Goal: Information Seeking & Learning: Compare options

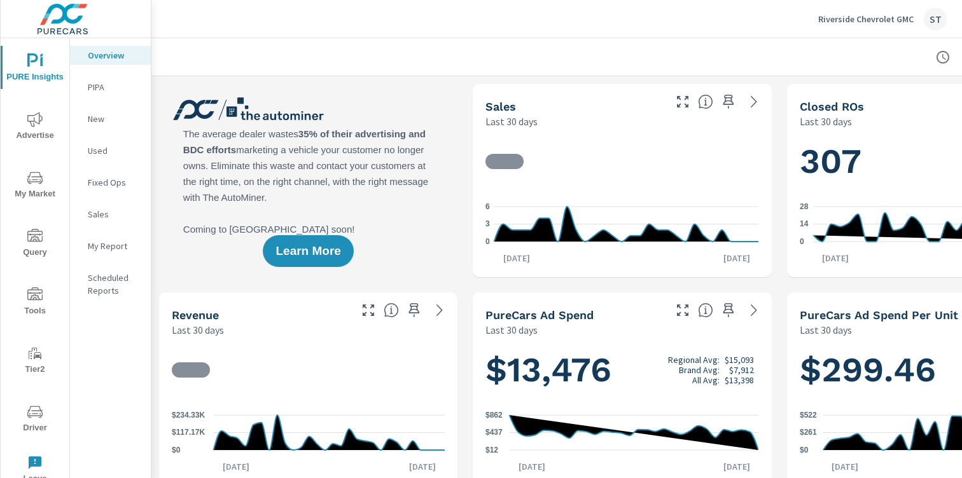
click at [88, 109] on nav "Overview PIPA New Used Fixed Ops Sales My Report Scheduled Reports" at bounding box center [110, 178] width 81 height 280
click at [89, 116] on p "New" at bounding box center [114, 119] width 53 height 13
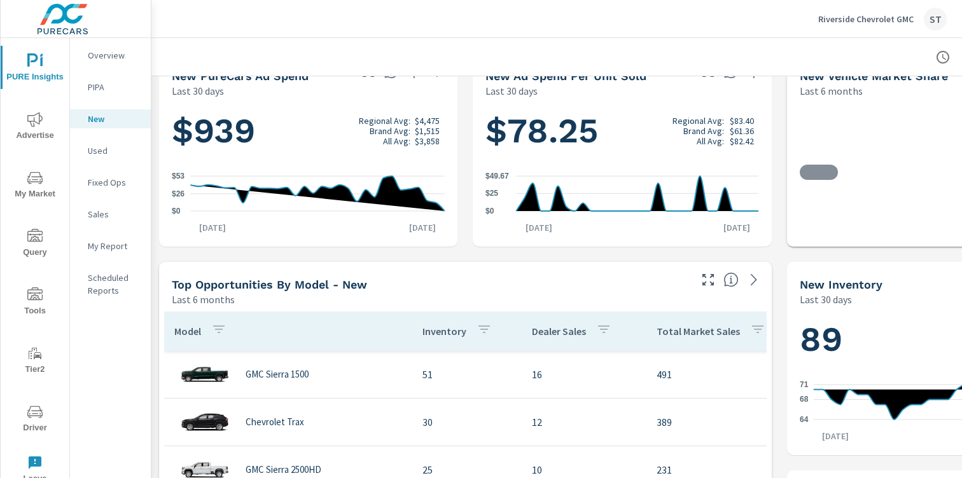
scroll to position [275, 0]
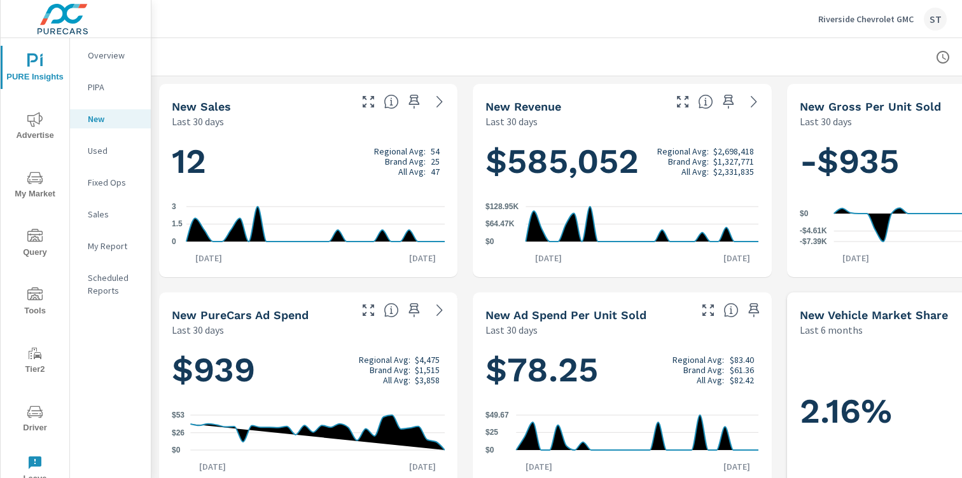
click at [376, 340] on div "$939 Regional Avg: $4,475 Brand Avg: $1,515 All Avg: $3,858 $0 $26 $53 Aug 31st…" at bounding box center [308, 411] width 298 height 149
click at [434, 310] on icon at bounding box center [439, 310] width 15 height 15
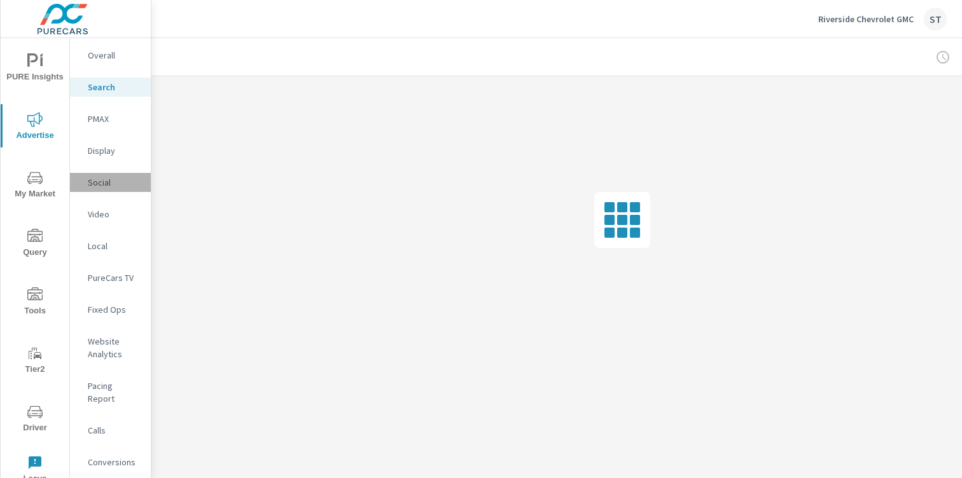
click at [90, 185] on p "Social" at bounding box center [114, 182] width 53 height 13
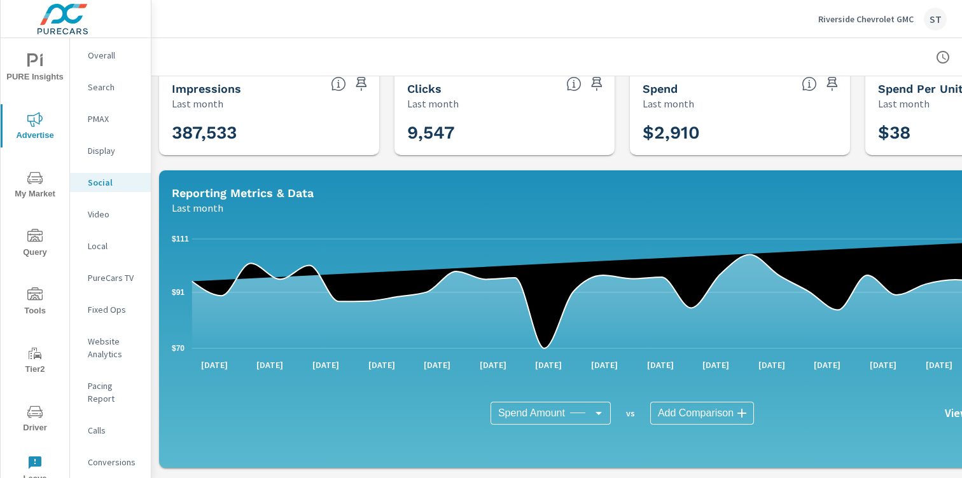
scroll to position [55, 0]
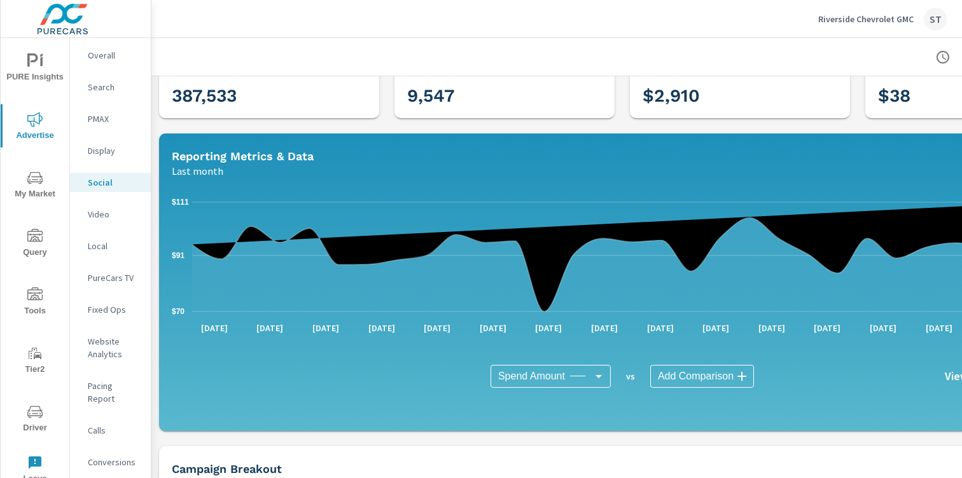
click at [709, 382] on body "PURE Insights Advertise My Market Query Tools Tier2 Driver Leave Feedback Overa…" at bounding box center [481, 239] width 962 height 478
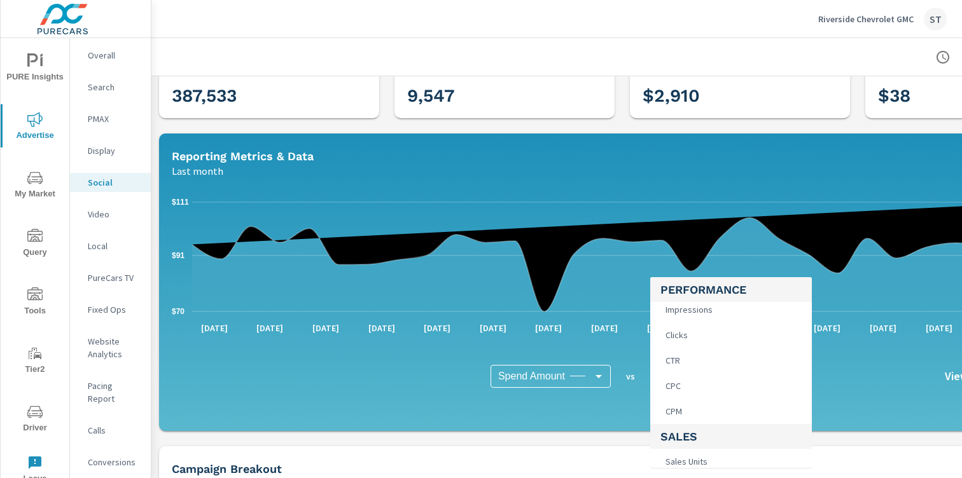
scroll to position [454, 0]
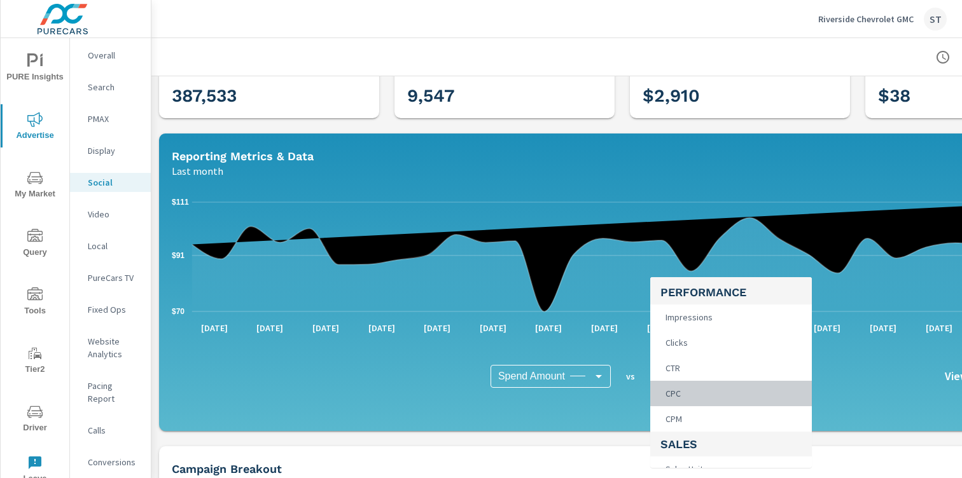
click at [737, 388] on li "CPC" at bounding box center [731, 393] width 162 height 25
type input "CPC"
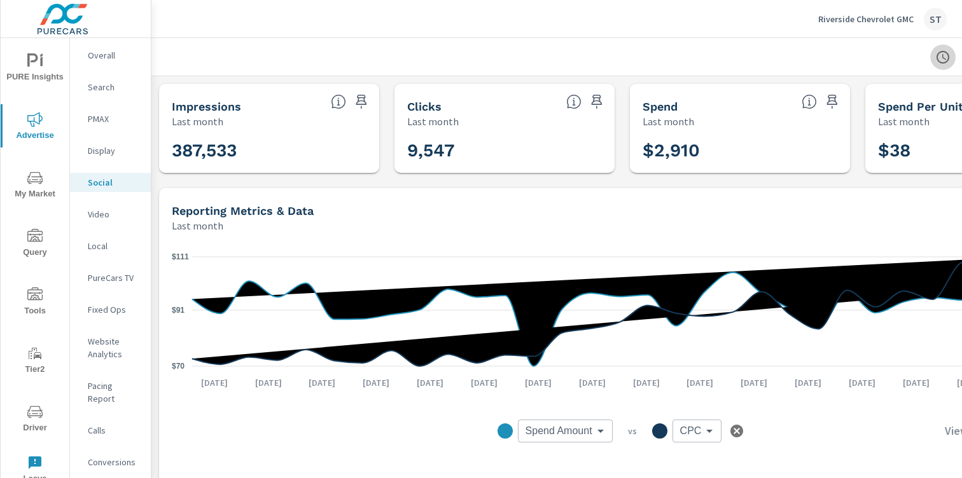
click at [938, 54] on icon "button" at bounding box center [942, 57] width 15 height 15
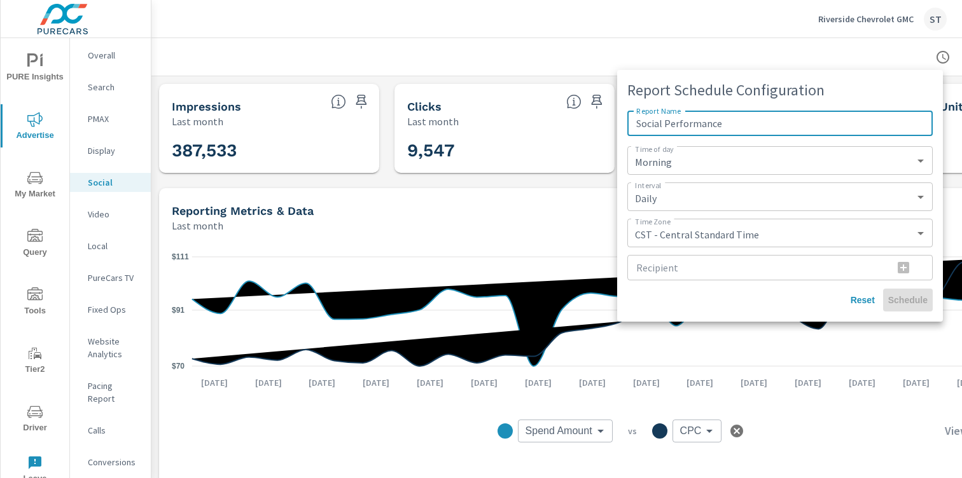
click at [565, 57] on div at bounding box center [481, 239] width 962 height 478
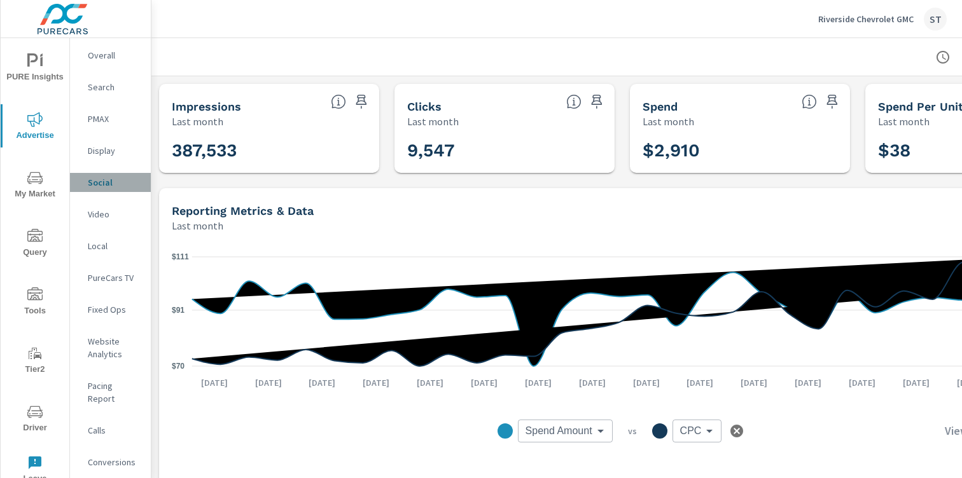
click at [96, 179] on p "Social" at bounding box center [114, 182] width 53 height 13
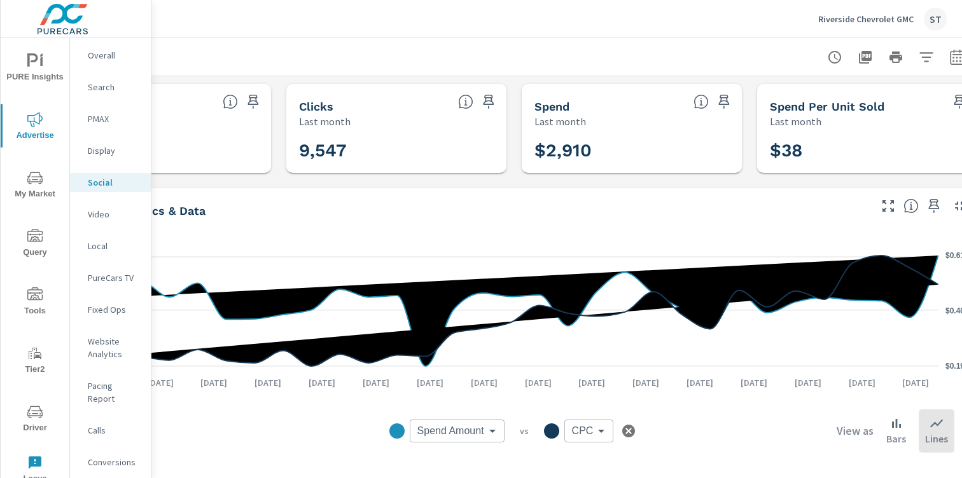
scroll to position [0, 141]
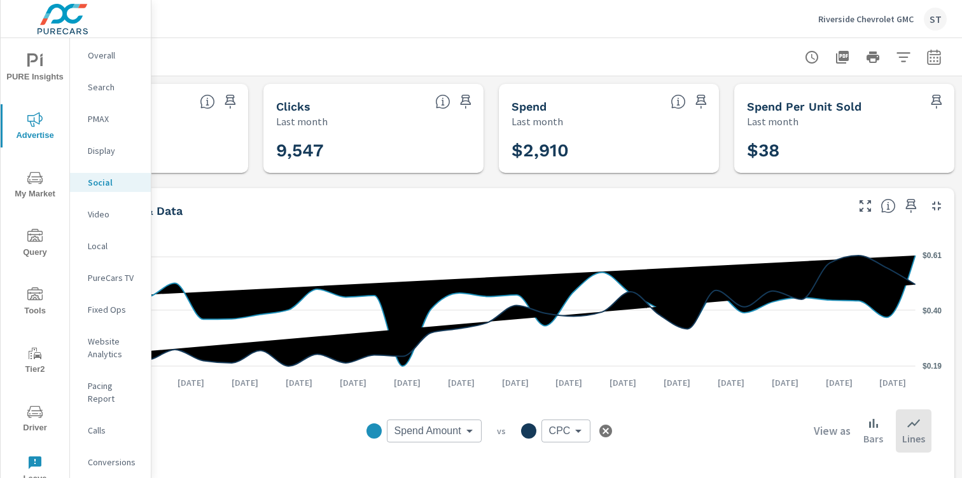
click at [814, 427] on h6 "View as" at bounding box center [832, 431] width 37 height 13
click at [816, 435] on h6 "View as" at bounding box center [832, 431] width 37 height 13
click at [543, 436] on body "PURE Insights Advertise My Market Query Tools Tier2 Driver Leave Feedback Overa…" at bounding box center [481, 239] width 962 height 478
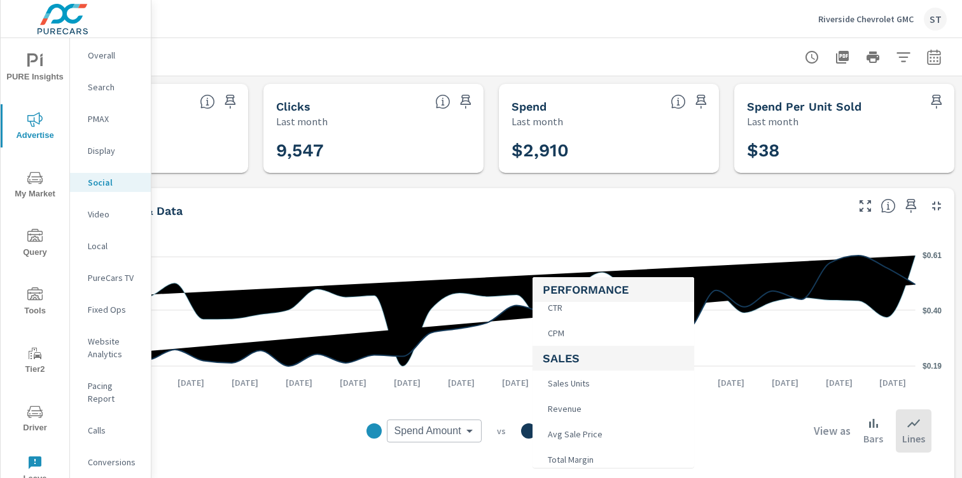
scroll to position [544, 0]
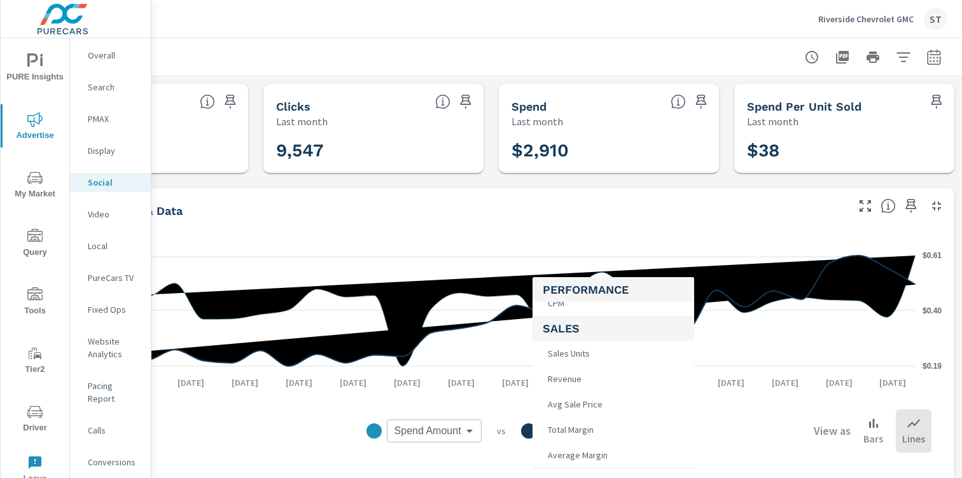
click at [119, 53] on div at bounding box center [481, 239] width 962 height 478
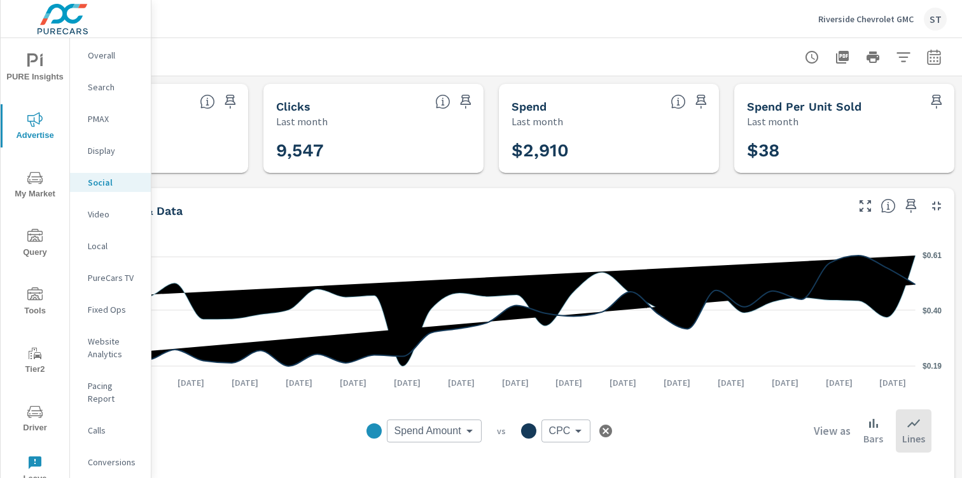
click at [94, 193] on nav "Overall Search PMAX Display Social Video Local PureCars TV Fixed Ops Website An…" at bounding box center [110, 264] width 81 height 452
click at [94, 185] on p "Social" at bounding box center [114, 182] width 53 height 13
click at [804, 51] on icon "button" at bounding box center [811, 57] width 15 height 15
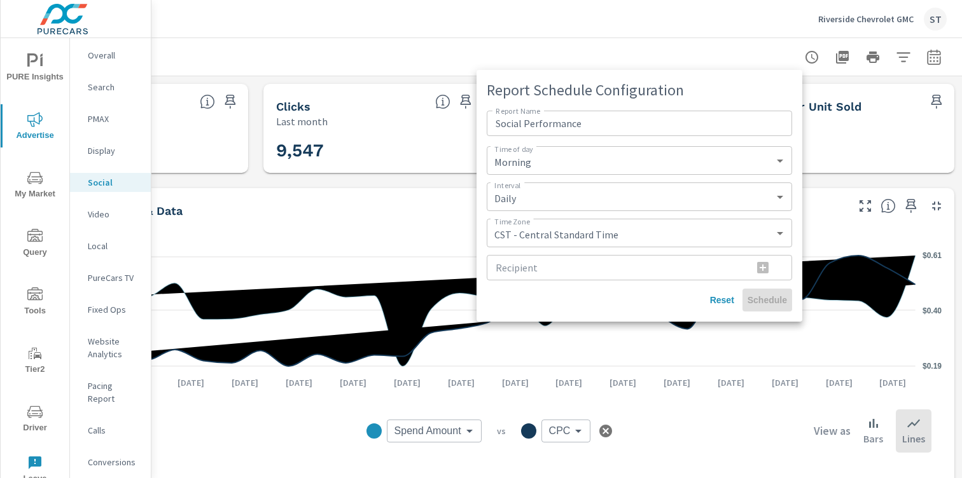
click at [833, 53] on div at bounding box center [481, 239] width 962 height 478
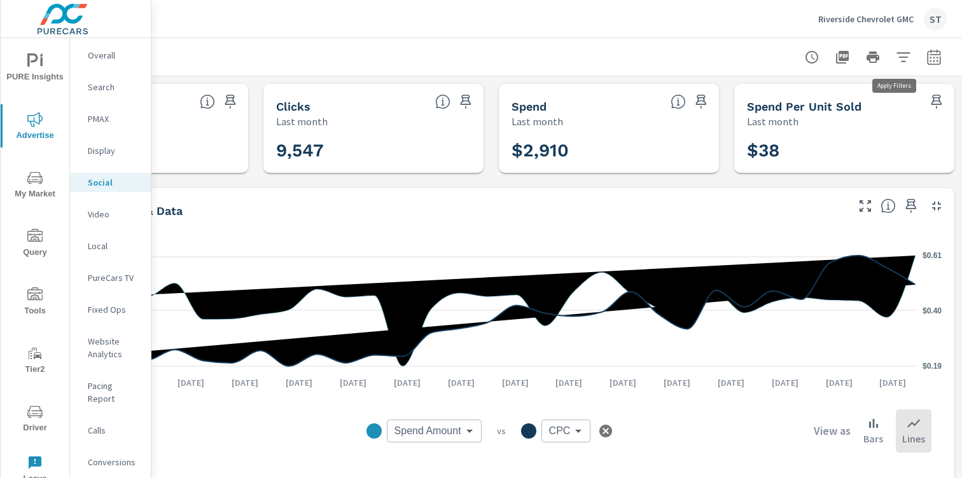
click at [901, 57] on button "button" at bounding box center [903, 57] width 25 height 25
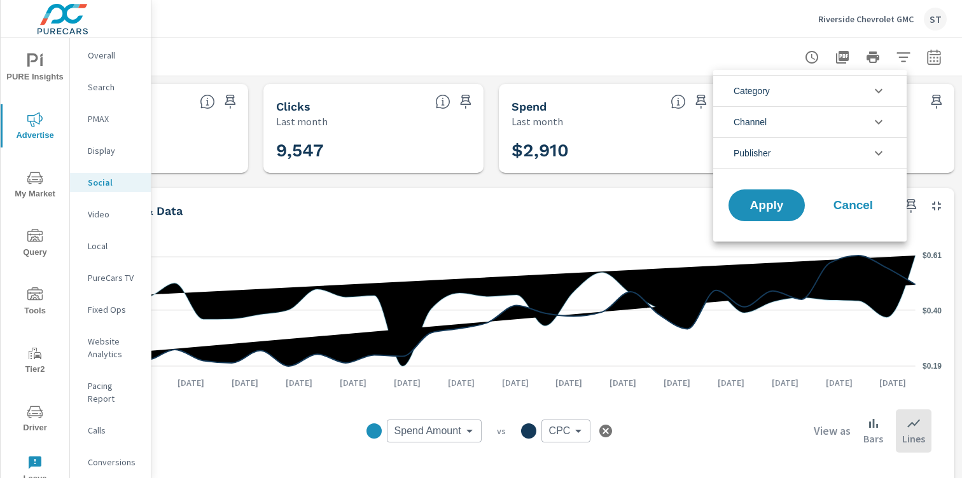
click at [932, 59] on div at bounding box center [481, 239] width 962 height 478
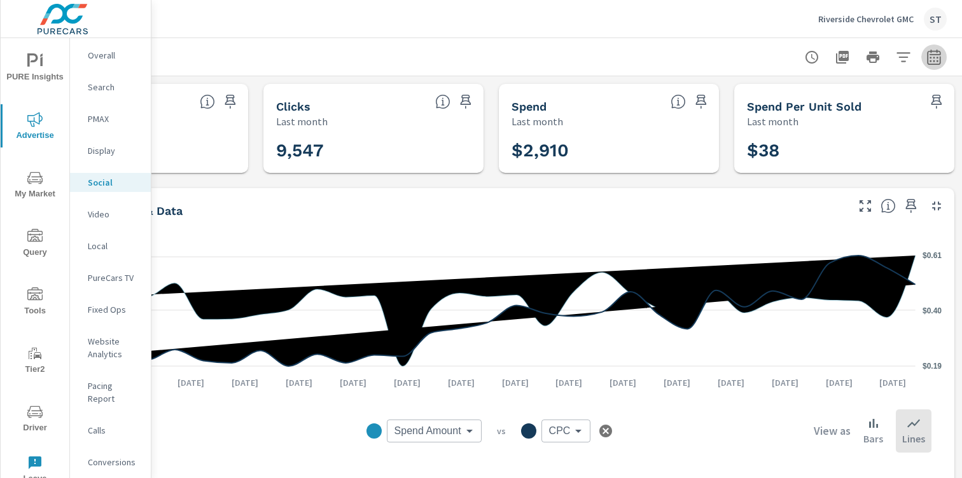
click at [929, 59] on icon "button" at bounding box center [933, 57] width 15 height 15
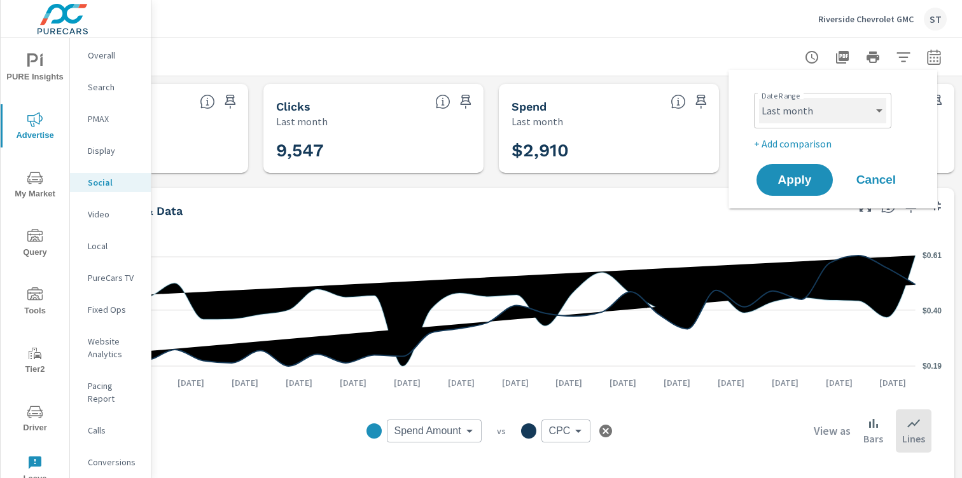
click at [855, 113] on select "Custom [DATE] Last week Last 7 days Last 14 days Last 30 days Last 45 days Last…" at bounding box center [822, 110] width 127 height 25
click at [759, 98] on select "Custom [DATE] Last week Last 7 days Last 14 days Last 30 days Last 45 days Last…" at bounding box center [822, 110] width 127 height 25
select select "custom"
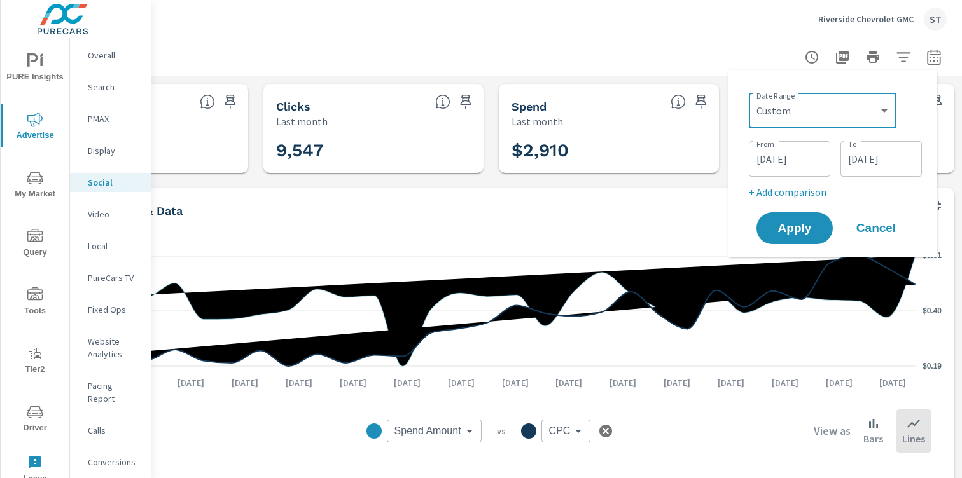
click at [786, 159] on input "[DATE]" at bounding box center [789, 158] width 71 height 25
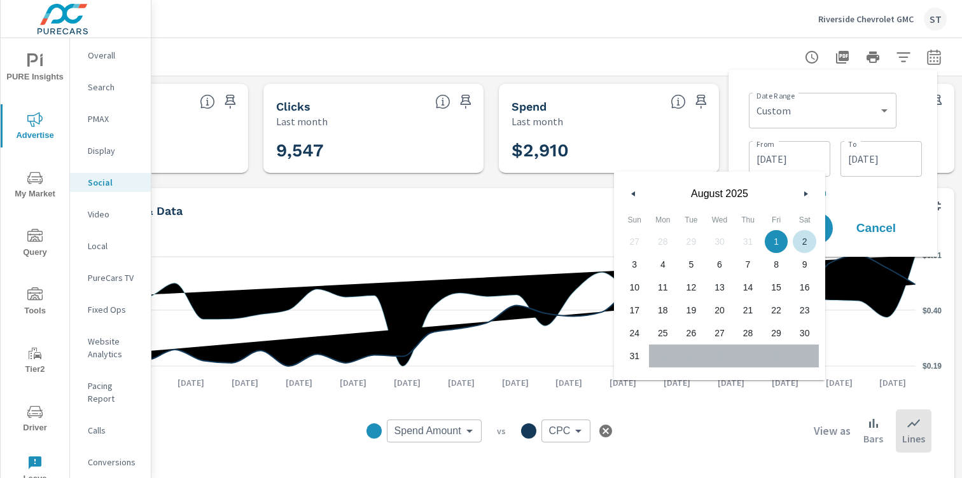
click at [805, 193] on icon "button" at bounding box center [807, 193] width 6 height 5
click at [807, 186] on button "button" at bounding box center [805, 193] width 15 height 15
click at [809, 198] on button "button" at bounding box center [805, 193] width 15 height 15
click at [808, 195] on icon "button" at bounding box center [807, 193] width 6 height 5
click at [807, 194] on icon "button" at bounding box center [807, 193] width 6 height 5
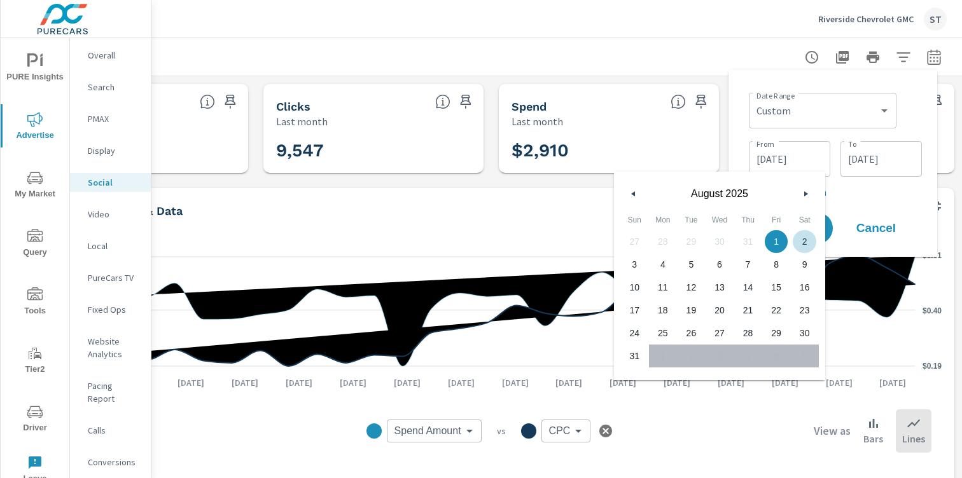
click at [807, 194] on icon "button" at bounding box center [807, 193] width 6 height 5
click at [791, 155] on input "[DATE]" at bounding box center [789, 158] width 71 height 25
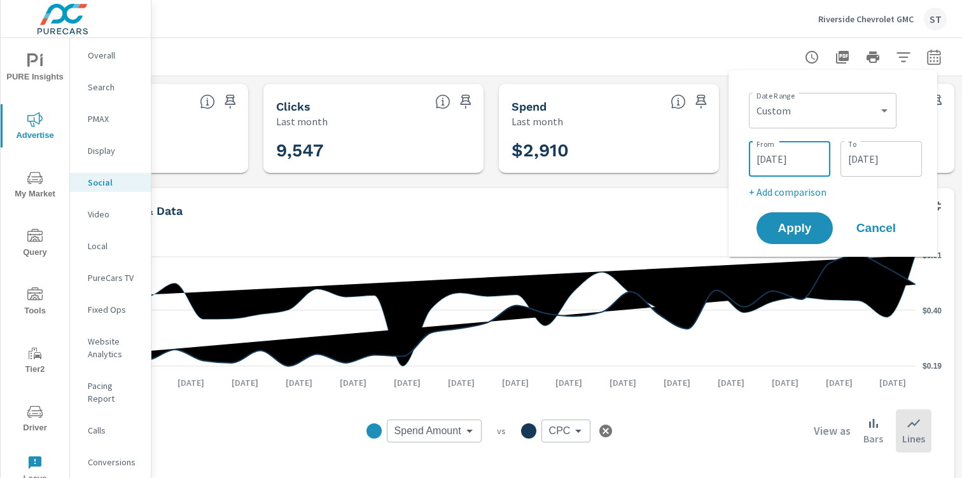
click at [791, 155] on input "[DATE]" at bounding box center [789, 158] width 71 height 25
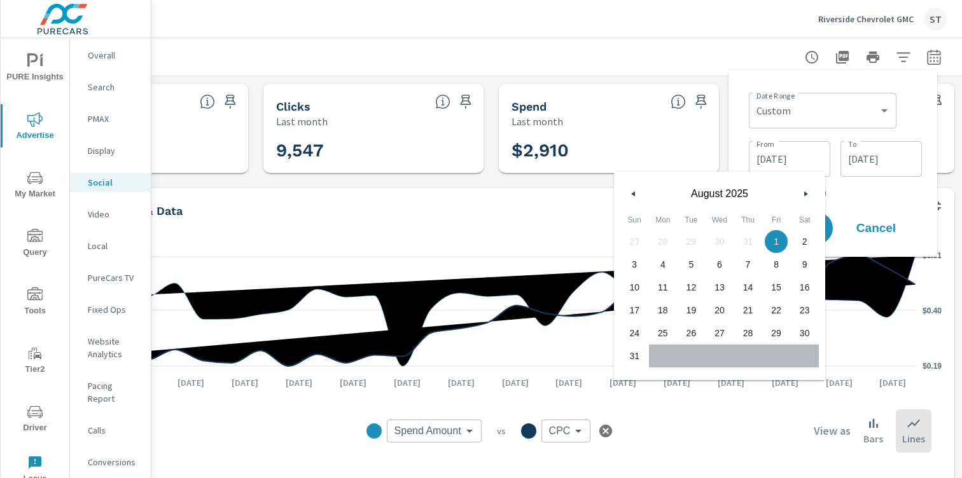
click at [803, 192] on button "button" at bounding box center [805, 193] width 15 height 15
click at [882, 152] on input "[DATE]" at bounding box center [880, 158] width 71 height 25
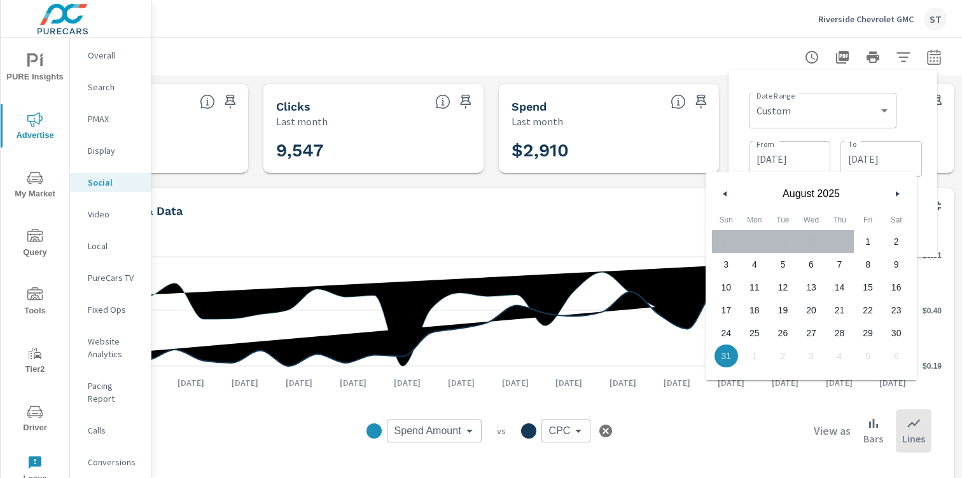
click at [899, 193] on icon "button" at bounding box center [899, 193] width 6 height 5
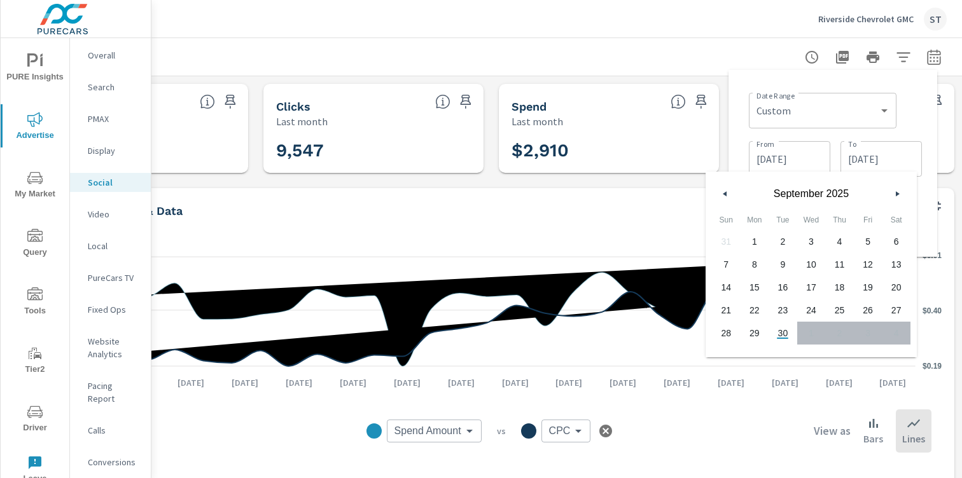
click at [786, 335] on span "30" at bounding box center [782, 333] width 29 height 17
type input "[DATE]"
click at [791, 154] on input "[DATE]" at bounding box center [789, 158] width 71 height 25
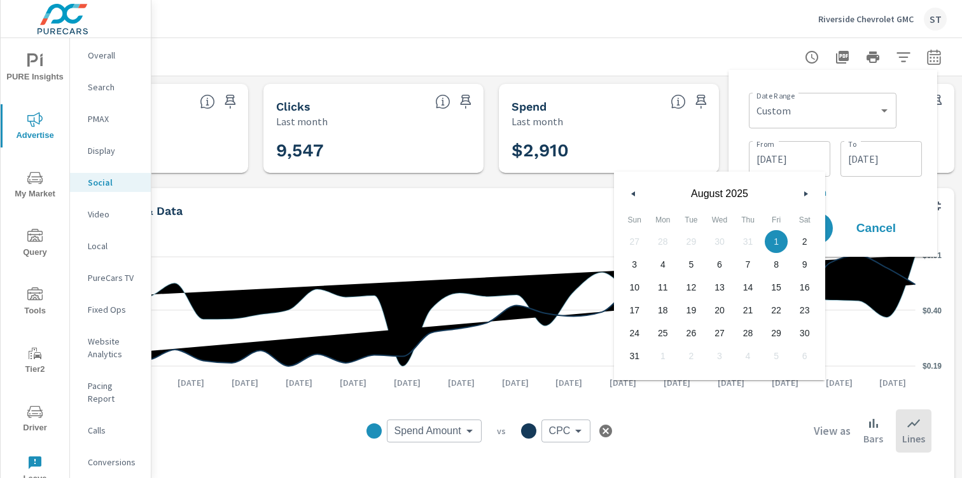
click at [801, 198] on button "button" at bounding box center [805, 193] width 15 height 15
click at [665, 237] on span "1" at bounding box center [663, 241] width 29 height 17
type input "[DATE]"
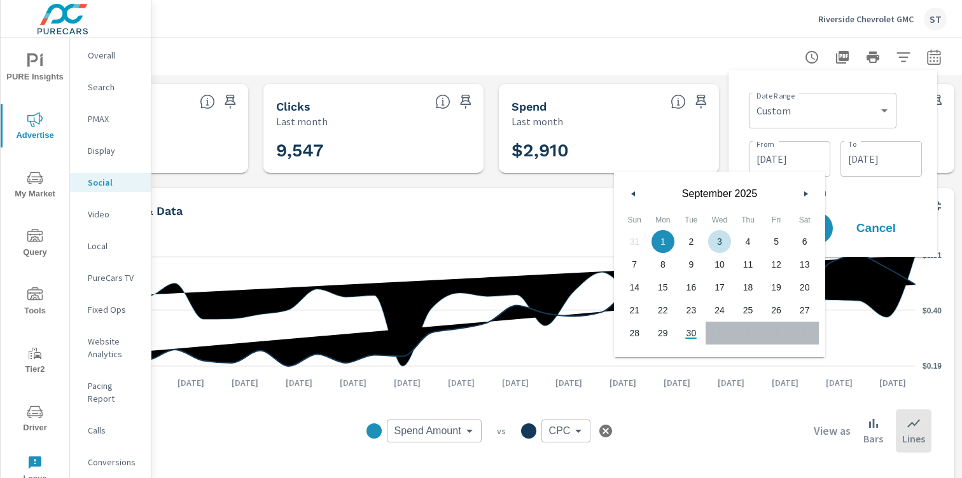
click at [858, 205] on div "Date Range Custom Yesterday Last week Last 7 days Last 14 days Last 30 days Las…" at bounding box center [833, 163] width 188 height 167
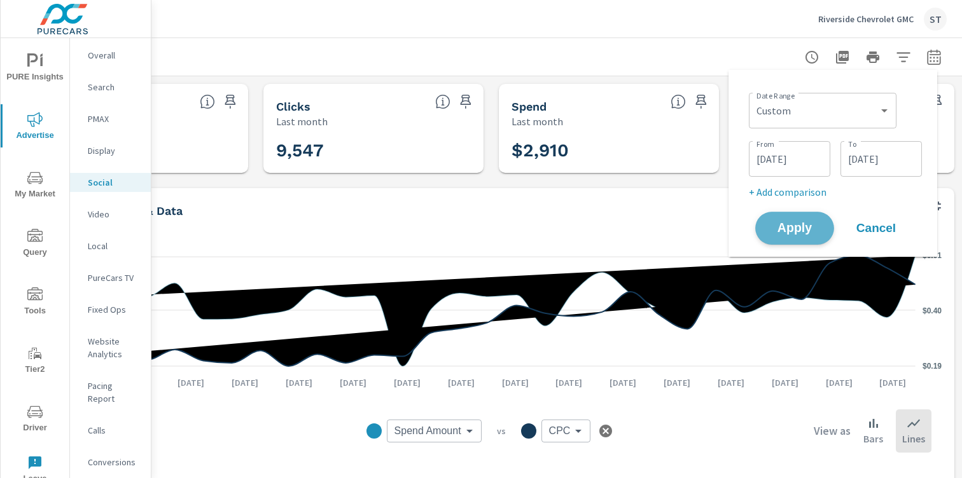
click at [814, 230] on span "Apply" at bounding box center [794, 229] width 52 height 12
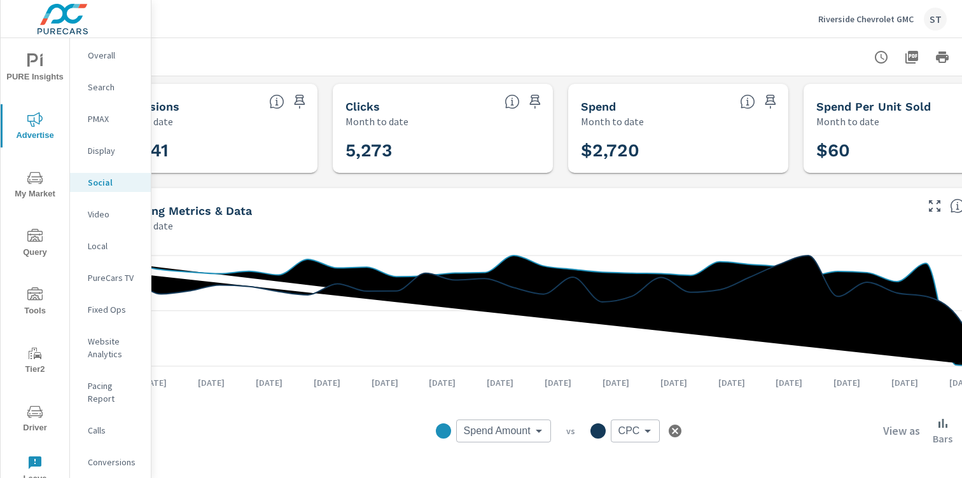
scroll to position [0, 141]
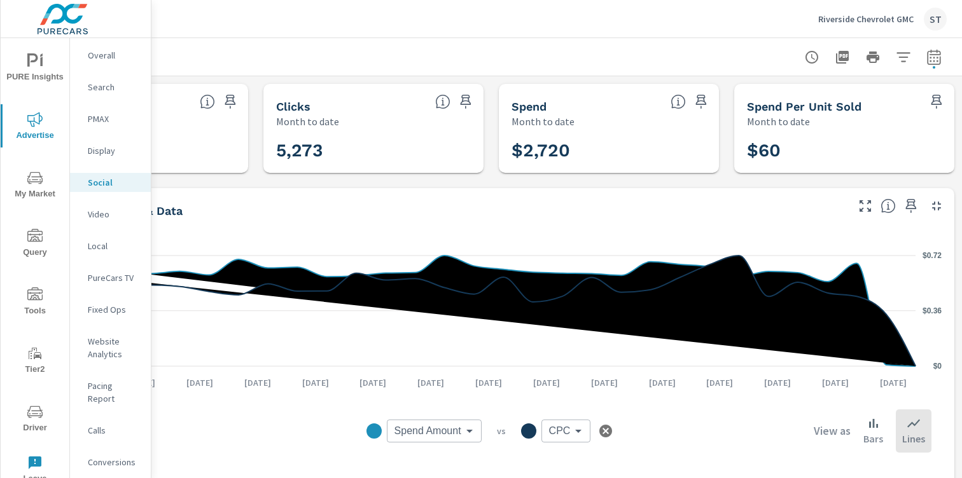
click at [896, 59] on icon "button" at bounding box center [903, 57] width 15 height 15
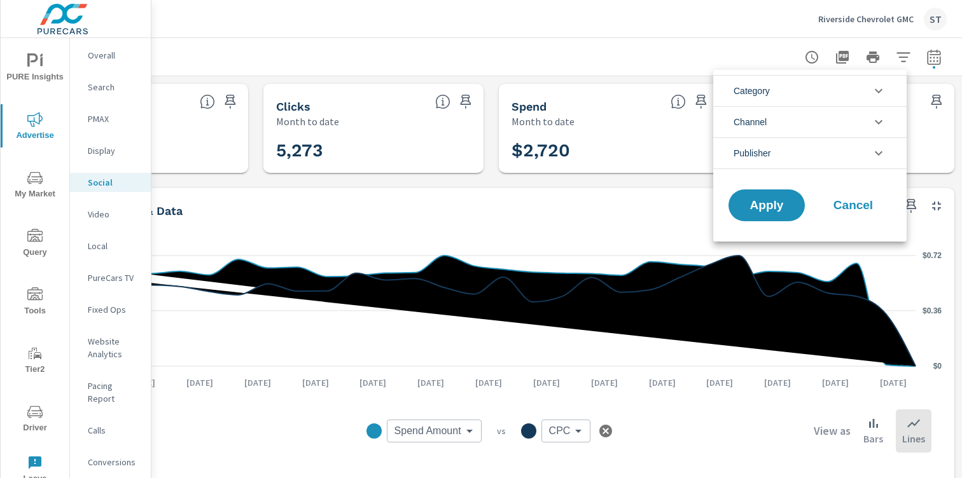
click at [938, 59] on div at bounding box center [481, 239] width 962 height 478
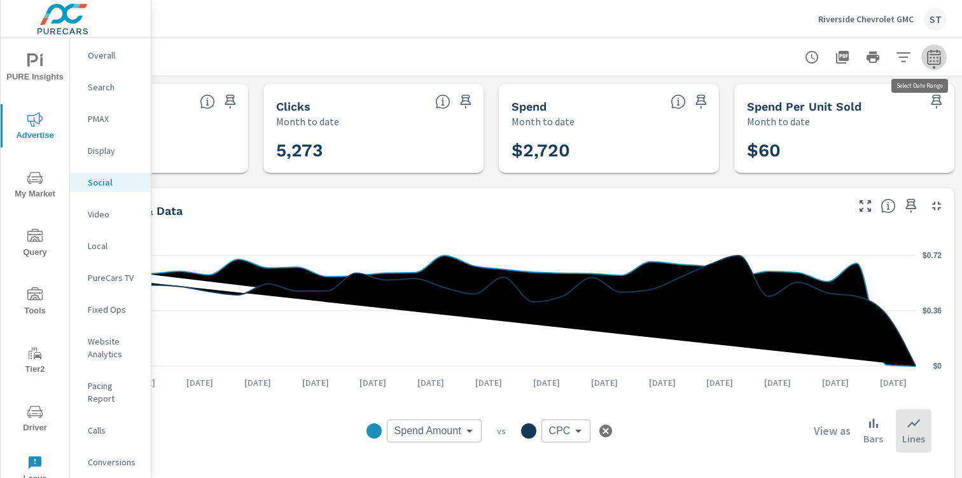
click at [928, 59] on icon "button" at bounding box center [933, 57] width 15 height 15
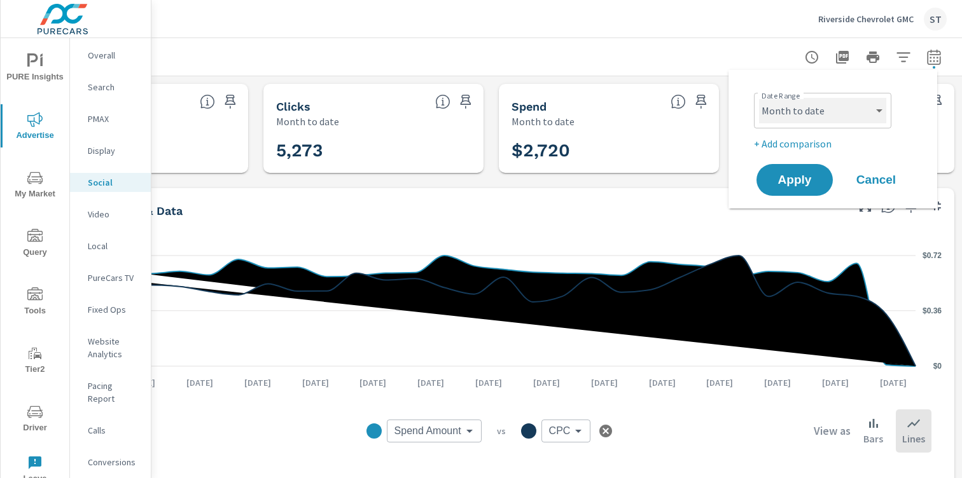
click at [845, 119] on select "Custom [DATE] Last week Last 7 days Last 14 days Last 30 days Last 45 days Last…" at bounding box center [822, 110] width 127 height 25
click at [759, 98] on select "Custom [DATE] Last week Last 7 days Last 14 days Last 30 days Last 45 days Last…" at bounding box center [822, 110] width 127 height 25
select select "Last year"
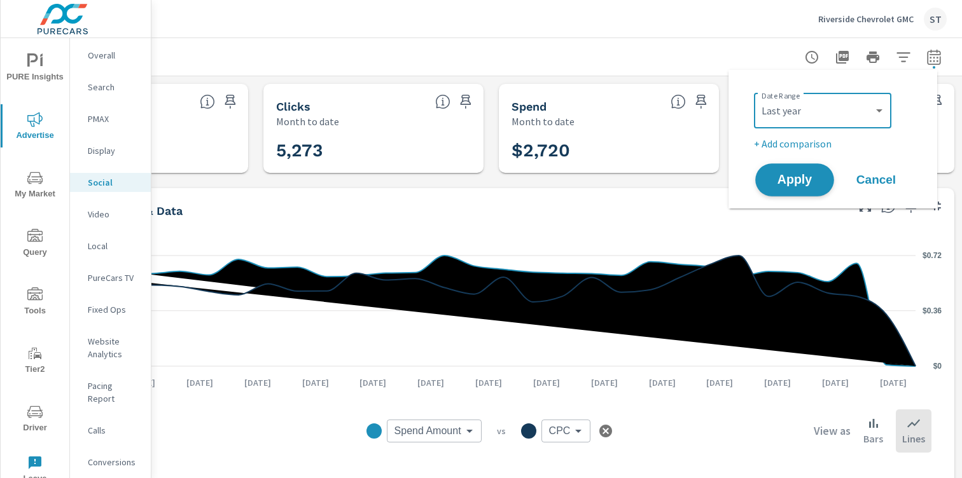
click at [777, 170] on button "Apply" at bounding box center [794, 179] width 79 height 33
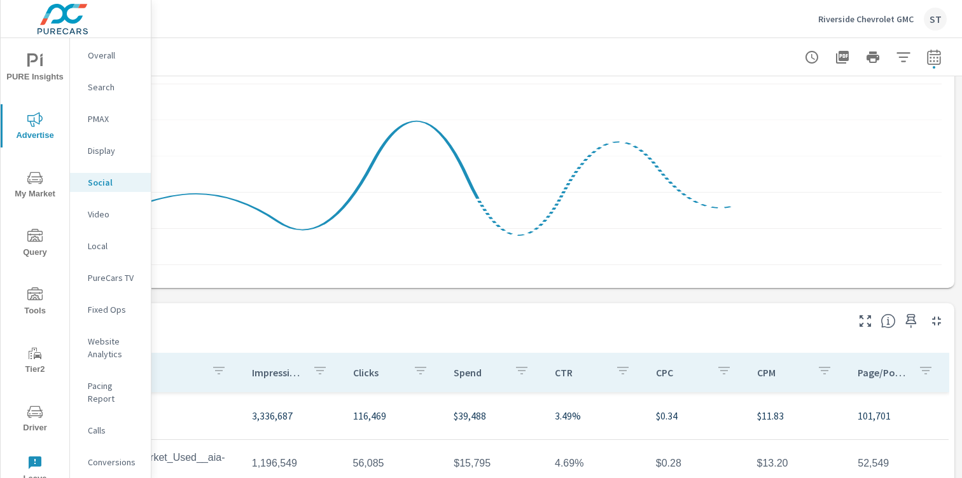
scroll to position [0, 141]
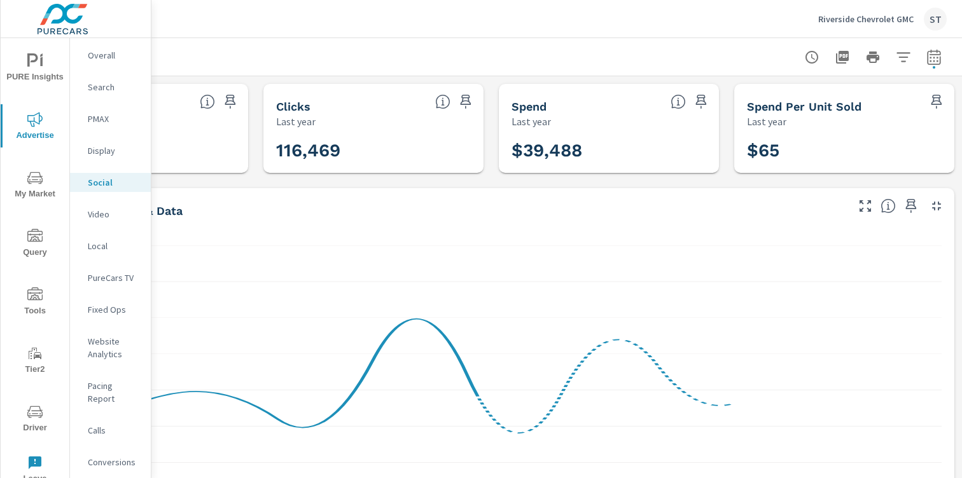
click at [929, 62] on icon "button" at bounding box center [933, 57] width 15 height 15
select select "Last year"
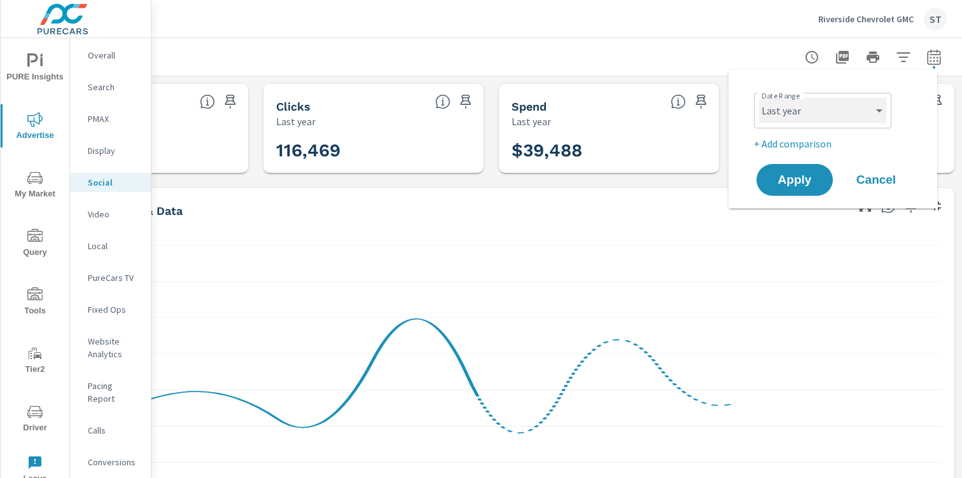
click at [866, 107] on select "Custom [DATE] Last week Last 7 days Last 14 days Last 30 days Last 45 days Last…" at bounding box center [822, 110] width 127 height 25
click at [805, 147] on p "+ Add comparison" at bounding box center [835, 143] width 163 height 15
select select "Previous period"
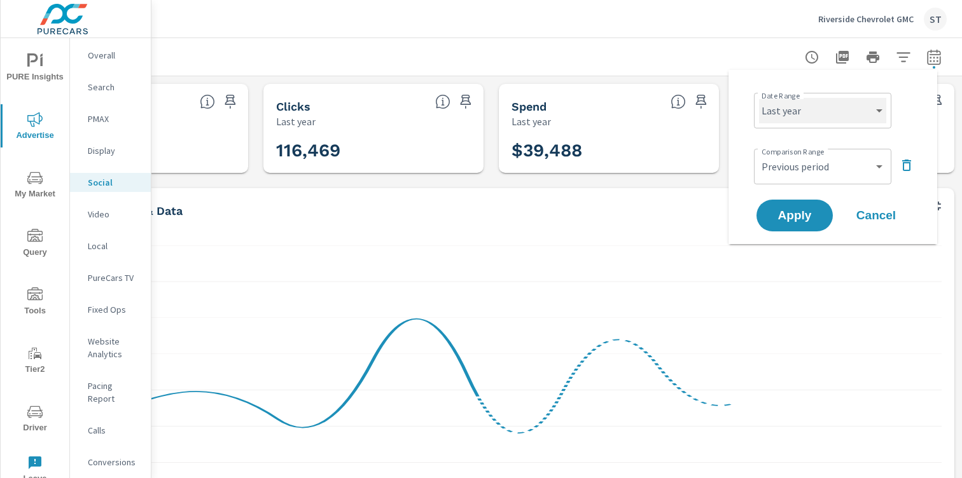
click at [805, 116] on select "Custom [DATE] Last week Last 7 days Last 14 days Last 30 days Last 45 days Last…" at bounding box center [822, 110] width 127 height 25
click at [759, 98] on select "Custom [DATE] Last week Last 7 days Last 14 days Last 30 days Last 45 days Last…" at bounding box center [822, 110] width 127 height 25
select select "custom"
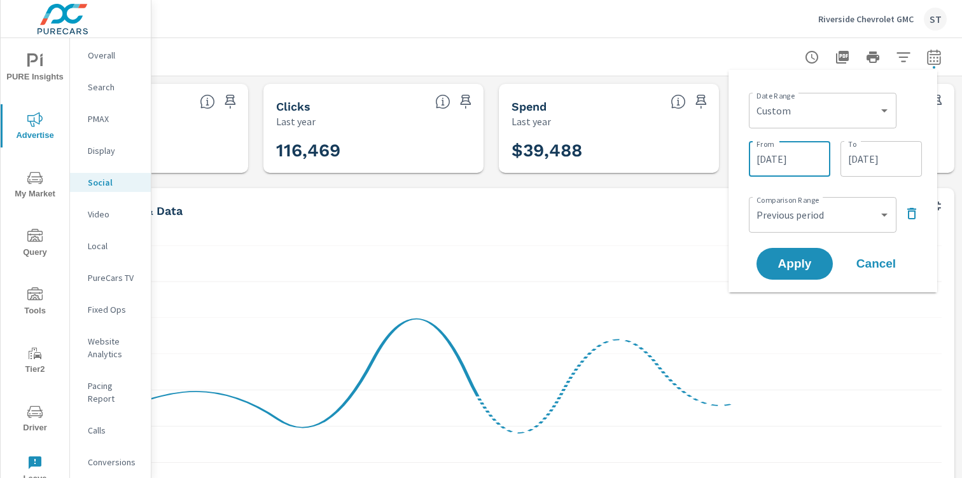
click at [781, 146] on input "01/01/2024" at bounding box center [789, 158] width 71 height 25
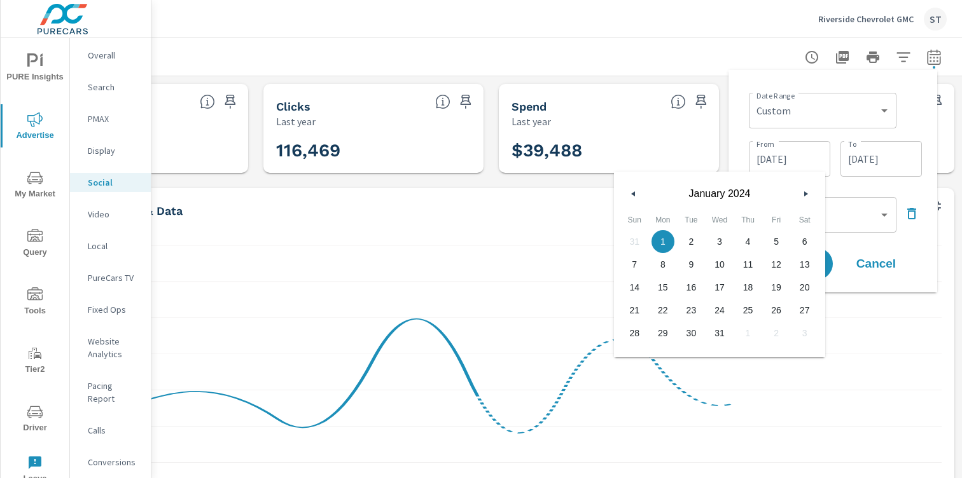
click at [804, 191] on icon "button" at bounding box center [807, 193] width 6 height 5
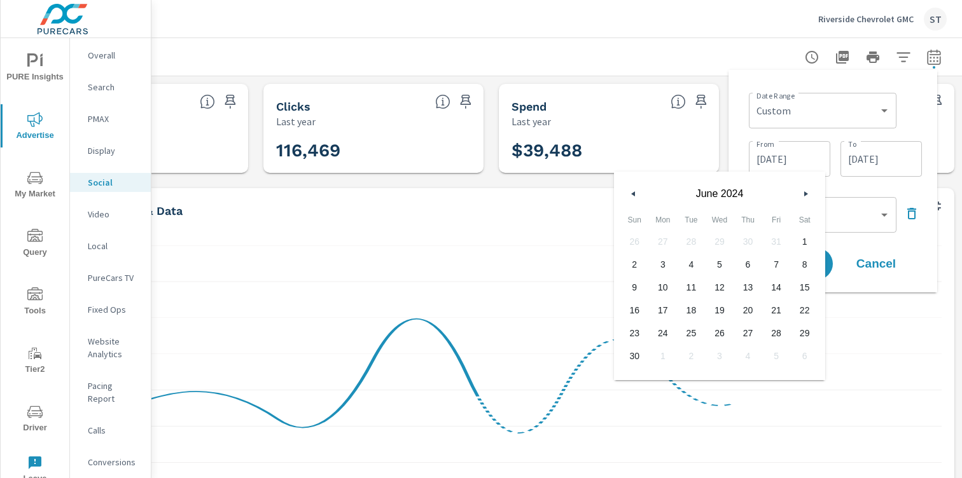
click at [804, 191] on icon "button" at bounding box center [807, 193] width 6 height 5
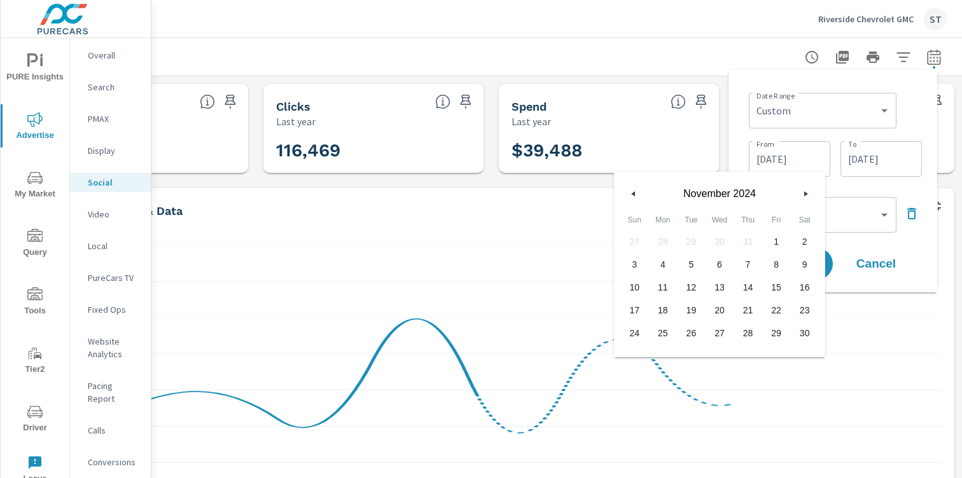
click at [804, 191] on icon "button" at bounding box center [807, 193] width 6 height 5
click at [804, 195] on icon "button" at bounding box center [807, 193] width 6 height 5
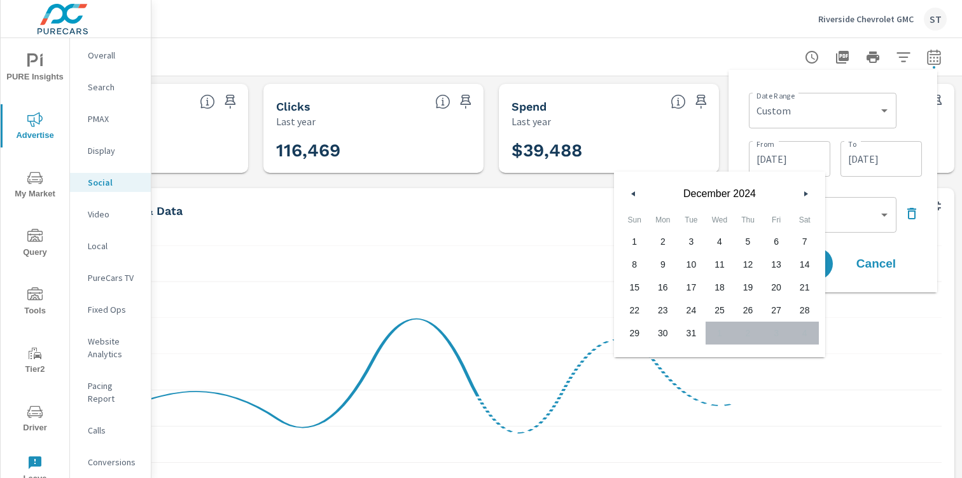
click at [804, 195] on icon "button" at bounding box center [807, 193] width 6 height 5
click at [872, 155] on input "12/31/2024" at bounding box center [880, 158] width 71 height 25
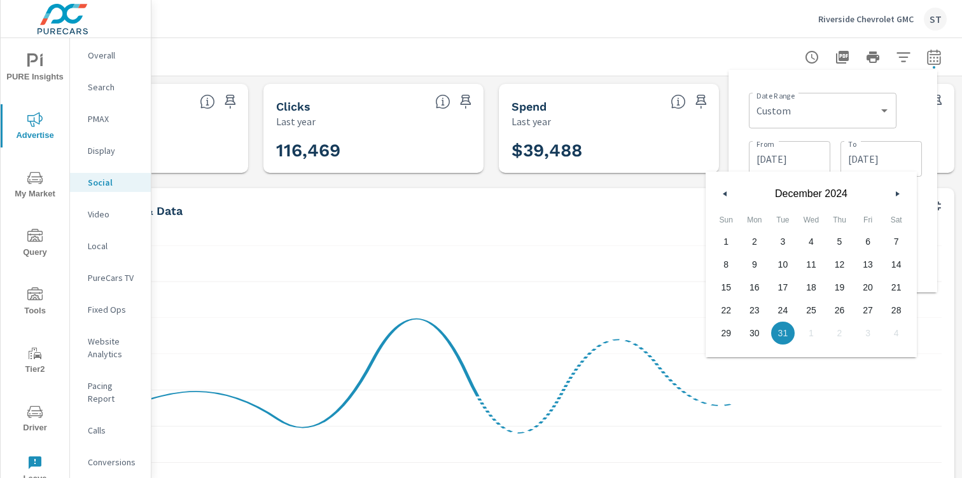
click at [899, 189] on button "button" at bounding box center [896, 193] width 15 height 15
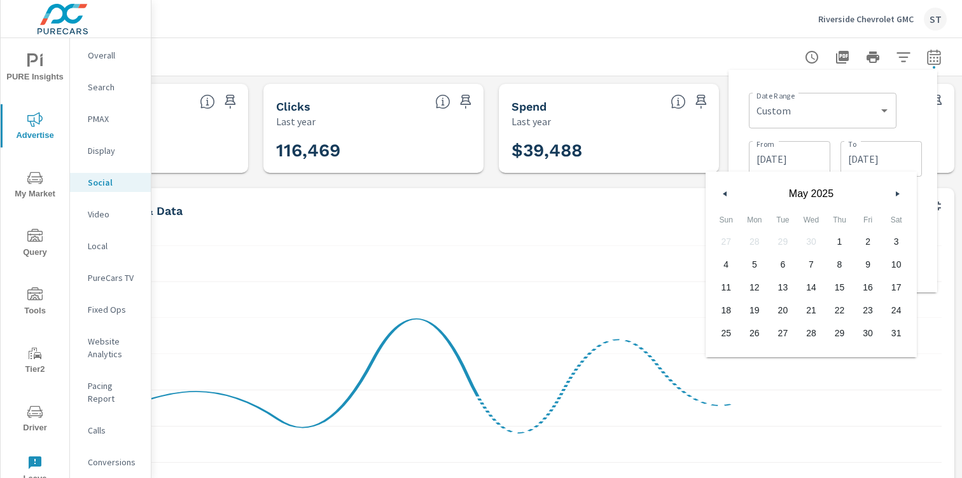
click at [899, 189] on button "button" at bounding box center [896, 193] width 15 height 15
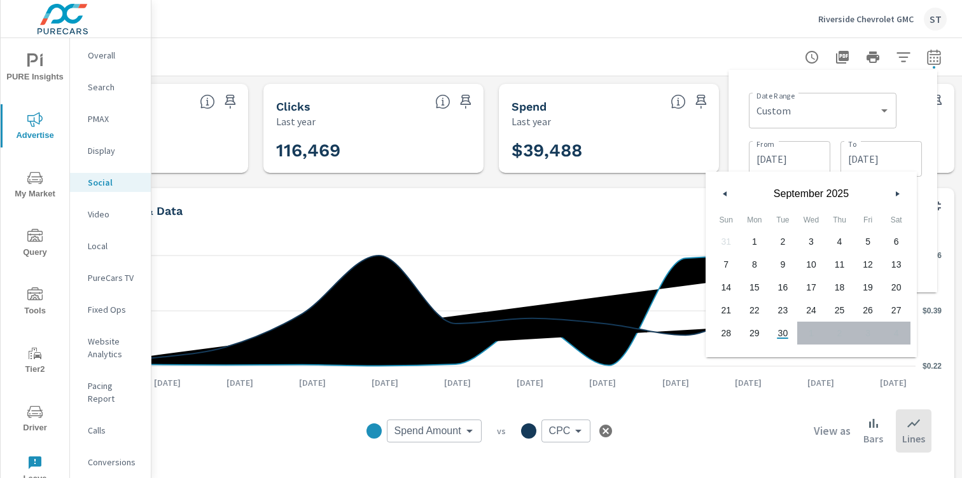
click at [777, 328] on span "30" at bounding box center [782, 333] width 29 height 17
type input "[DATE]"
click at [781, 162] on input "01/01/2024" at bounding box center [789, 158] width 71 height 25
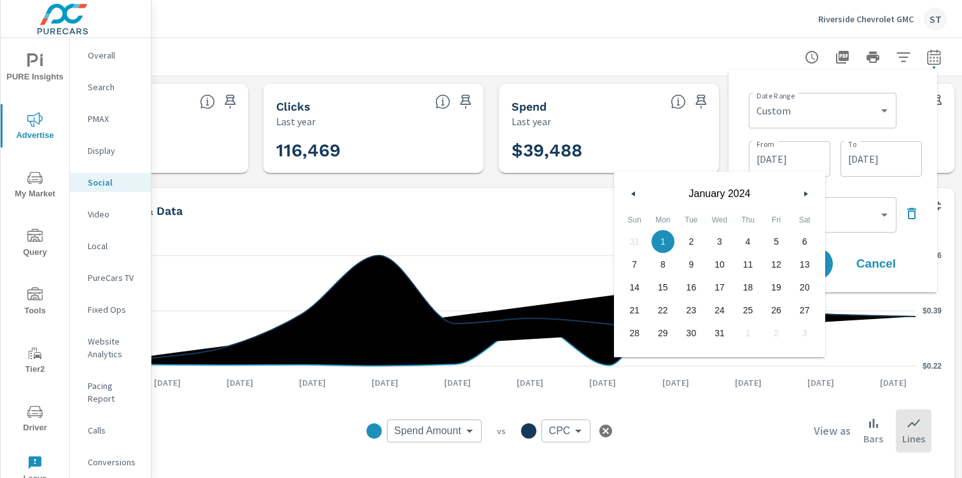
click at [809, 193] on icon "button" at bounding box center [807, 193] width 6 height 5
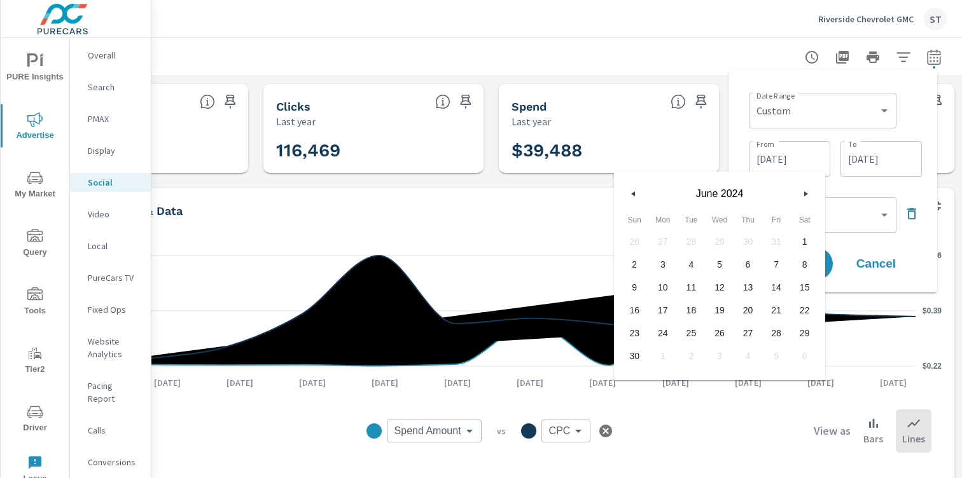
click at [809, 193] on icon "button" at bounding box center [807, 193] width 6 height 5
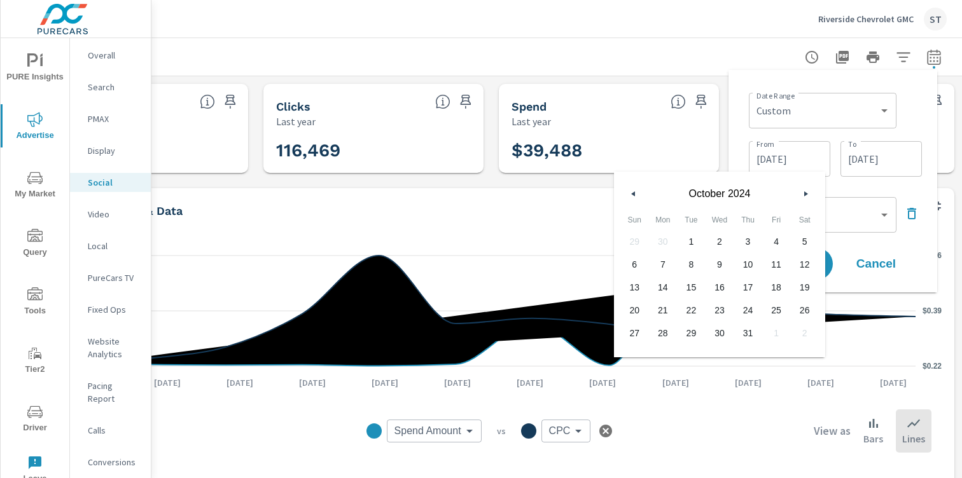
click at [809, 193] on icon "button" at bounding box center [807, 193] width 6 height 5
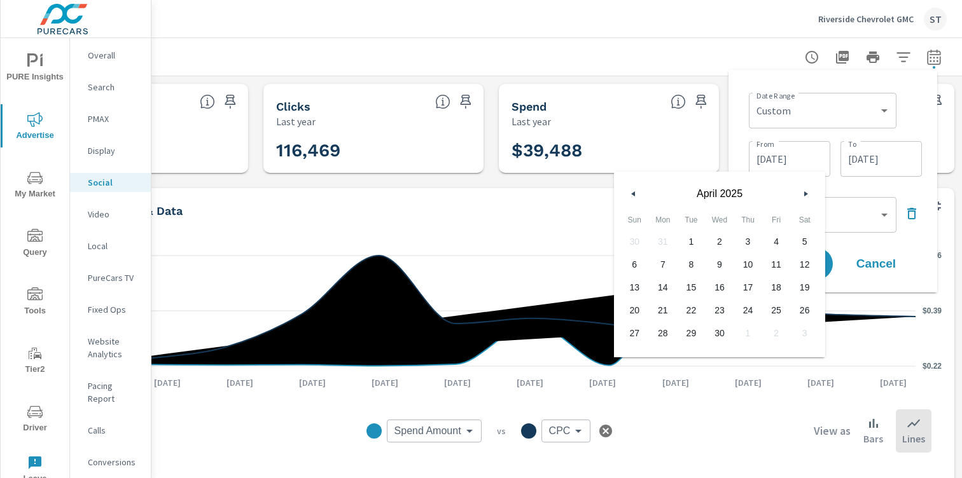
click at [809, 193] on icon "button" at bounding box center [807, 193] width 6 height 5
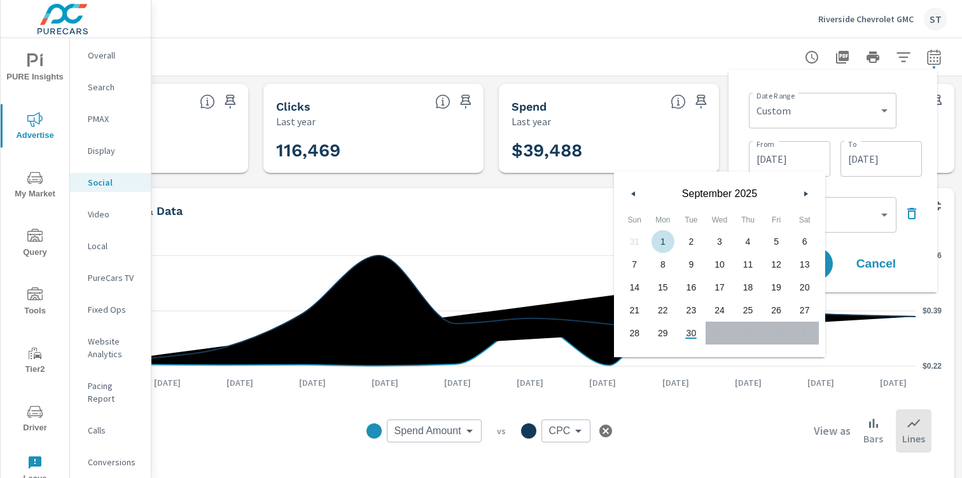
click at [668, 244] on span "1" at bounding box center [663, 241] width 29 height 17
type input "[DATE]"
click at [844, 190] on div "Date Range Custom Yesterday Last week Last 7 days Last 14 days Last 30 days Las…" at bounding box center [833, 181] width 188 height 202
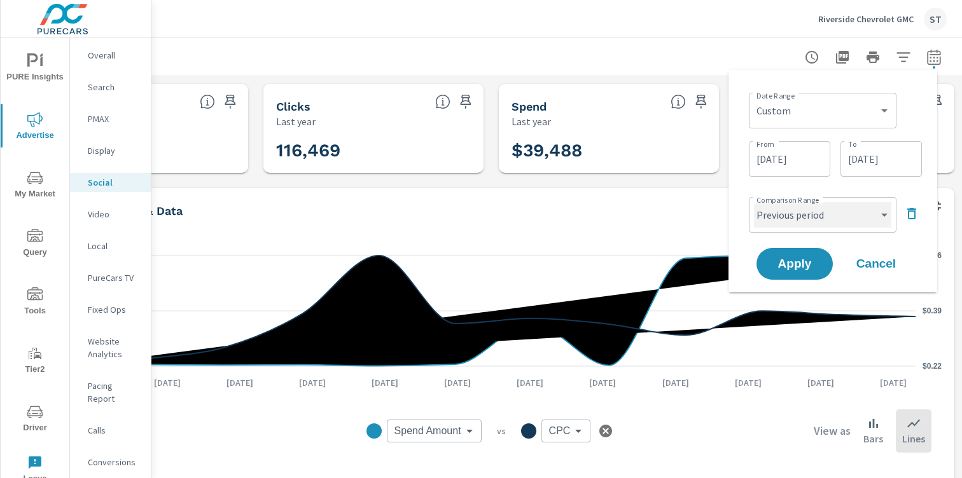
click at [837, 206] on select "Custom Previous period Previous month Previous year" at bounding box center [822, 214] width 137 height 25
click at [754, 202] on select "Custom Previous period Previous month Previous year" at bounding box center [822, 214] width 137 height 25
select select "custom"
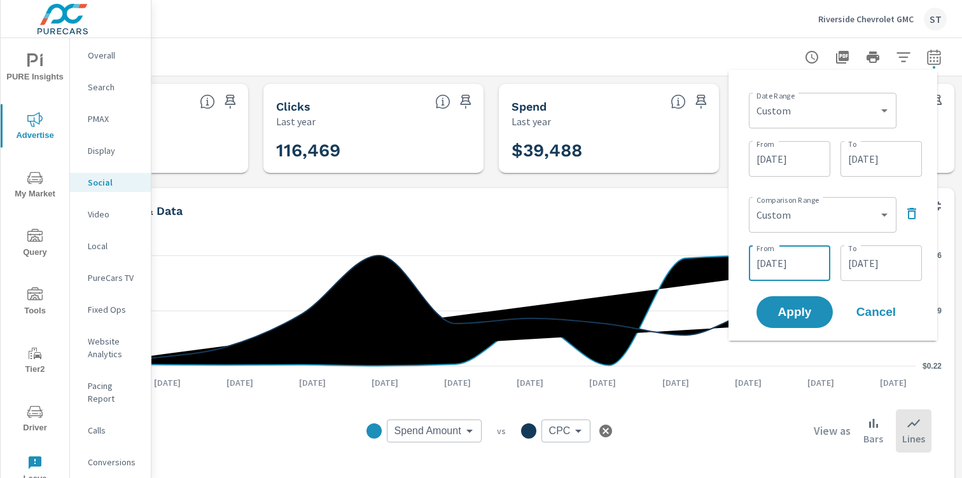
click at [795, 263] on input "08/02/2025" at bounding box center [789, 263] width 71 height 25
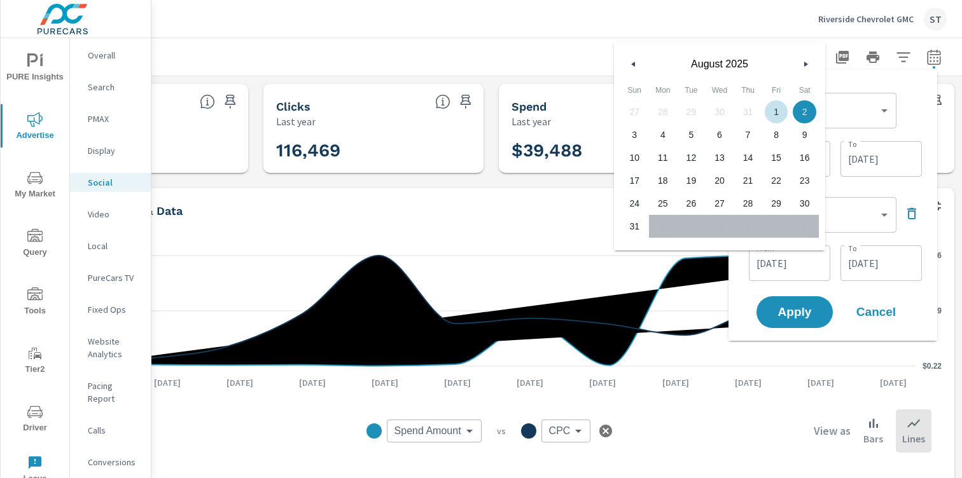
click at [782, 107] on span "1" at bounding box center [776, 112] width 29 height 17
type input "[DATE]"
click at [802, 319] on span "Apply" at bounding box center [794, 313] width 52 height 12
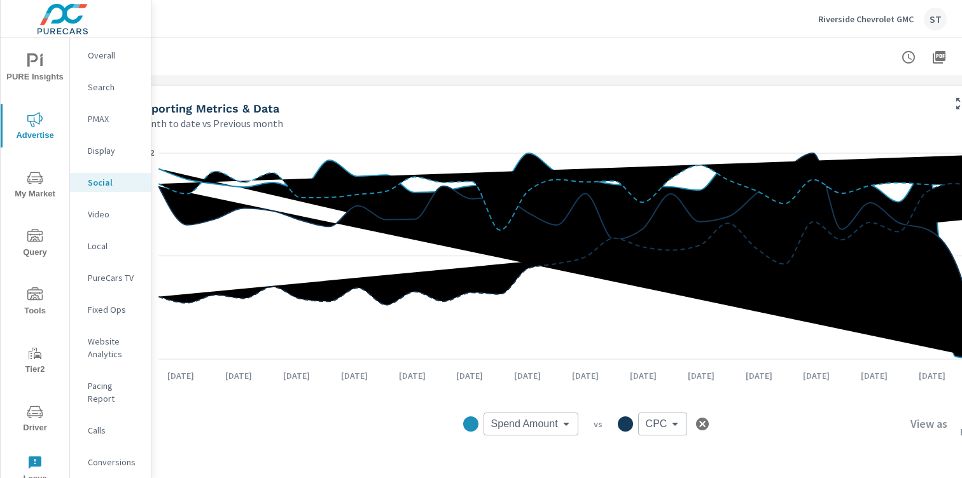
scroll to position [134, 32]
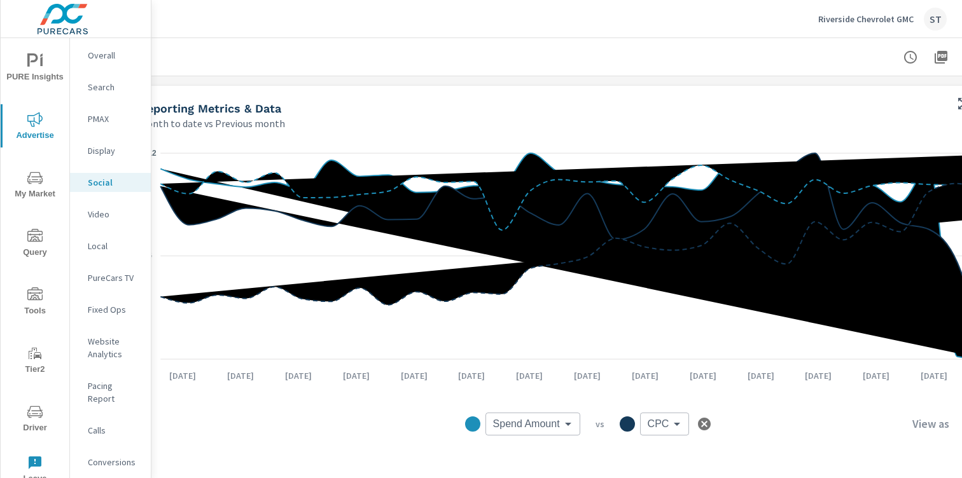
click at [296, 296] on icon at bounding box center [587, 245] width 854 height 122
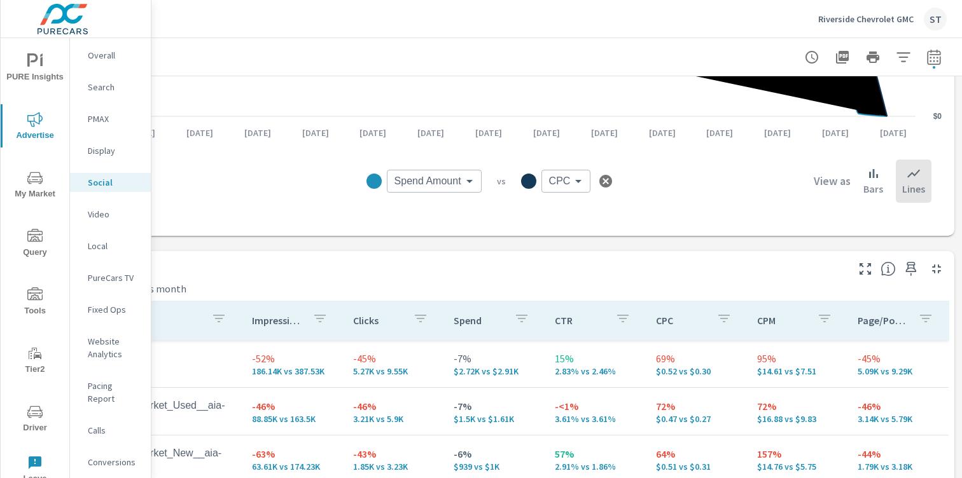
scroll to position [420, 141]
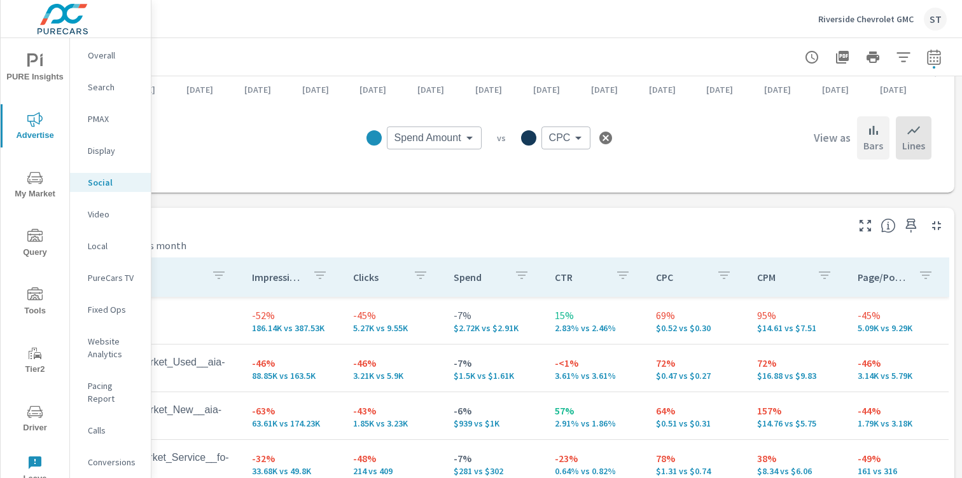
click at [875, 139] on div "Bars" at bounding box center [873, 137] width 32 height 43
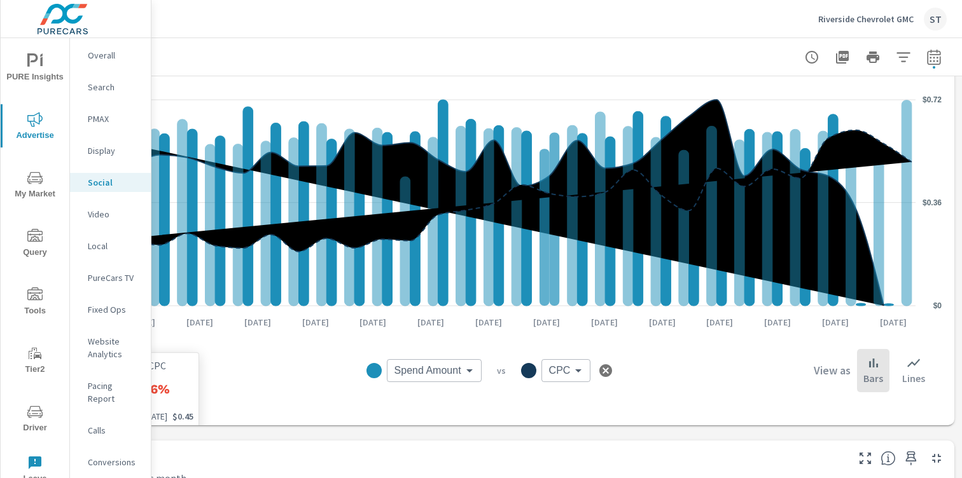
scroll to position [159, 141]
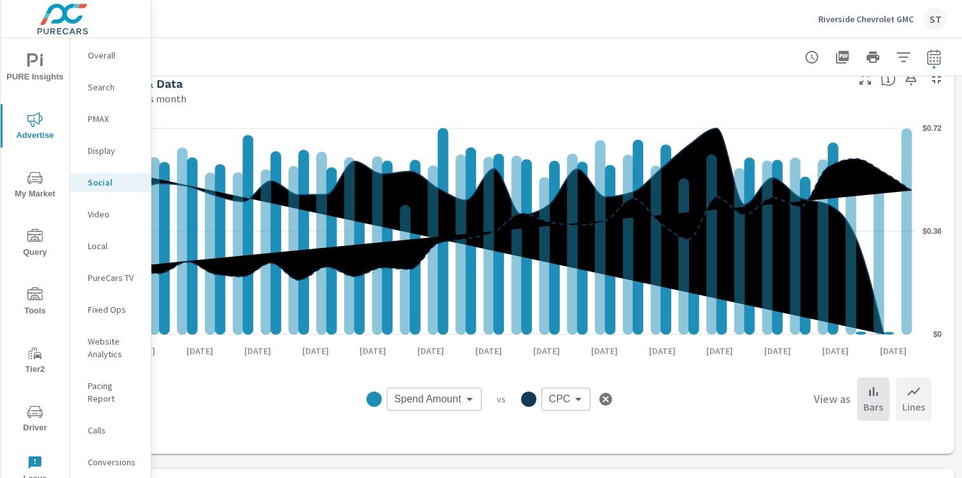
click at [906, 394] on icon at bounding box center [913, 391] width 15 height 15
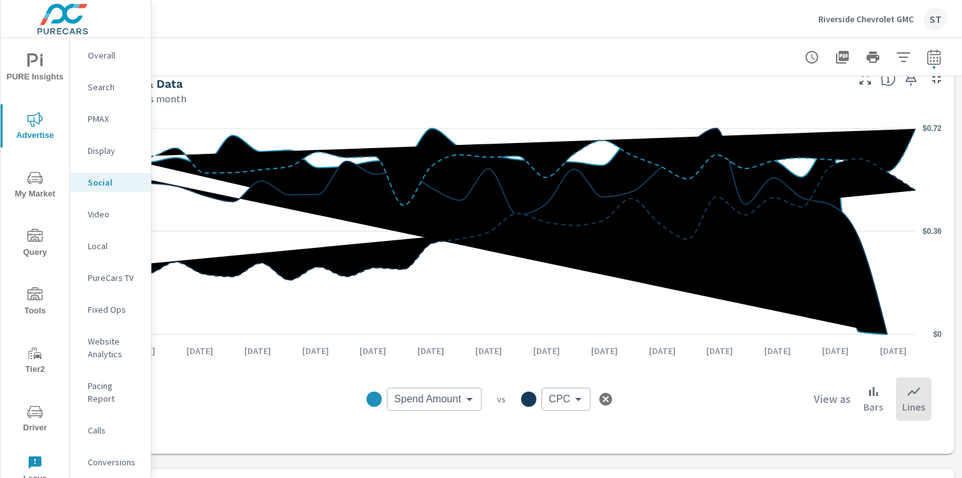
scroll to position [58, 141]
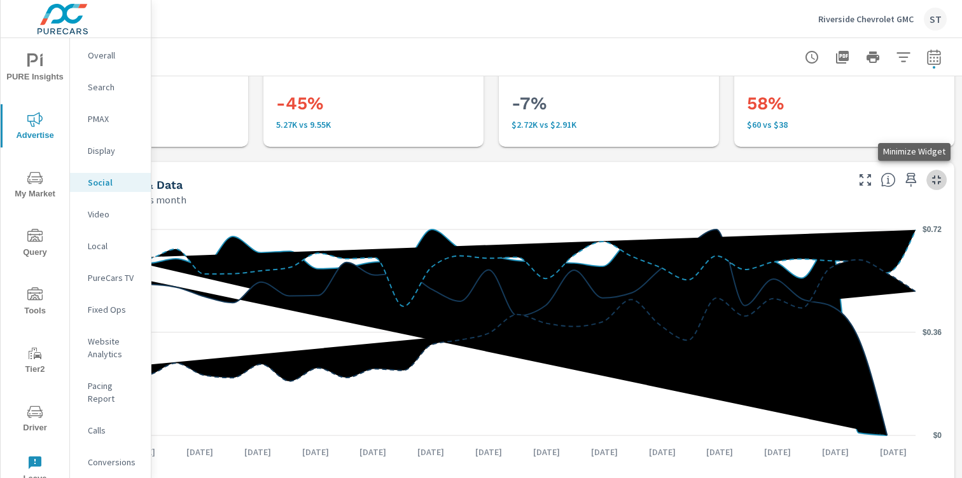
click at [929, 174] on icon "button" at bounding box center [936, 179] width 15 height 15
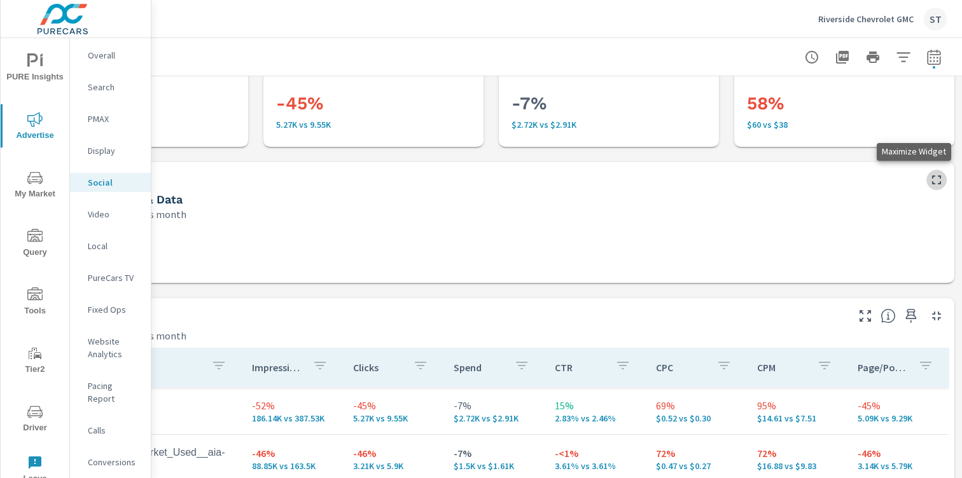
click at [929, 174] on icon "button" at bounding box center [936, 179] width 15 height 15
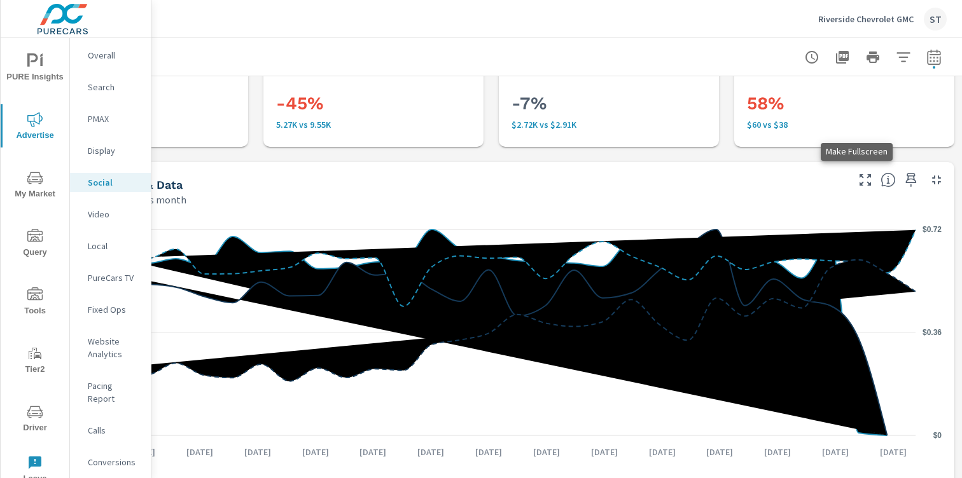
click at [863, 180] on icon "button" at bounding box center [865, 179] width 15 height 15
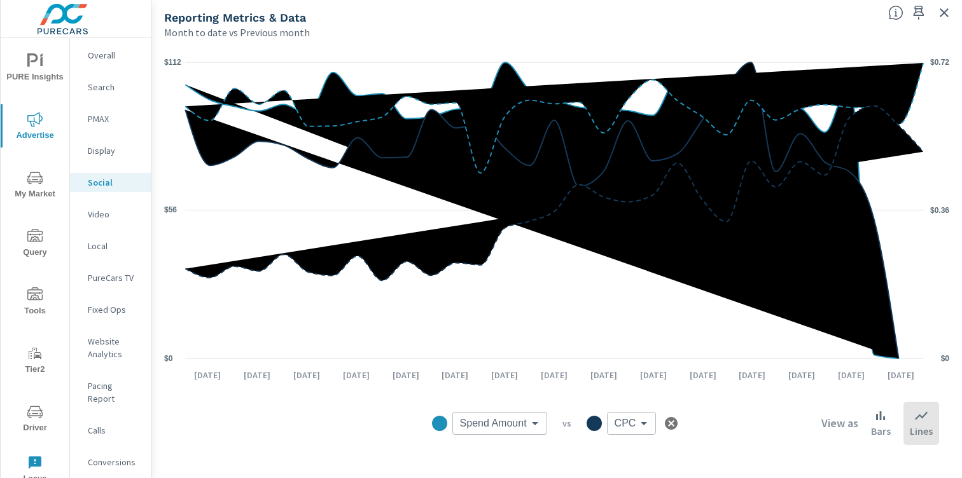
scroll to position [0, 131]
click at [945, 17] on icon "button" at bounding box center [943, 12] width 15 height 15
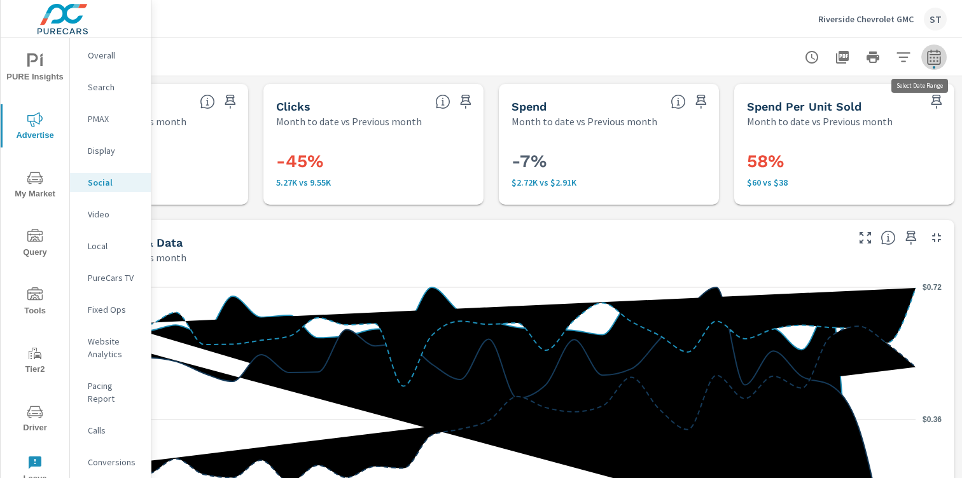
click at [934, 54] on icon "button" at bounding box center [933, 56] width 13 height 15
select select "Month to date"
select select "Previous month"
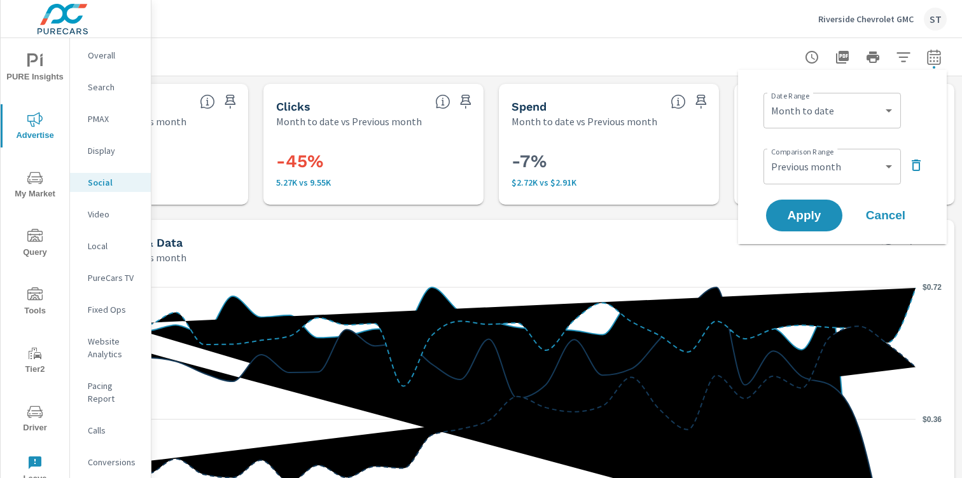
click at [916, 166] on icon "button" at bounding box center [915, 165] width 15 height 15
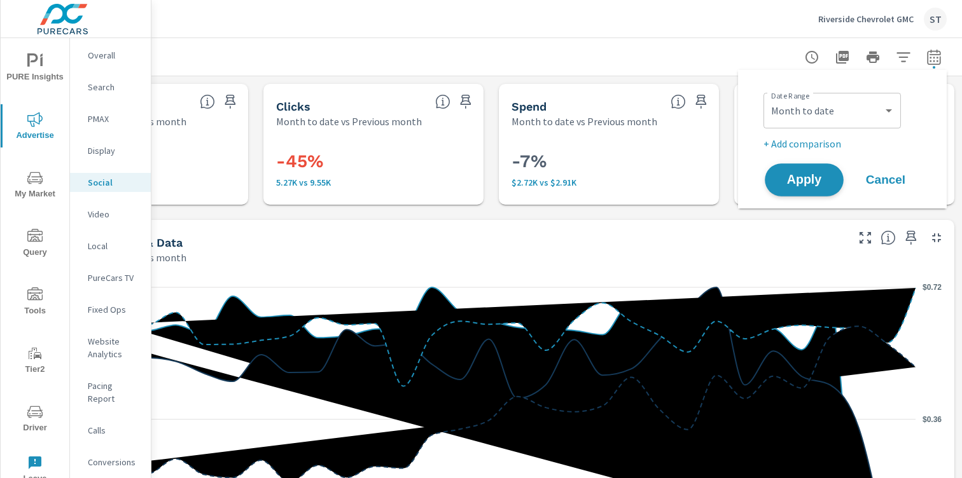
click at [814, 176] on span "Apply" at bounding box center [804, 180] width 52 height 12
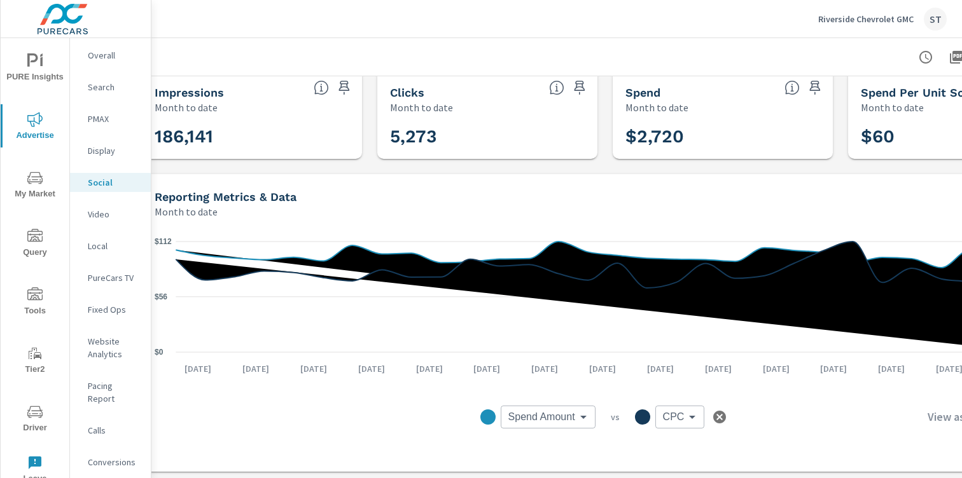
scroll to position [14, 0]
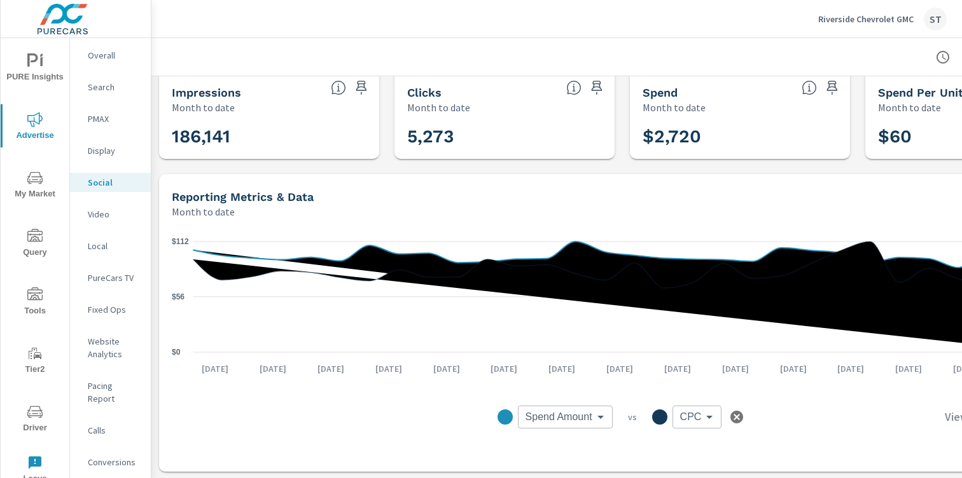
click at [560, 423] on body "PURE Insights Advertise My Market Query Tools Tier2 Driver Leave Feedback Overa…" at bounding box center [481, 239] width 962 height 478
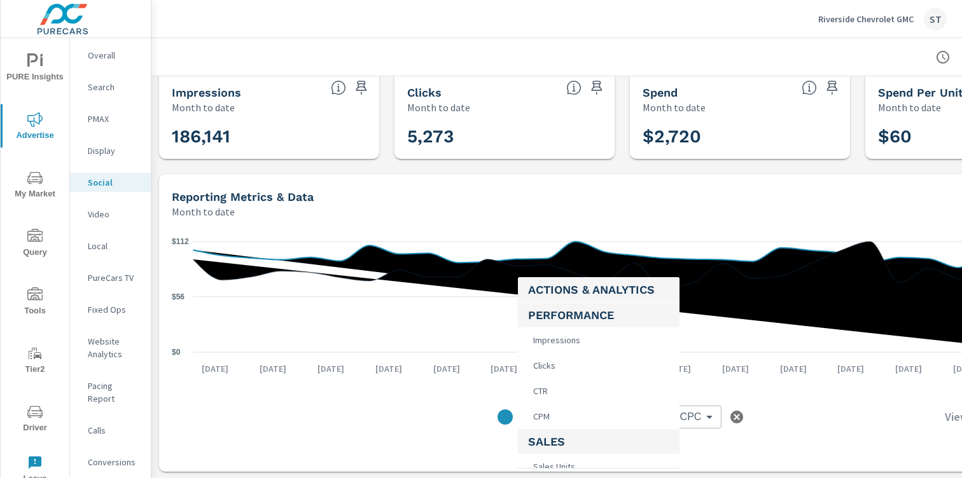
scroll to position [482, 0]
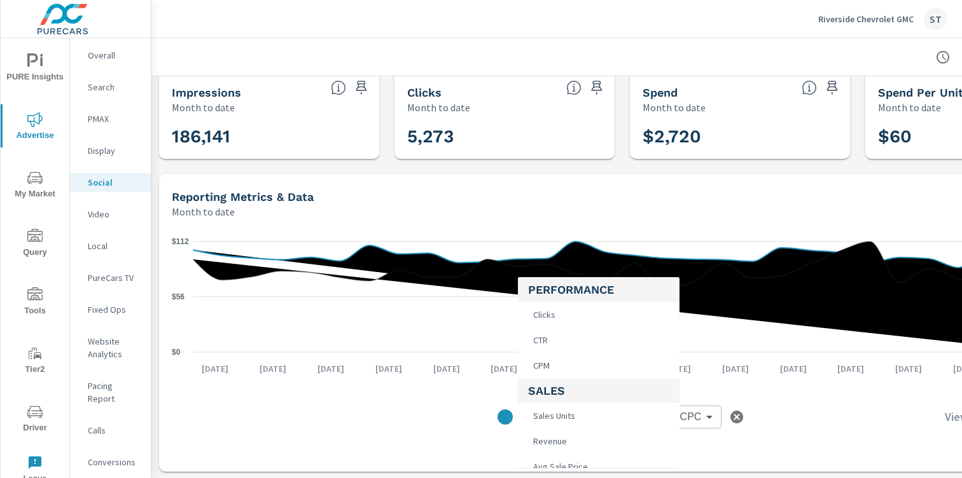
click at [581, 370] on li "CPM" at bounding box center [599, 365] width 162 height 25
type input "CPM"
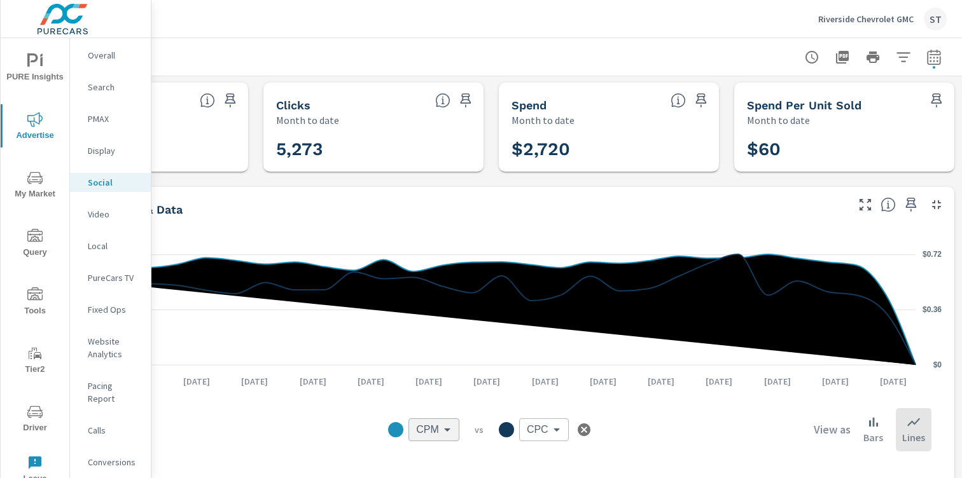
scroll to position [0, 141]
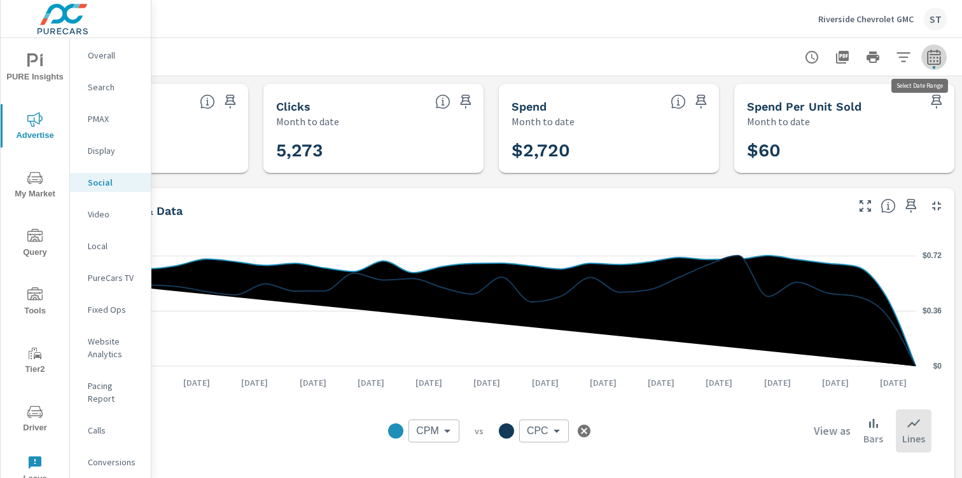
click at [926, 66] on button "button" at bounding box center [933, 57] width 25 height 25
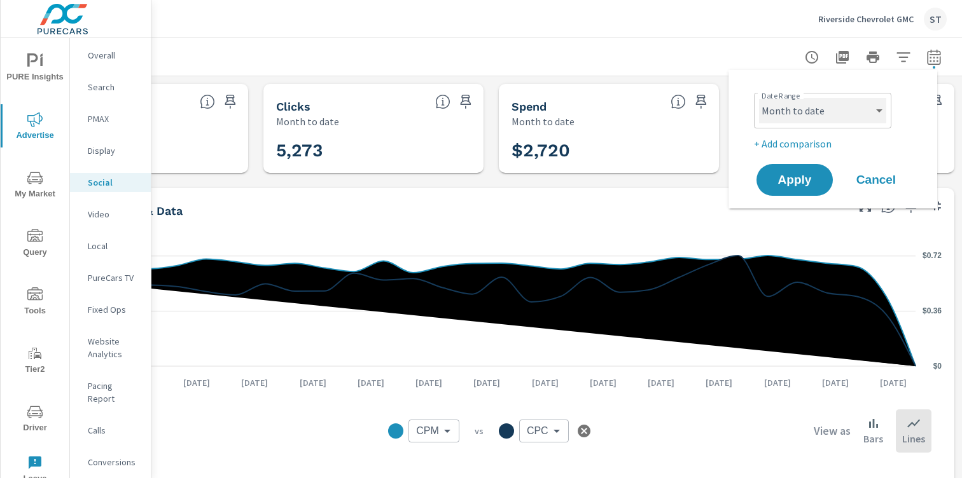
click at [852, 118] on select "Custom [DATE] Last week Last 7 days Last 14 days Last 30 days Last 45 days Last…" at bounding box center [822, 110] width 127 height 25
click at [759, 98] on select "Custom [DATE] Last week Last 7 days Last 14 days Last 30 days Last 45 days Last…" at bounding box center [822, 110] width 127 height 25
select select "custom"
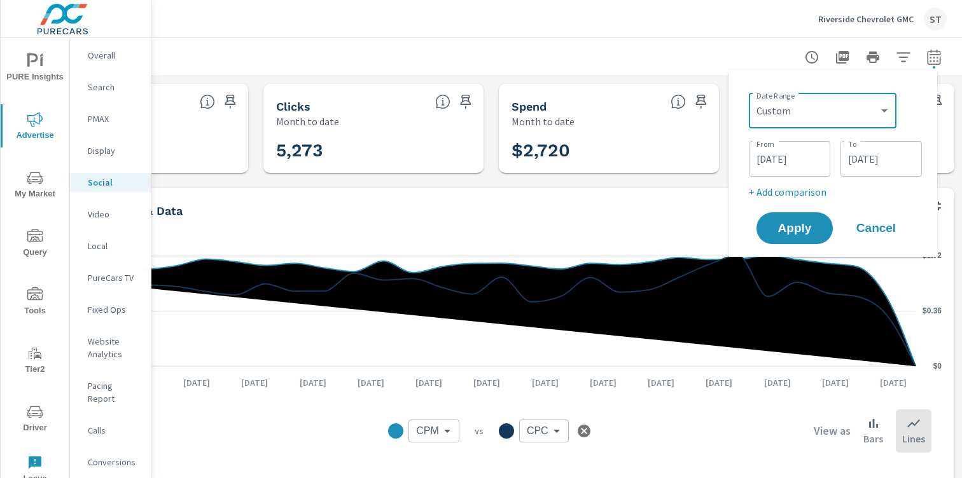
click at [782, 153] on input "[DATE]" at bounding box center [789, 158] width 71 height 25
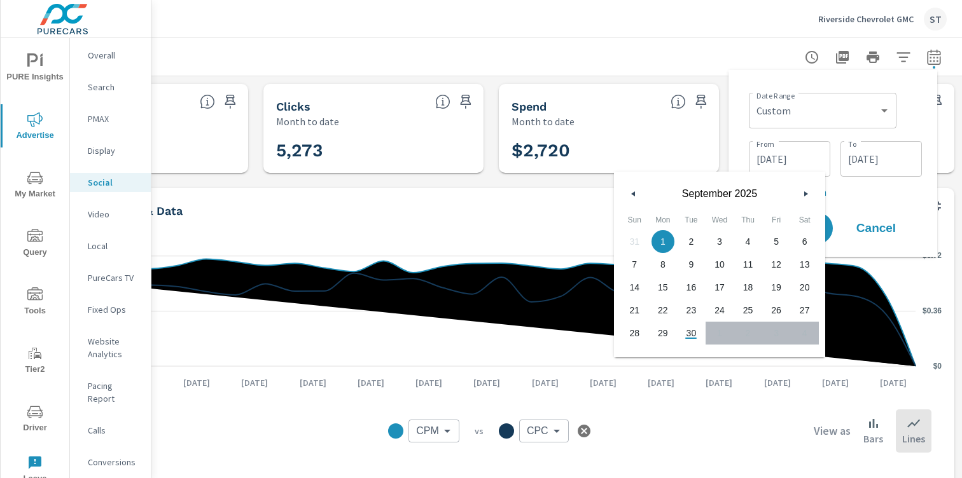
click at [635, 191] on button "button" at bounding box center [633, 193] width 15 height 15
click at [769, 236] on span "1" at bounding box center [776, 241] width 29 height 17
type input "[DATE]"
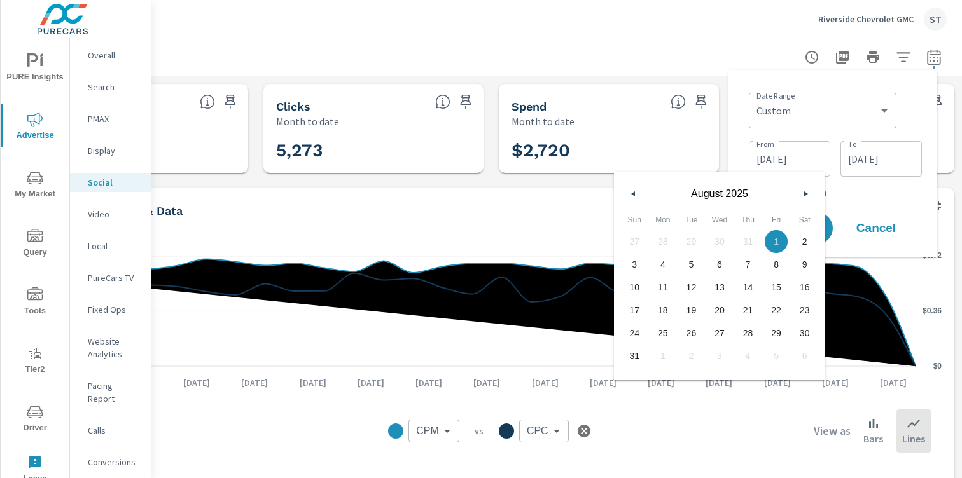
click at [887, 147] on input "[DATE]" at bounding box center [880, 158] width 71 height 25
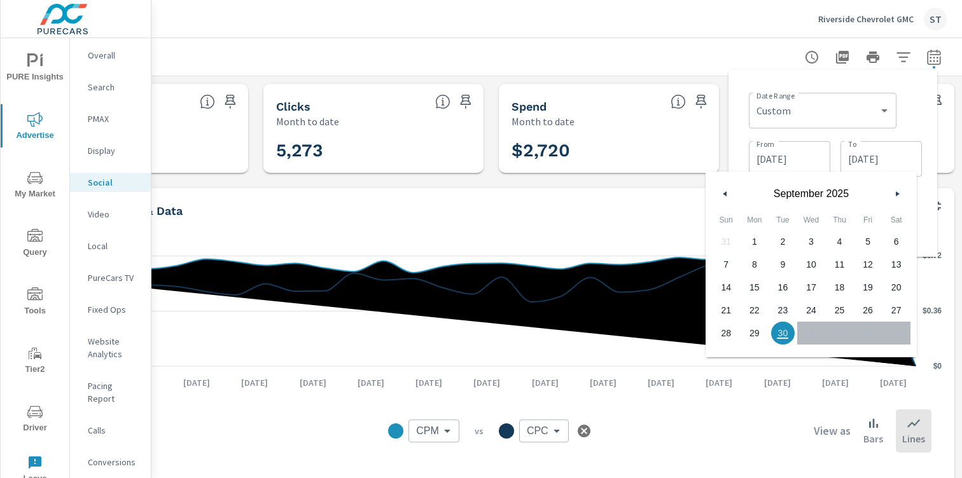
click at [715, 190] on div "September 2025" at bounding box center [810, 191] width 211 height 38
click at [721, 193] on button "button" at bounding box center [725, 193] width 15 height 15
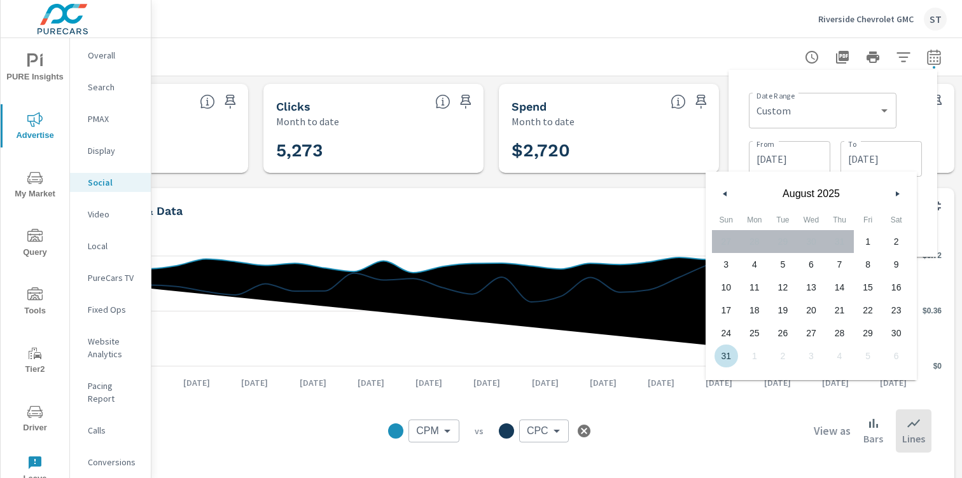
click at [718, 361] on span "31" at bounding box center [726, 356] width 29 height 17
type input "[DATE]"
click at [924, 214] on div "Date Range Custom Yesterday Last week Last 7 days Last 14 days Last 30 days Las…" at bounding box center [833, 163] width 188 height 167
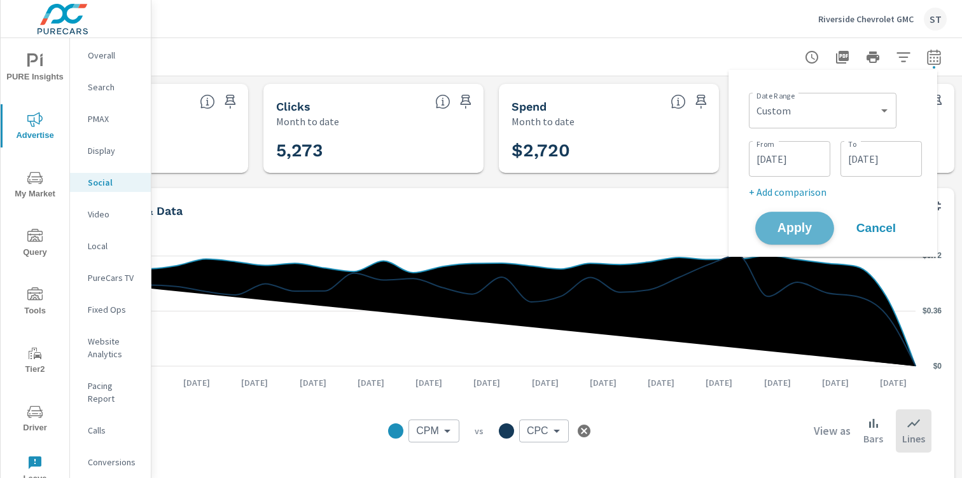
click at [791, 226] on span "Apply" at bounding box center [794, 229] width 52 height 12
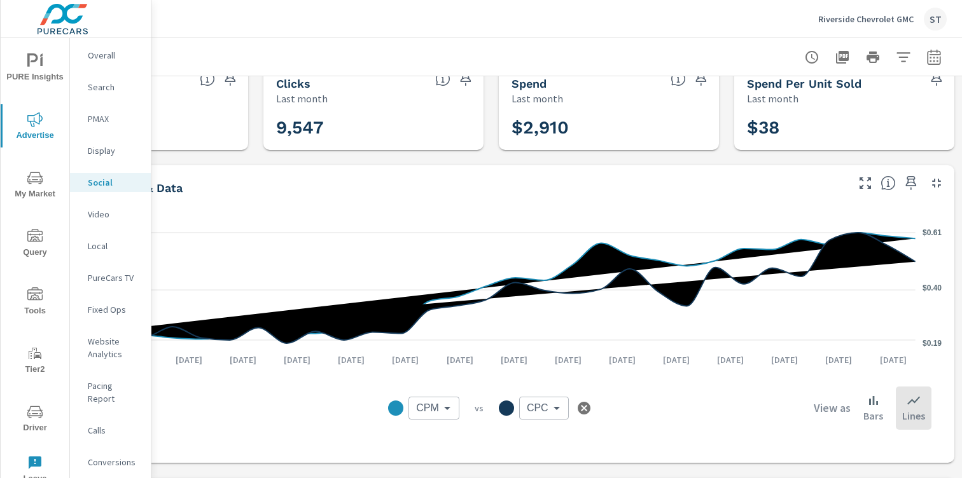
scroll to position [0, 141]
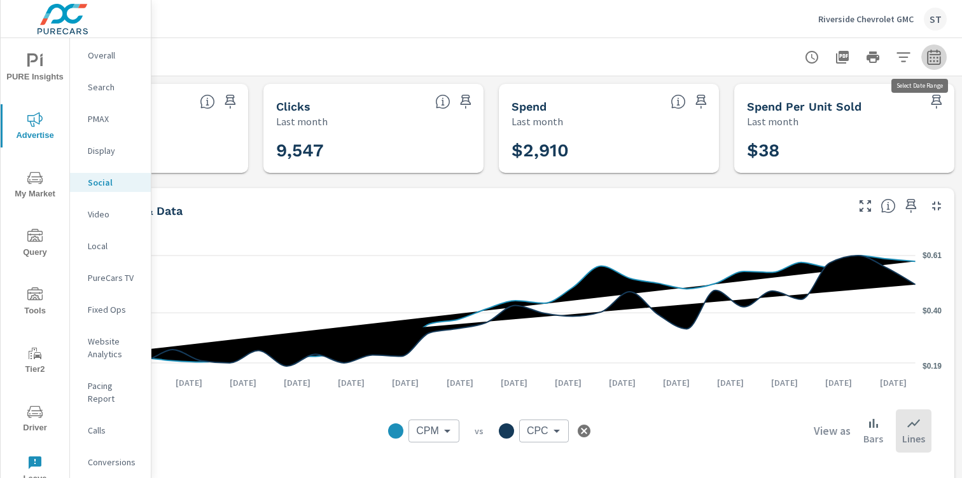
click at [927, 59] on icon "button" at bounding box center [933, 57] width 15 height 15
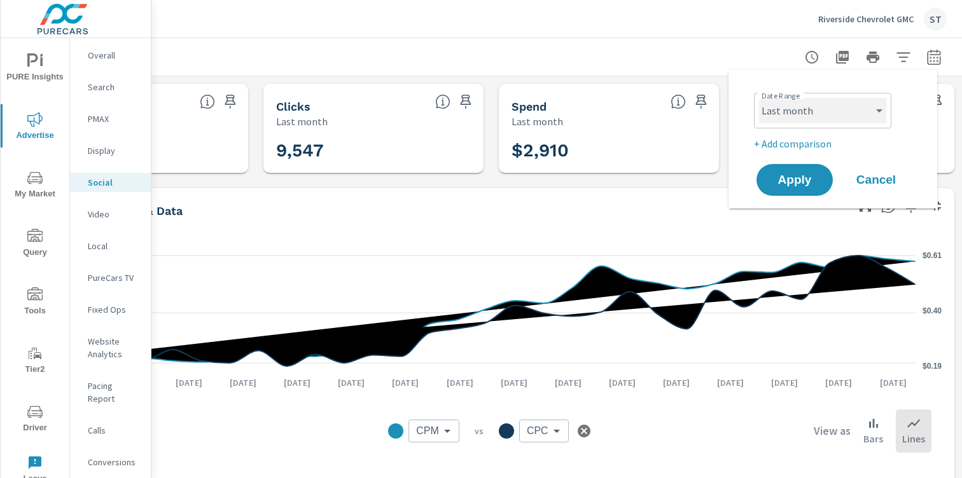
click at [840, 116] on select "Custom [DATE] Last week Last 7 days Last 14 days Last 30 days Last 45 days Last…" at bounding box center [822, 110] width 127 height 25
click at [759, 98] on select "Custom [DATE] Last week Last 7 days Last 14 days Last 30 days Last 45 days Last…" at bounding box center [822, 110] width 127 height 25
select select "custom"
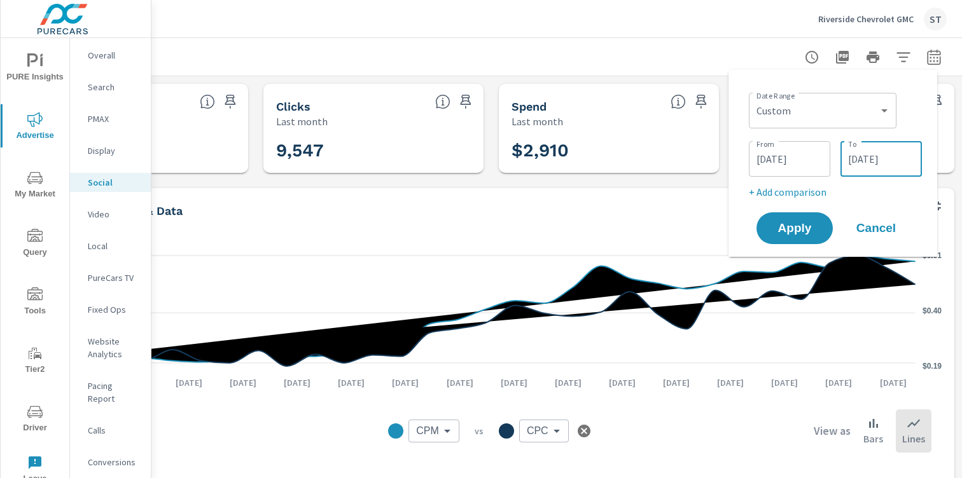
click at [858, 164] on input "[DATE]" at bounding box center [880, 158] width 71 height 25
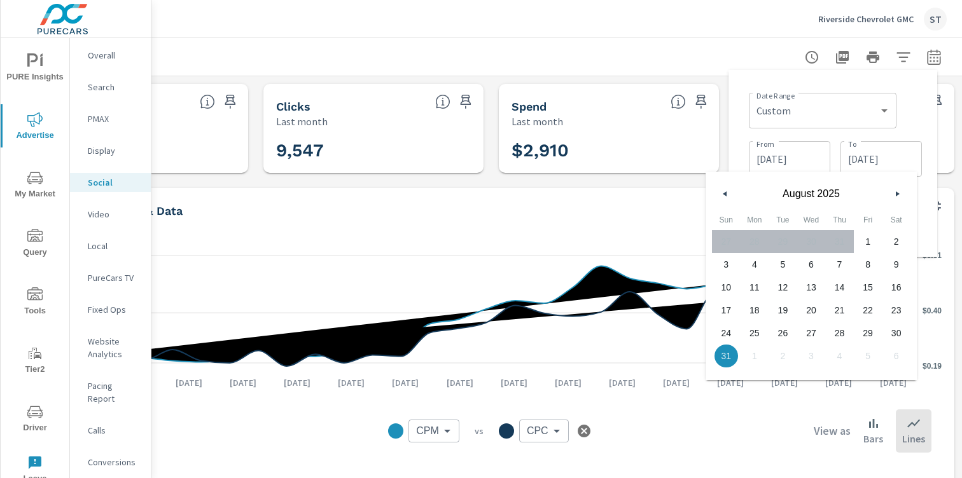
click at [725, 191] on icon "button" at bounding box center [723, 193] width 6 height 5
click at [723, 193] on icon "button" at bounding box center [723, 193] width 6 height 5
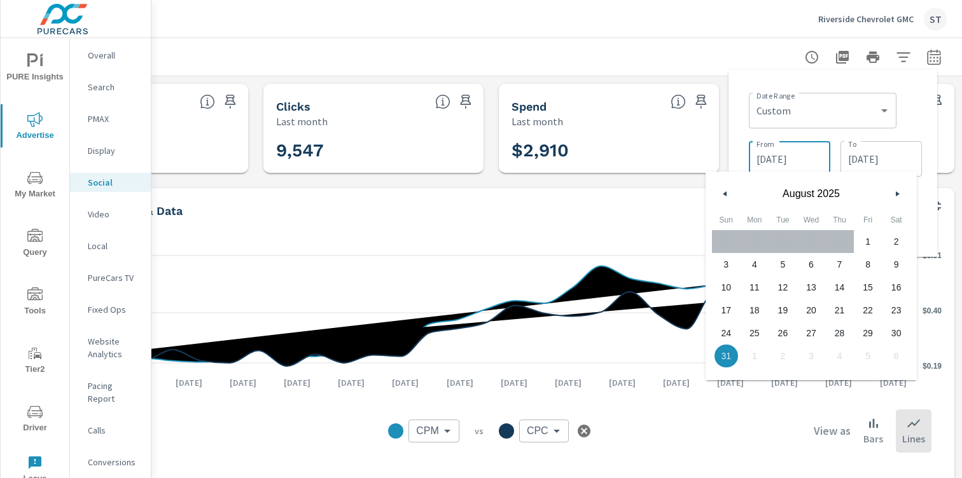
click at [780, 151] on input "[DATE]" at bounding box center [789, 158] width 71 height 25
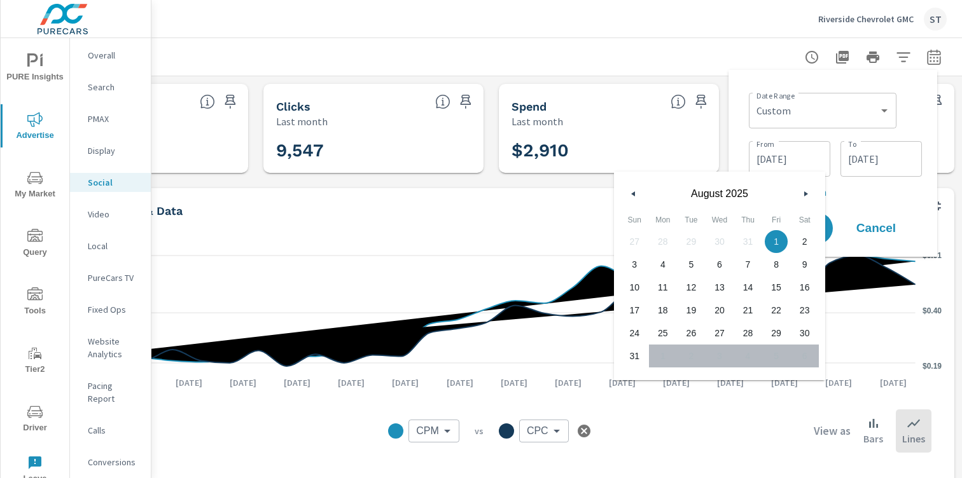
click at [639, 195] on button "button" at bounding box center [633, 193] width 15 height 15
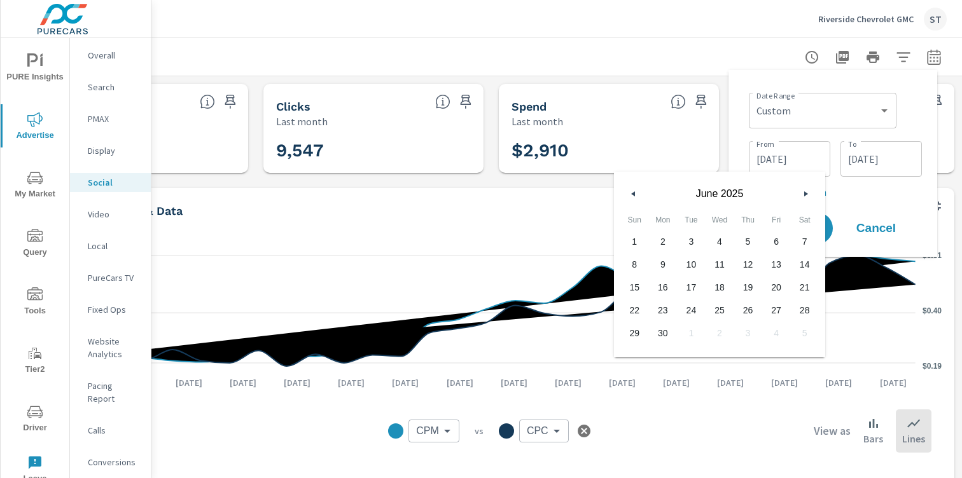
click at [639, 195] on button "button" at bounding box center [633, 193] width 15 height 15
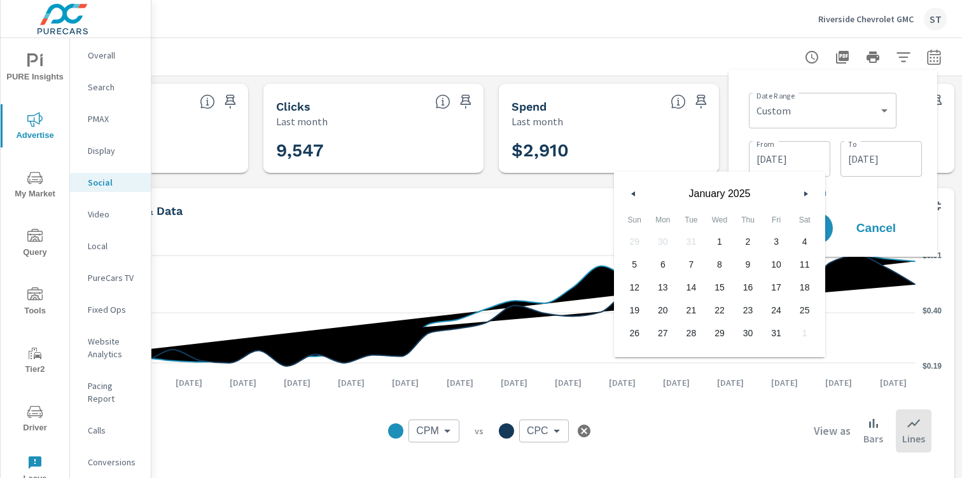
click at [639, 195] on button "button" at bounding box center [633, 193] width 15 height 15
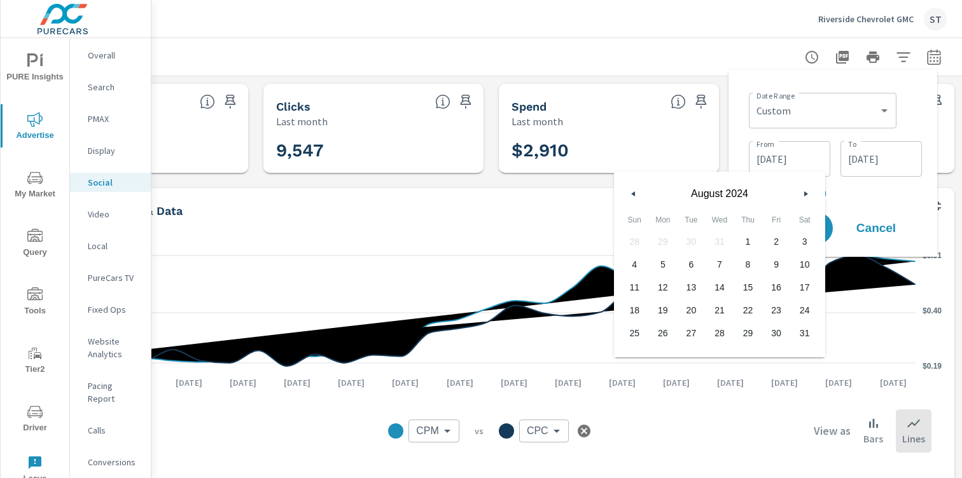
click at [741, 238] on span "1" at bounding box center [747, 241] width 29 height 17
type input "08/01/2024"
click at [886, 155] on input "[DATE]" at bounding box center [880, 158] width 71 height 25
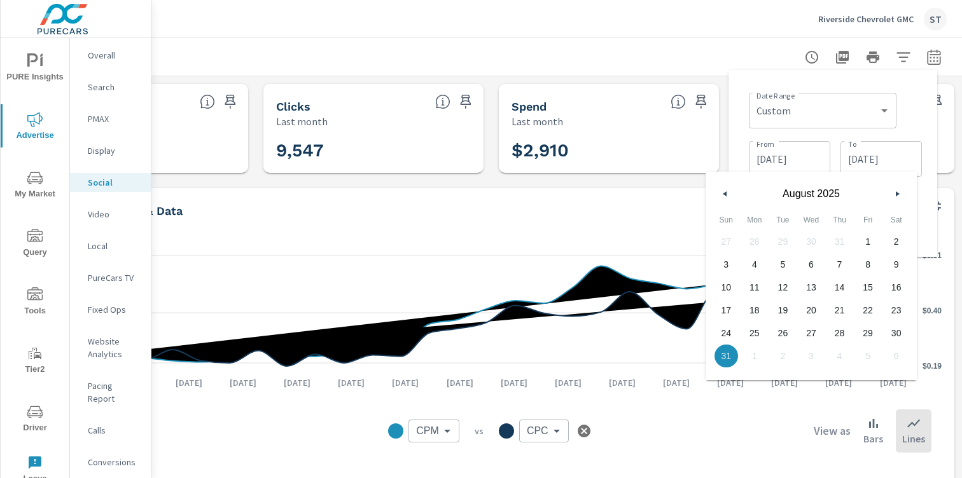
click at [728, 190] on button "button" at bounding box center [725, 193] width 15 height 15
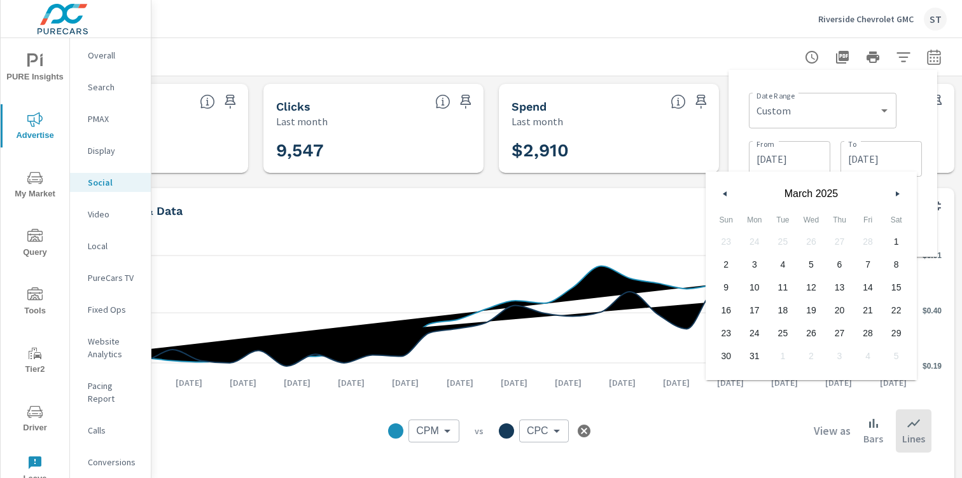
click at [728, 190] on button "button" at bounding box center [725, 193] width 15 height 15
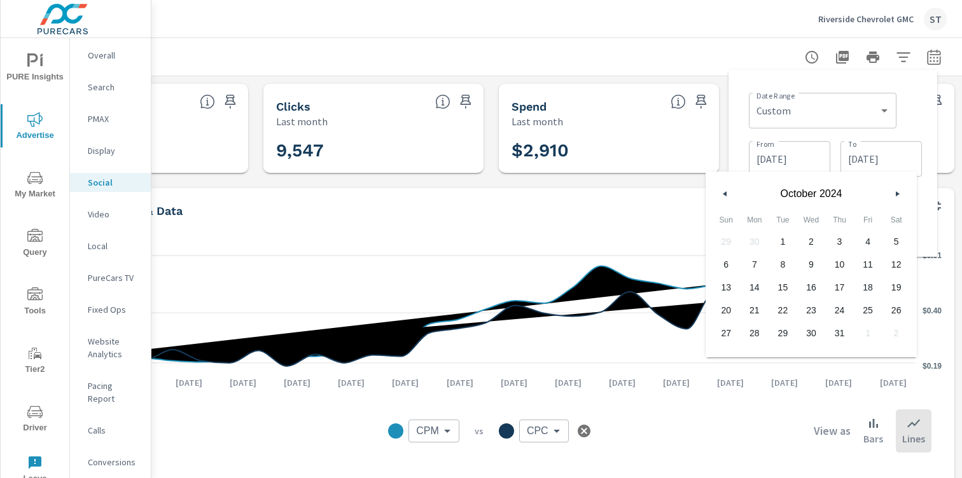
click at [728, 190] on button "button" at bounding box center [725, 193] width 15 height 15
click at [898, 329] on span "31" at bounding box center [896, 333] width 29 height 17
type input "08/31/2024"
click at [918, 116] on div "Date Range Custom Yesterday Last week Last 7 days Last 14 days Last 30 days Las…" at bounding box center [835, 109] width 173 height 43
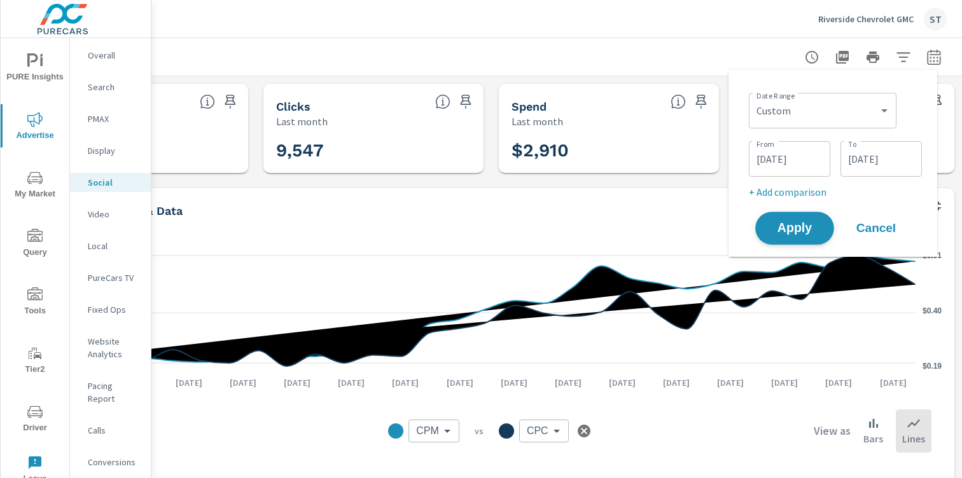
click at [795, 232] on span "Apply" at bounding box center [794, 229] width 52 height 12
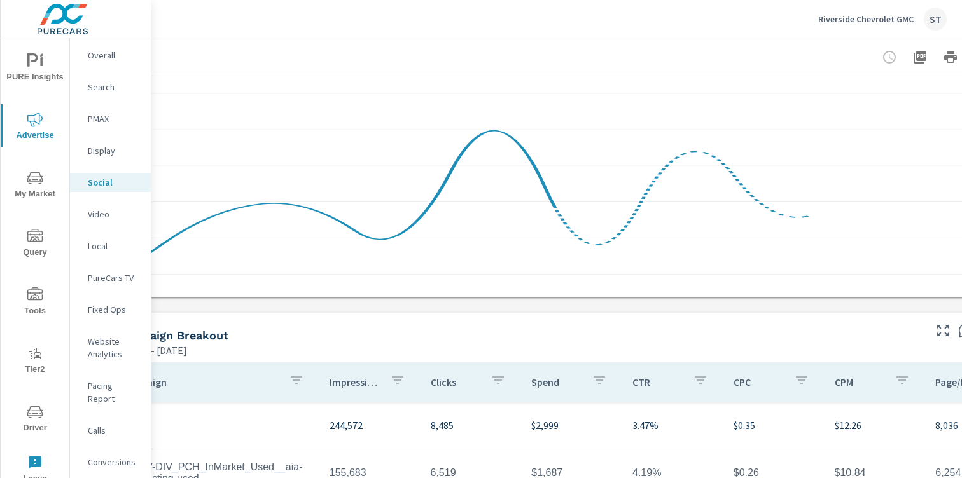
scroll to position [188, 141]
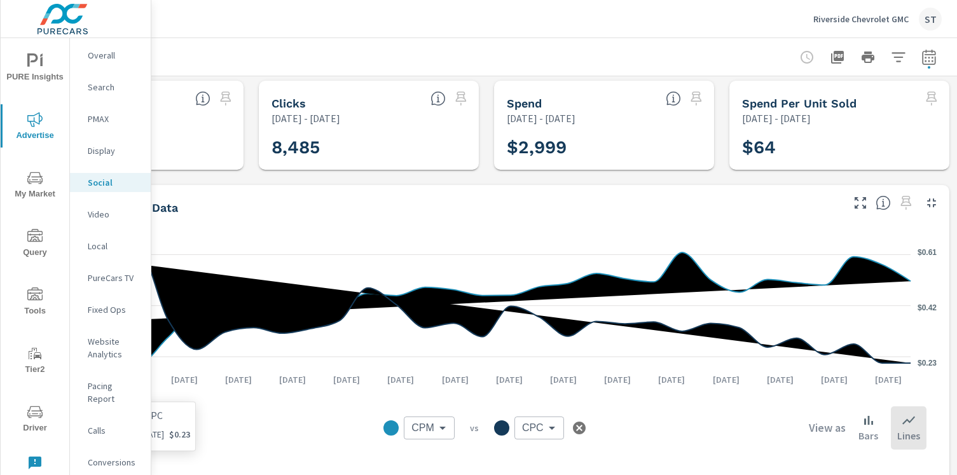
scroll to position [0, 145]
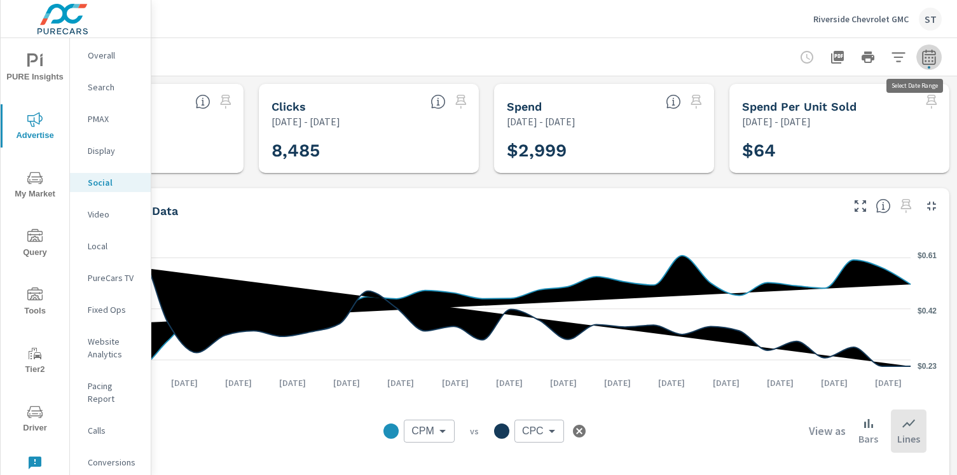
click at [922, 53] on icon "button" at bounding box center [929, 57] width 15 height 15
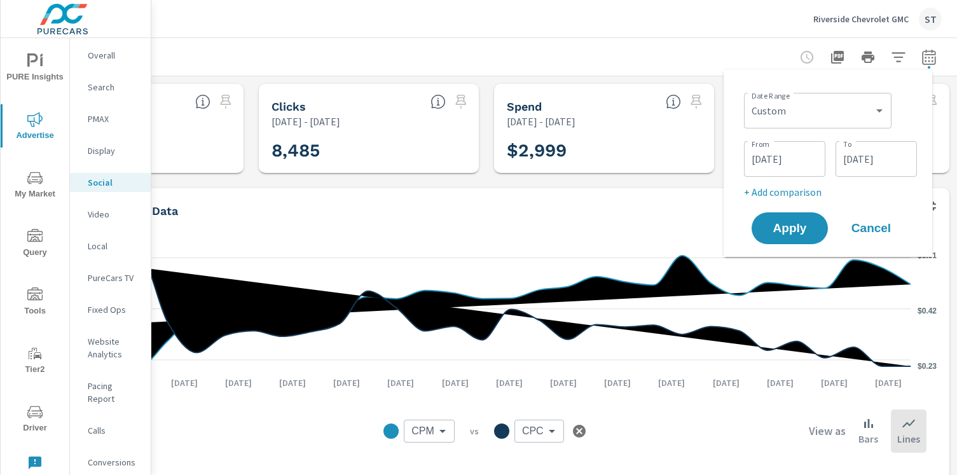
click at [797, 168] on input "08/01/2024" at bounding box center [784, 158] width 71 height 25
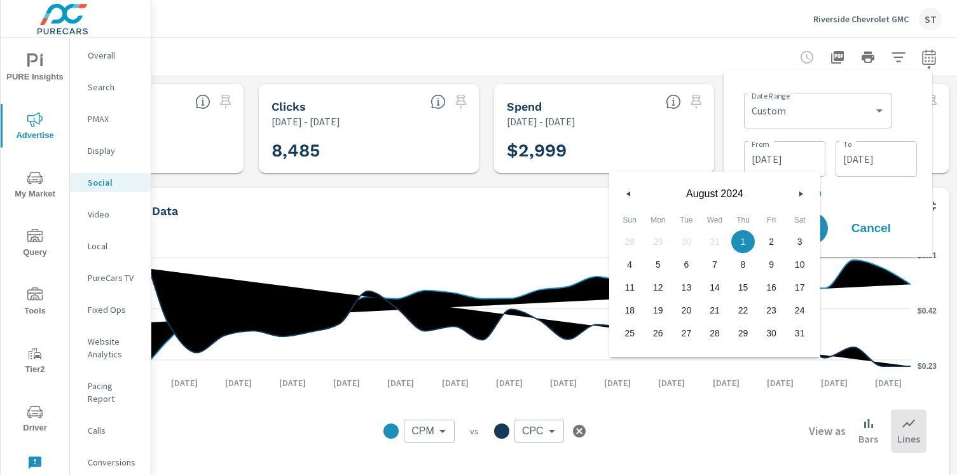
drag, startPoint x: 803, startPoint y: 195, endPoint x: 796, endPoint y: 194, distance: 7.0
click at [803, 195] on icon "button" at bounding box center [803, 193] width 6 height 5
click at [876, 156] on input "08/31/2024" at bounding box center [876, 158] width 71 height 25
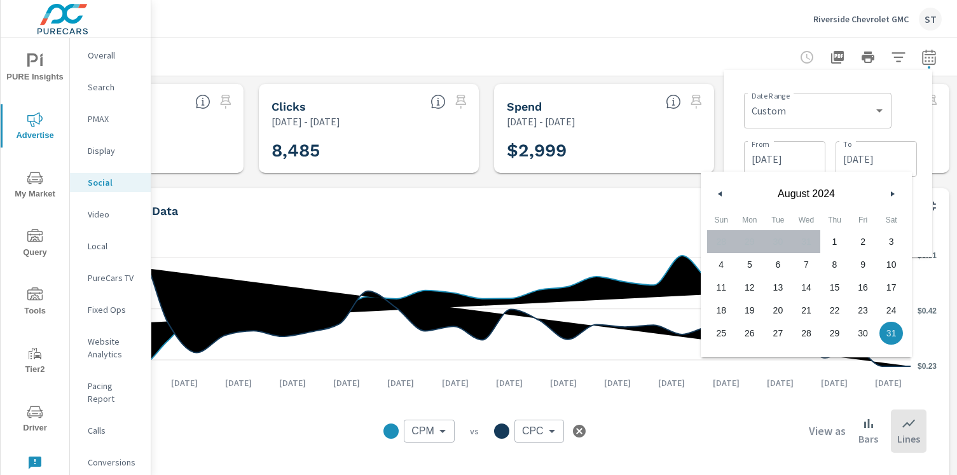
click at [899, 191] on button "button" at bounding box center [892, 193] width 15 height 15
click at [746, 332] on span "30" at bounding box center [750, 333] width 29 height 17
type input "09/30/2024"
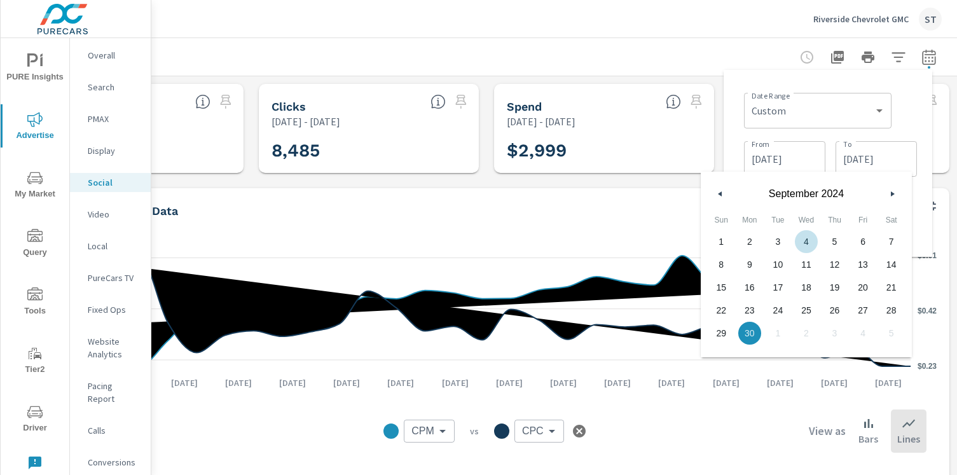
click at [820, 134] on div "Date Range Custom Yesterday Last week Last 7 days Last 14 days Last 30 days Las…" at bounding box center [830, 144] width 173 height 112
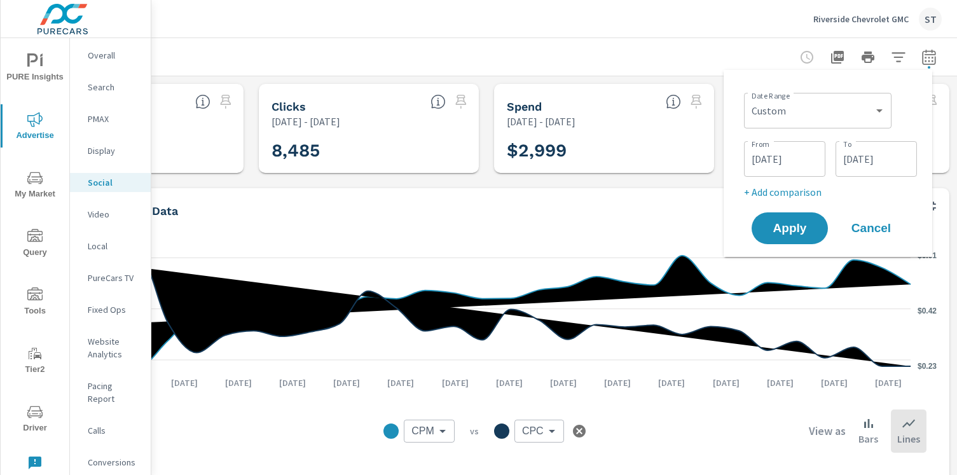
click at [810, 160] on input "08/01/2024" at bounding box center [784, 158] width 71 height 25
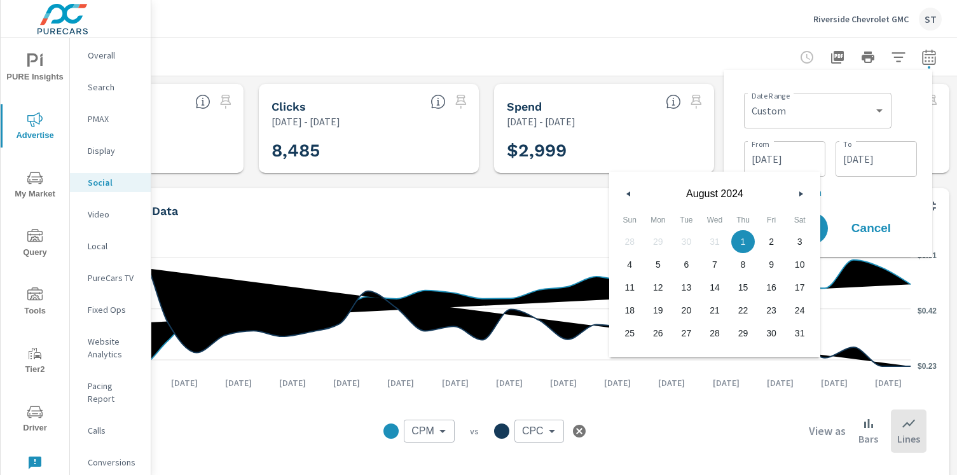
click at [803, 197] on button "button" at bounding box center [800, 193] width 15 height 15
click at [624, 242] on span "1" at bounding box center [630, 241] width 29 height 17
type input "09/01/2024"
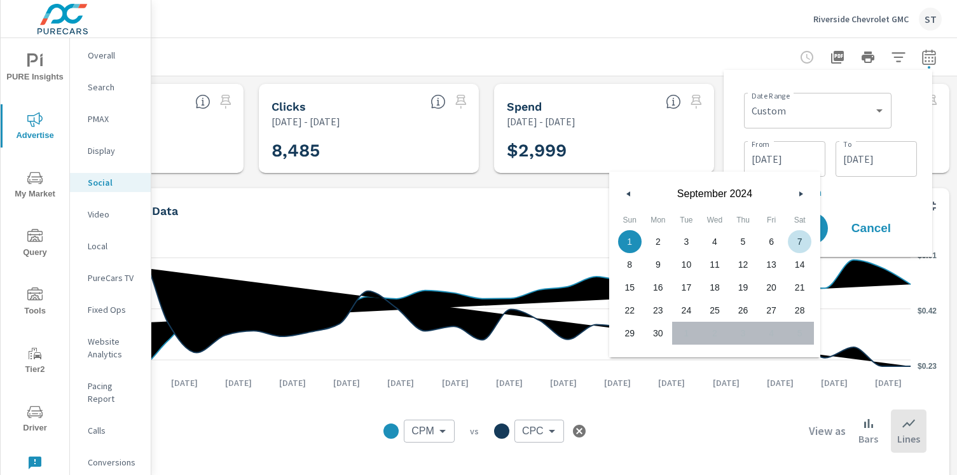
click at [891, 202] on div "Date Range Custom Yesterday Last week Last 7 days Last 14 days Last 30 days Las…" at bounding box center [828, 163] width 188 height 167
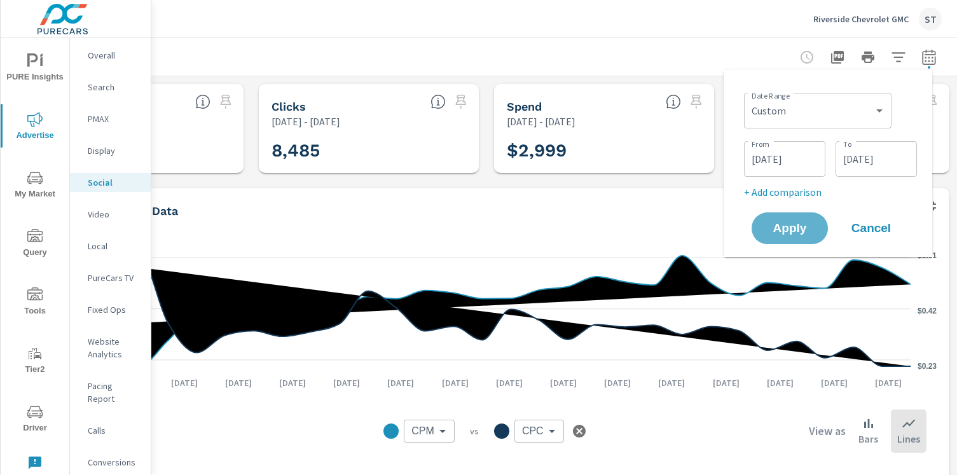
click at [793, 237] on button "Apply" at bounding box center [790, 228] width 76 height 32
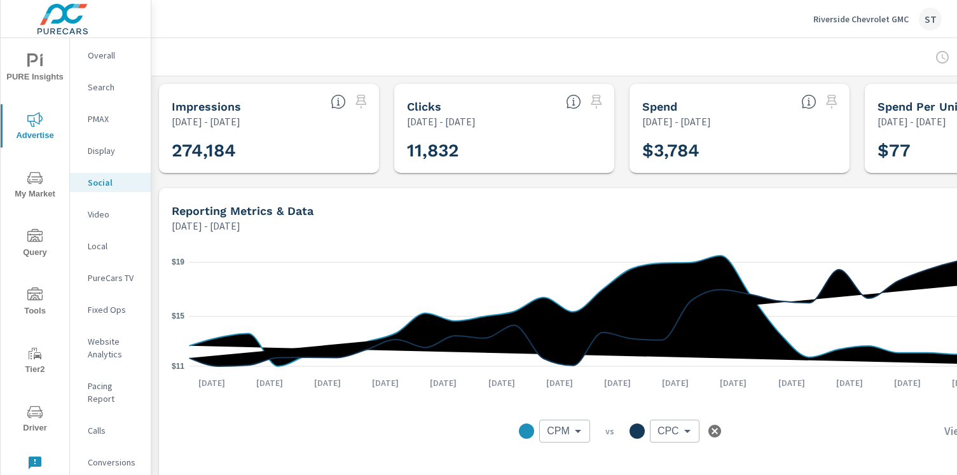
drag, startPoint x: 567, startPoint y: 474, endPoint x: 611, endPoint y: 455, distance: 47.6
click at [614, 456] on div "CPM CPM ​ vs CPC CPC ​ View as Bars Lines" at bounding box center [622, 432] width 880 height 64
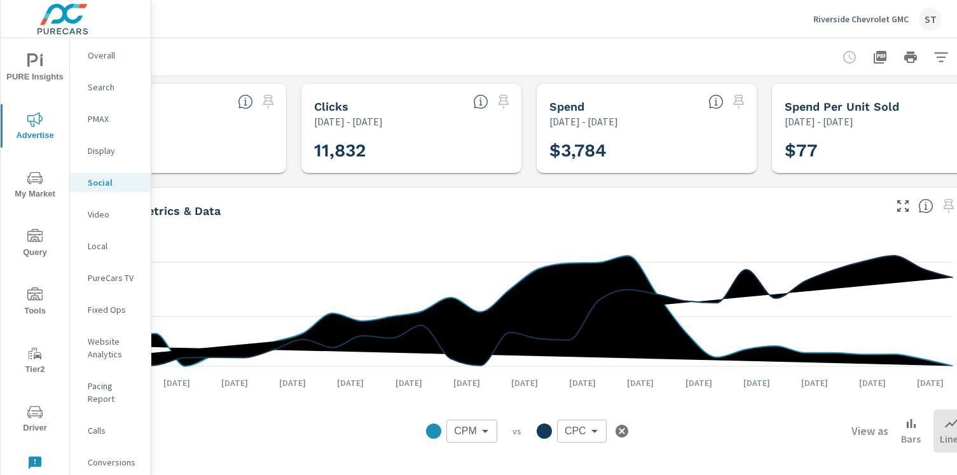
scroll to position [0, 145]
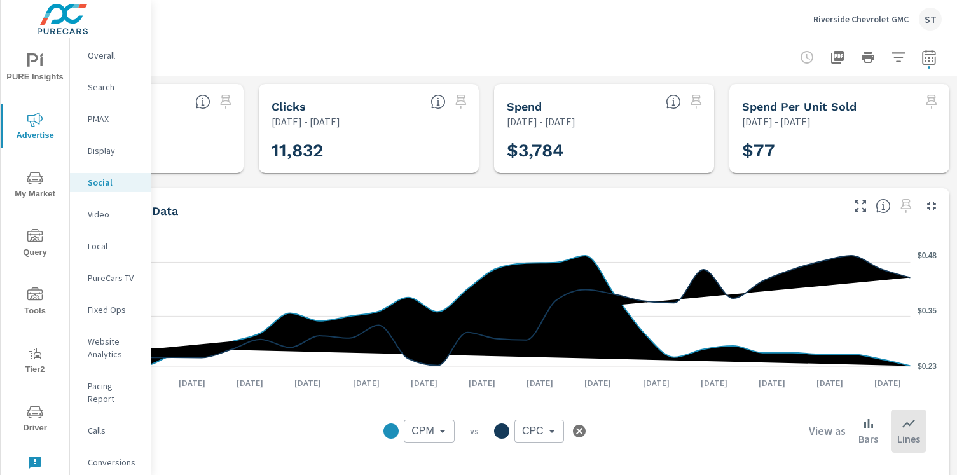
click at [917, 52] on button "button" at bounding box center [929, 57] width 25 height 25
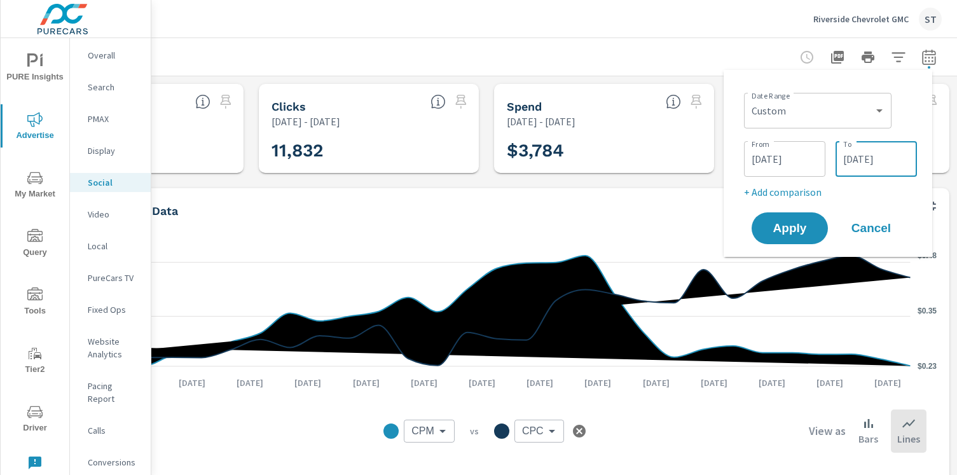
click at [893, 156] on input "09/30/2024" at bounding box center [876, 158] width 71 height 25
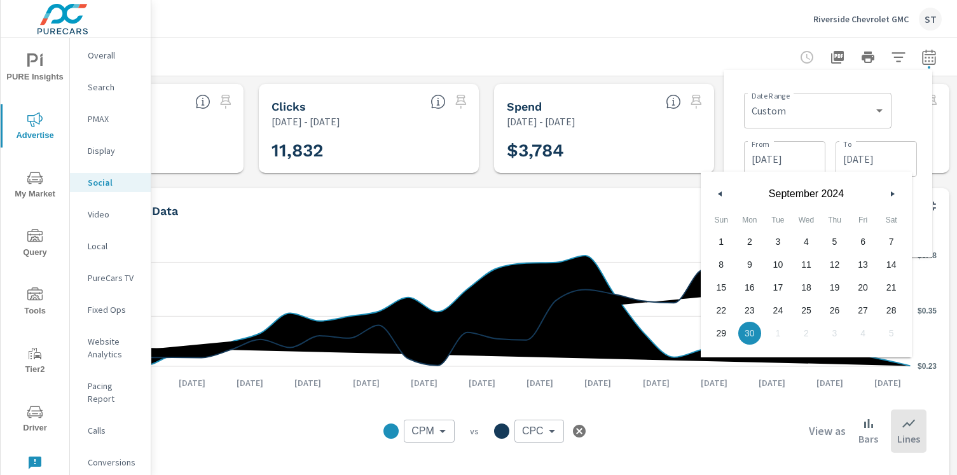
click at [891, 191] on icon "button" at bounding box center [894, 193] width 6 height 5
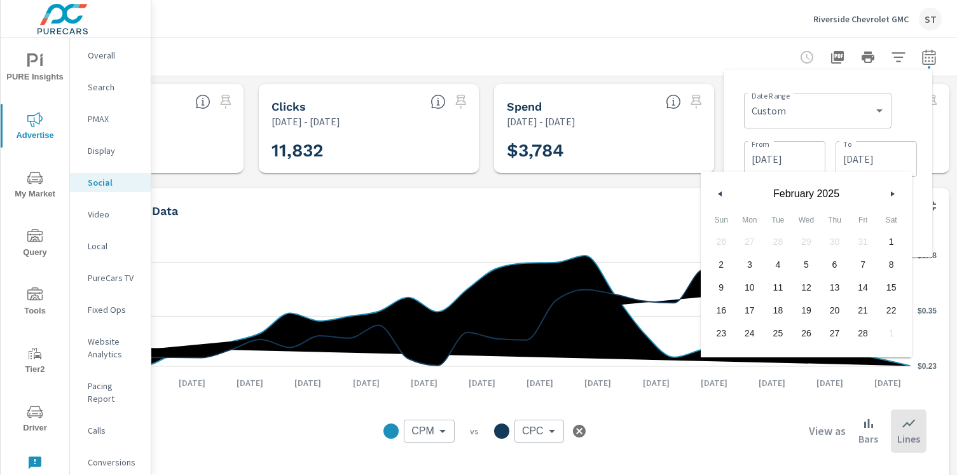
click at [891, 191] on icon "button" at bounding box center [894, 193] width 6 height 5
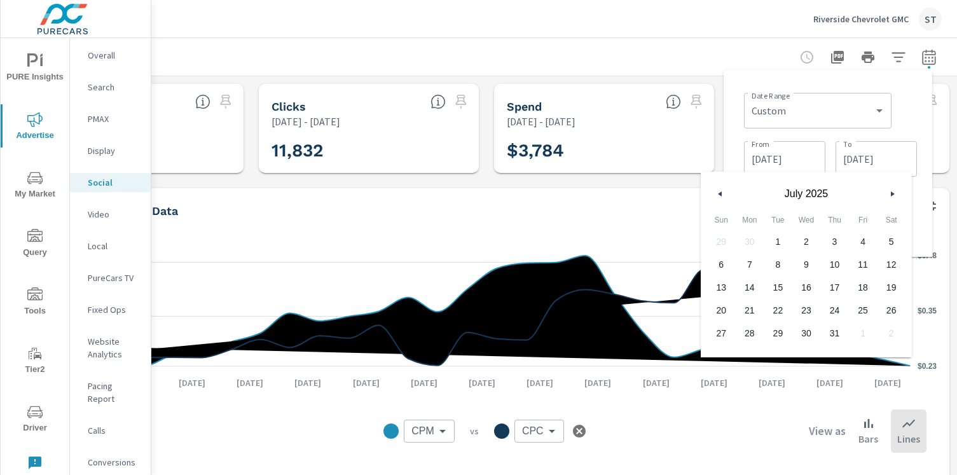
click at [891, 191] on icon "button" at bounding box center [894, 193] width 6 height 5
click at [774, 342] on span "30" at bounding box center [778, 333] width 29 height 17
type input "[DATE]"
click at [774, 338] on span "30" at bounding box center [778, 333] width 29 height 17
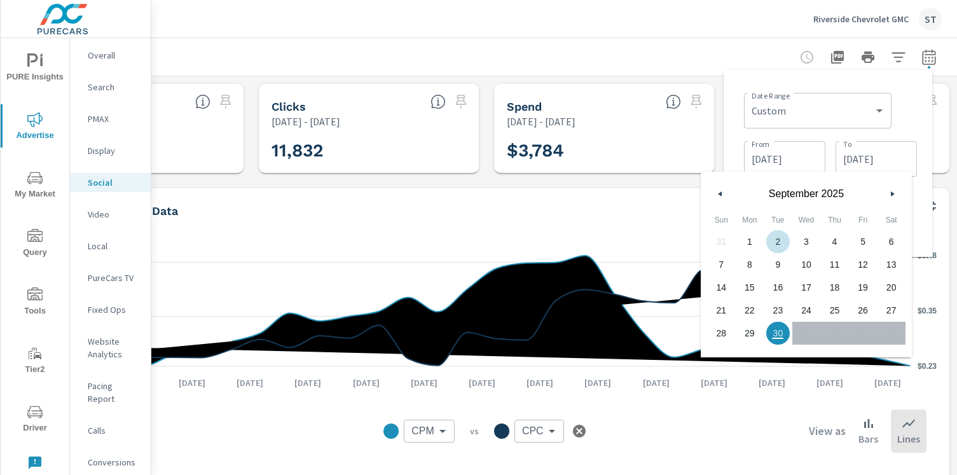
click at [768, 155] on input "09/01/2024" at bounding box center [784, 158] width 71 height 25
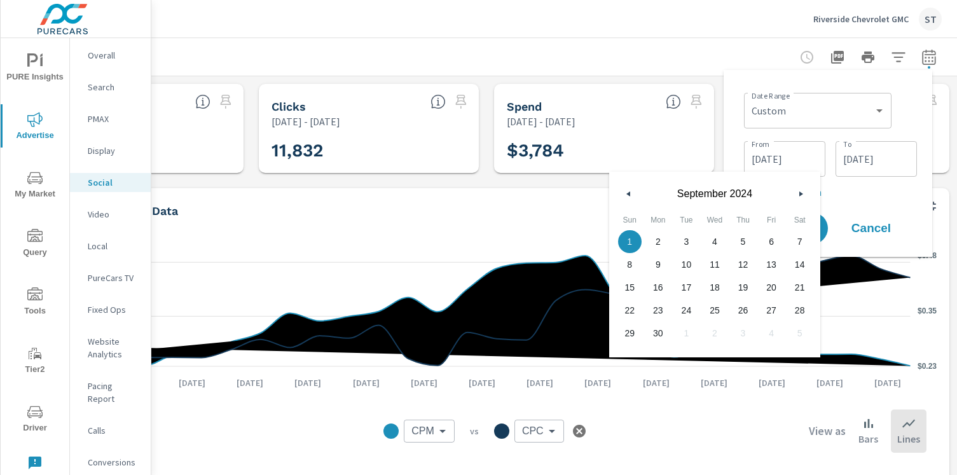
click at [802, 187] on button "button" at bounding box center [800, 193] width 15 height 15
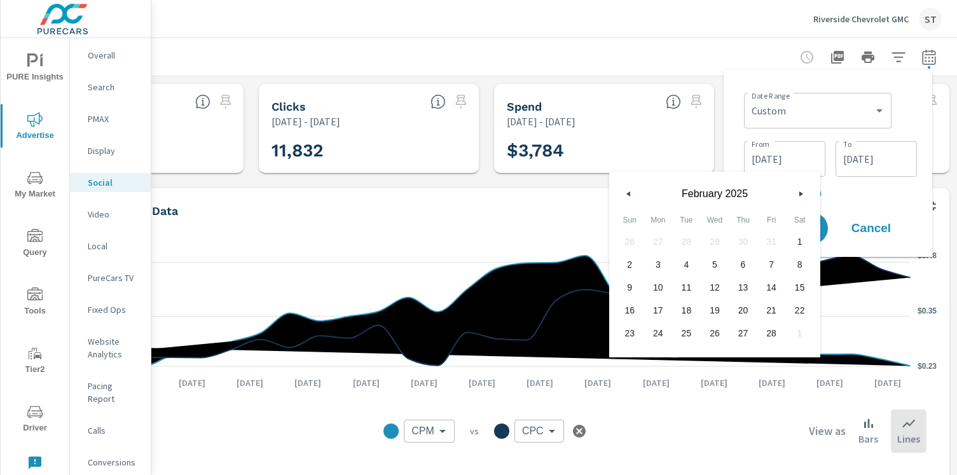
click at [802, 187] on button "button" at bounding box center [800, 193] width 15 height 15
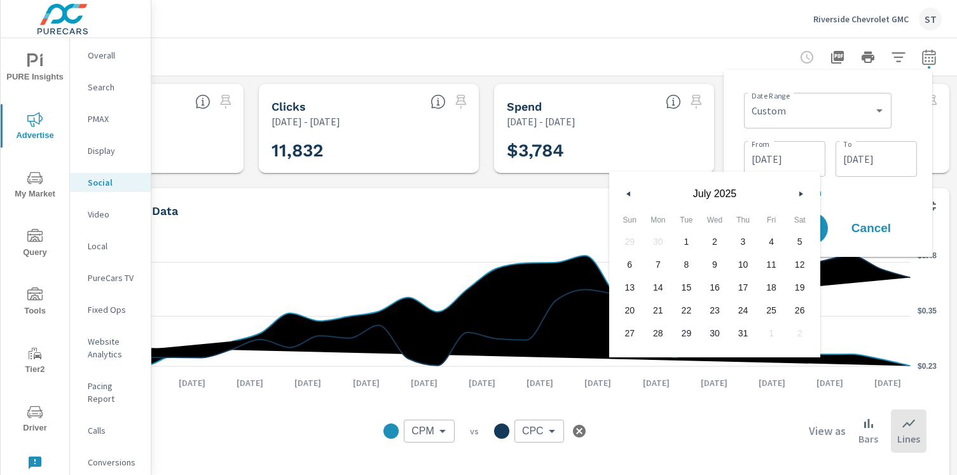
click at [802, 187] on button "button" at bounding box center [800, 193] width 15 height 15
click at [655, 240] on span "1" at bounding box center [658, 241] width 29 height 17
type input "[DATE]"
click at [844, 188] on p "+ Add comparison" at bounding box center [830, 191] width 173 height 15
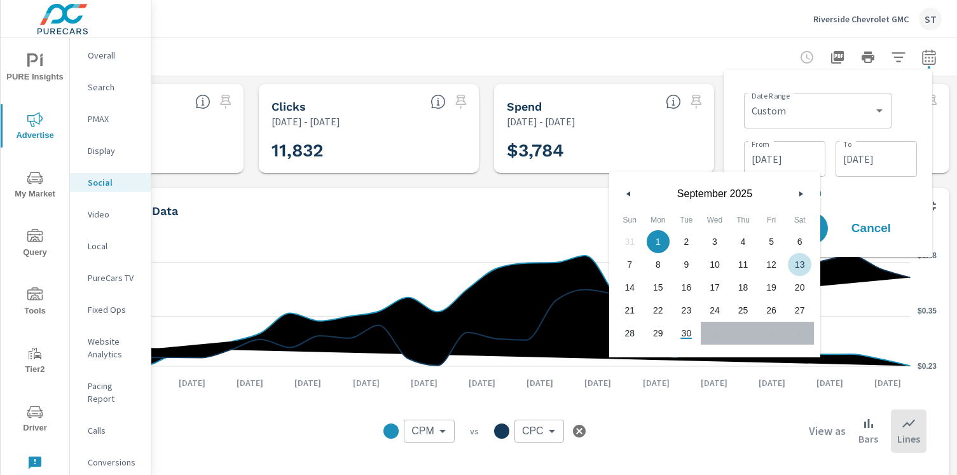
select select "Previous period"
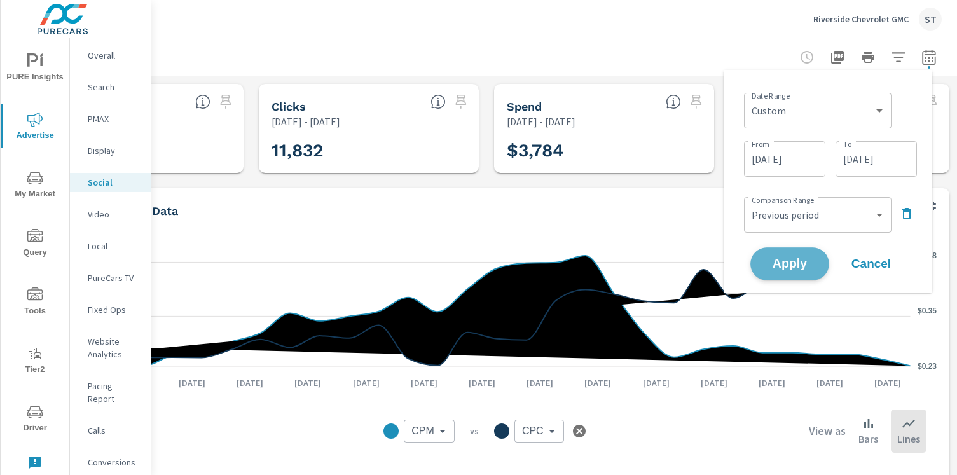
click at [802, 258] on span "Apply" at bounding box center [790, 264] width 52 height 12
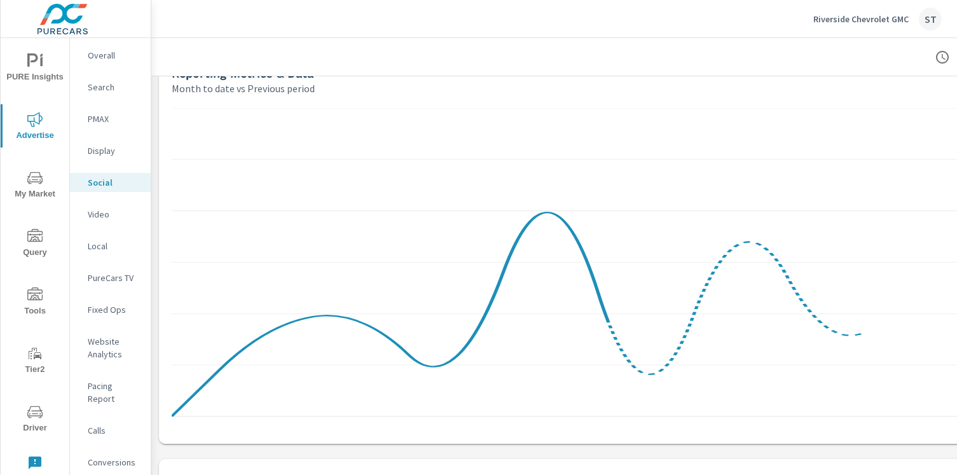
scroll to position [200, 0]
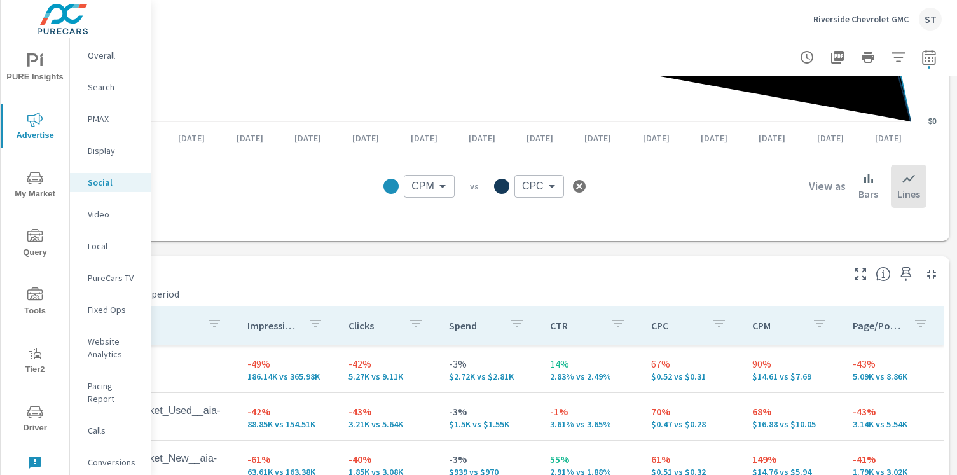
scroll to position [0, 145]
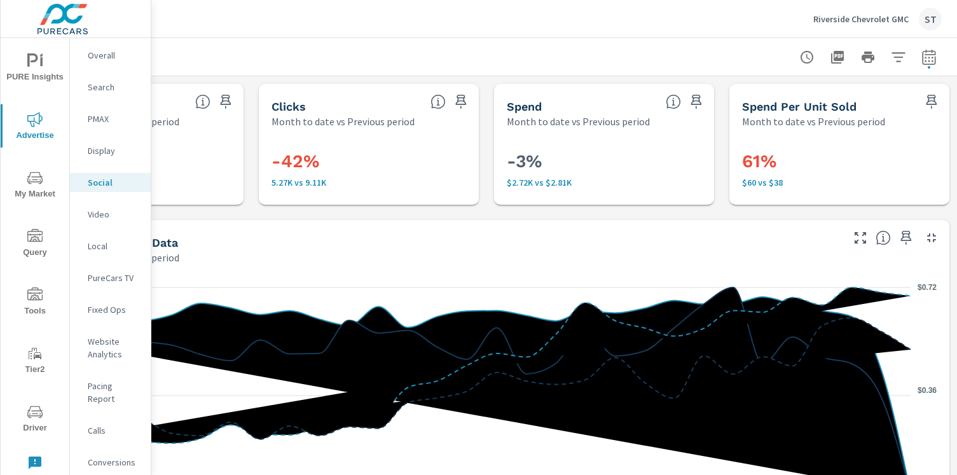
click at [931, 64] on div at bounding box center [869, 57] width 148 height 25
click at [922, 60] on icon "button" at bounding box center [929, 57] width 15 height 15
select select "Month to date"
select select "Previous period"
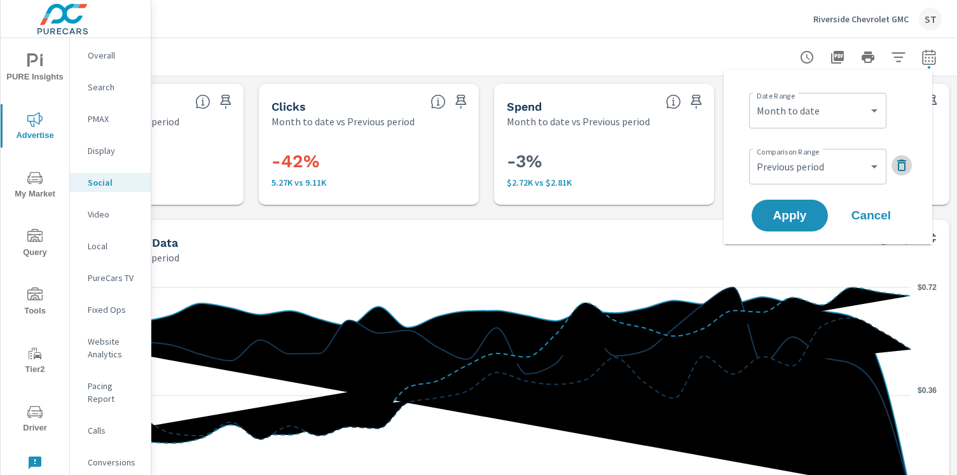
click at [899, 167] on icon "button" at bounding box center [902, 165] width 9 height 11
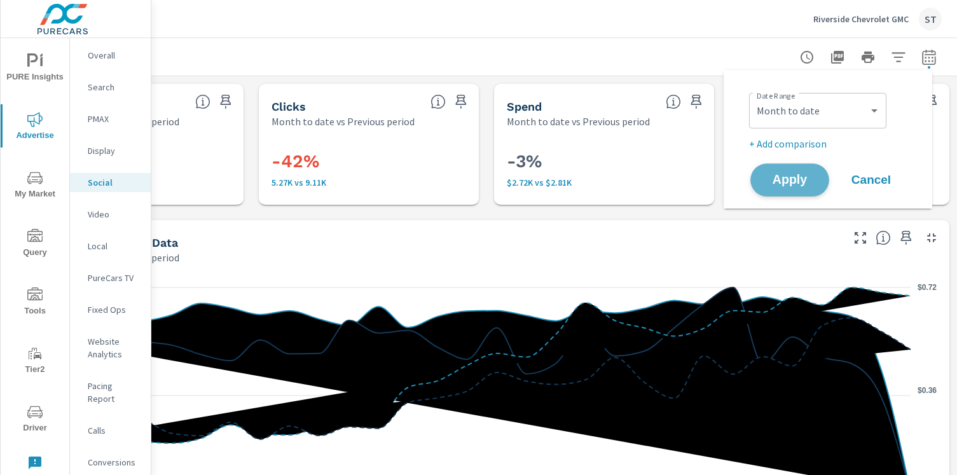
click at [799, 190] on button "Apply" at bounding box center [790, 179] width 79 height 33
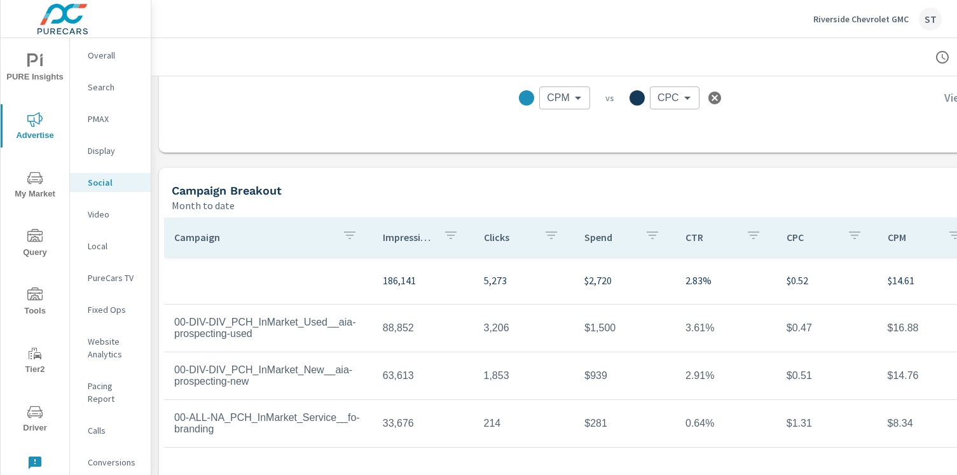
scroll to position [356, 0]
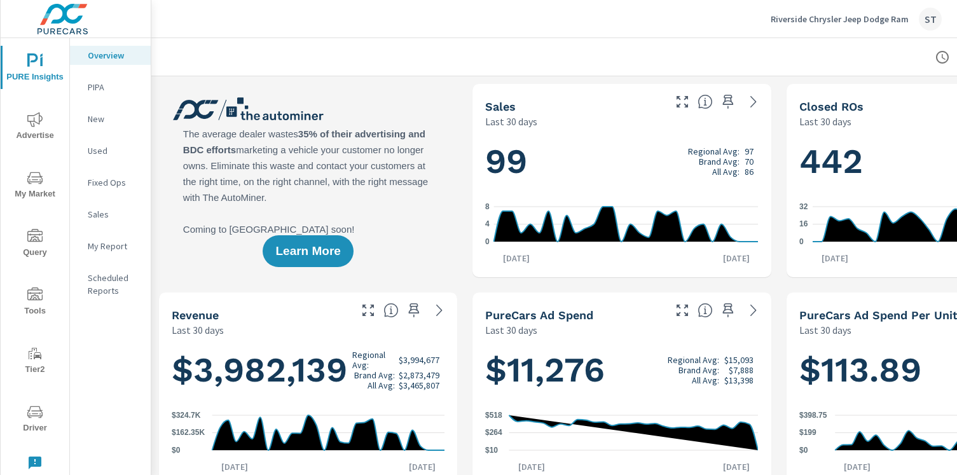
scroll to position [3, 0]
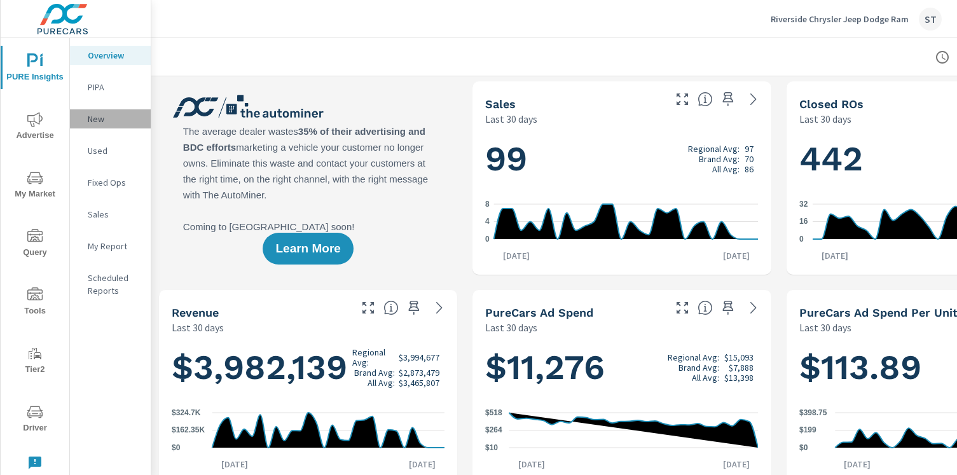
click at [99, 127] on div "New" at bounding box center [110, 118] width 81 height 19
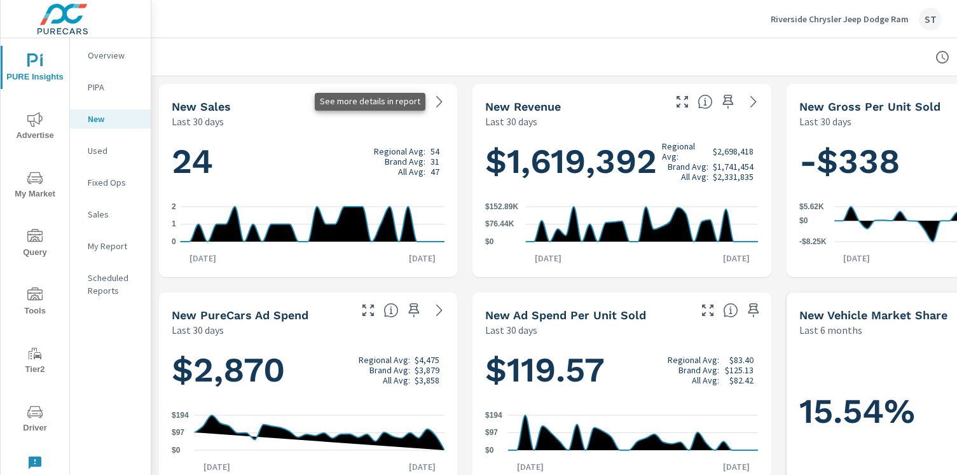
click at [434, 106] on icon at bounding box center [439, 101] width 15 height 15
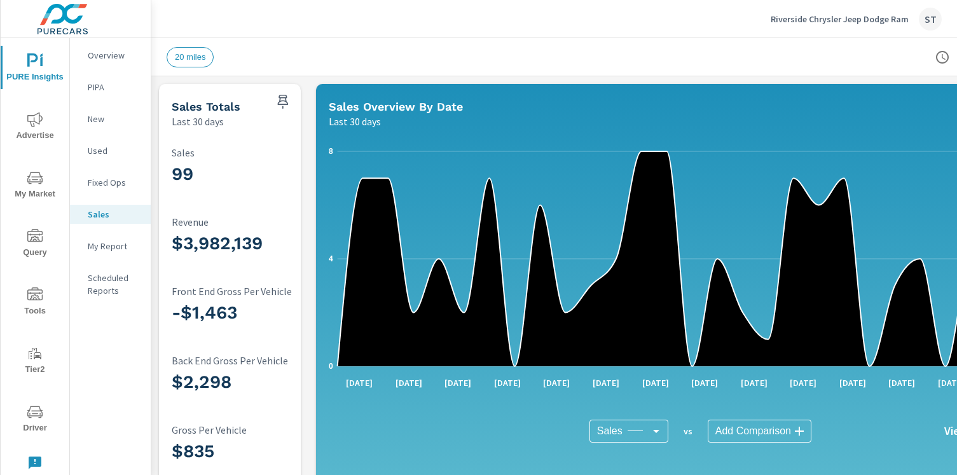
click at [31, 123] on icon "nav menu" at bounding box center [34, 119] width 15 height 15
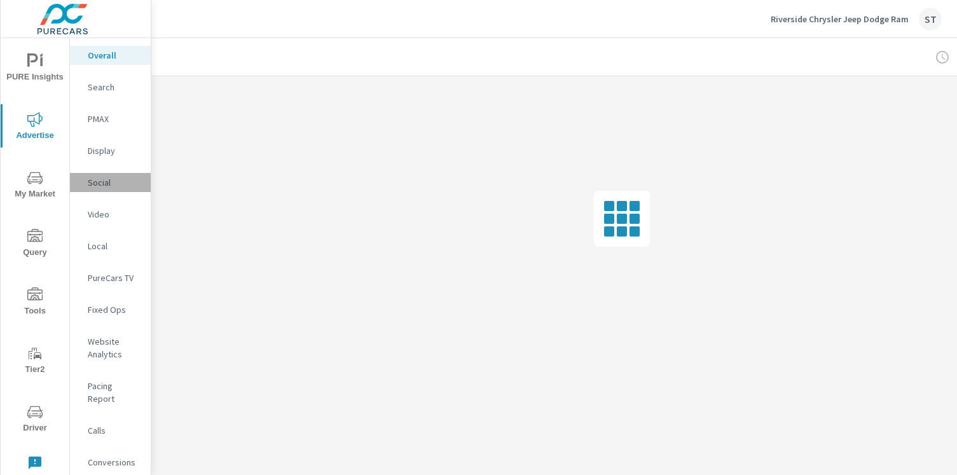
click at [109, 183] on p "Social" at bounding box center [114, 182] width 53 height 13
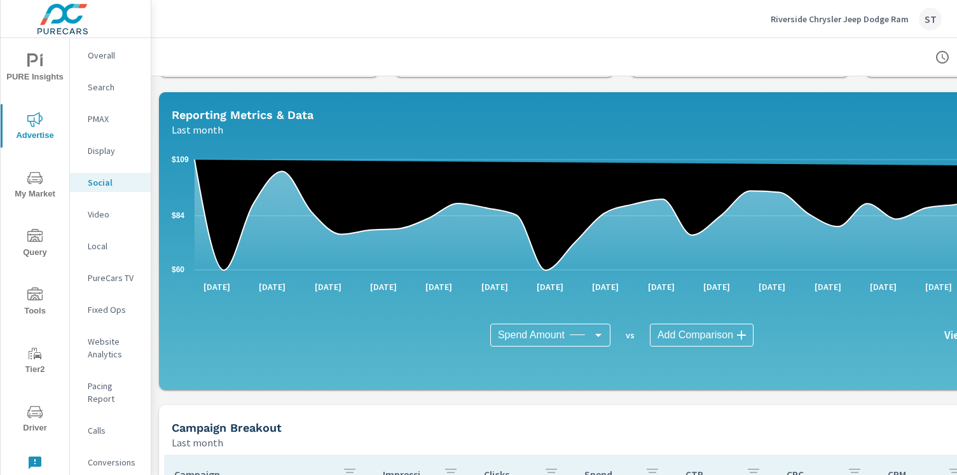
scroll to position [133, 0]
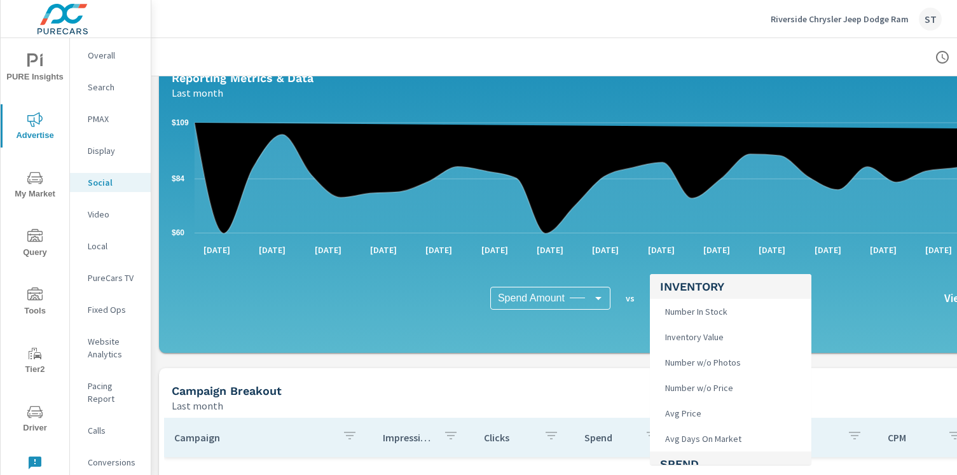
click at [705, 302] on body "PURE Insights Advertise My Market Query Tools Tier2 Driver Leave Feedback Overa…" at bounding box center [478, 237] width 957 height 475
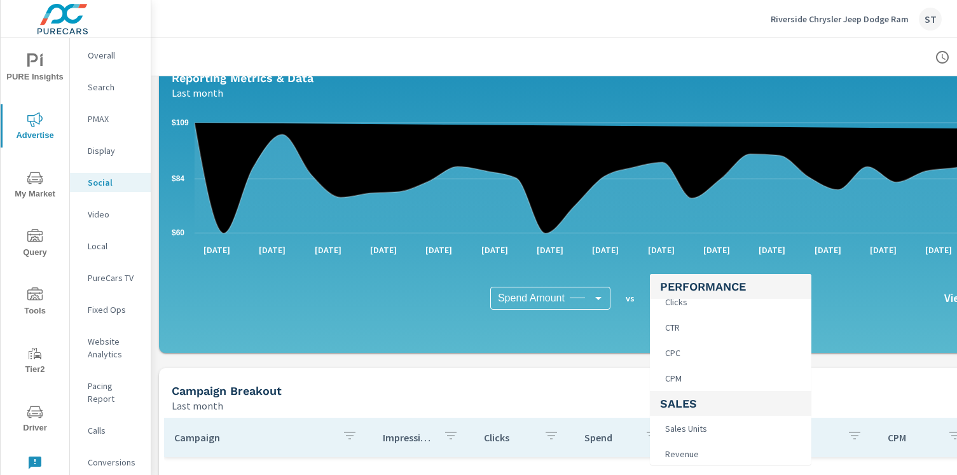
scroll to position [464, 0]
click at [691, 376] on li "CPC" at bounding box center [731, 379] width 162 height 25
type input "CPC"
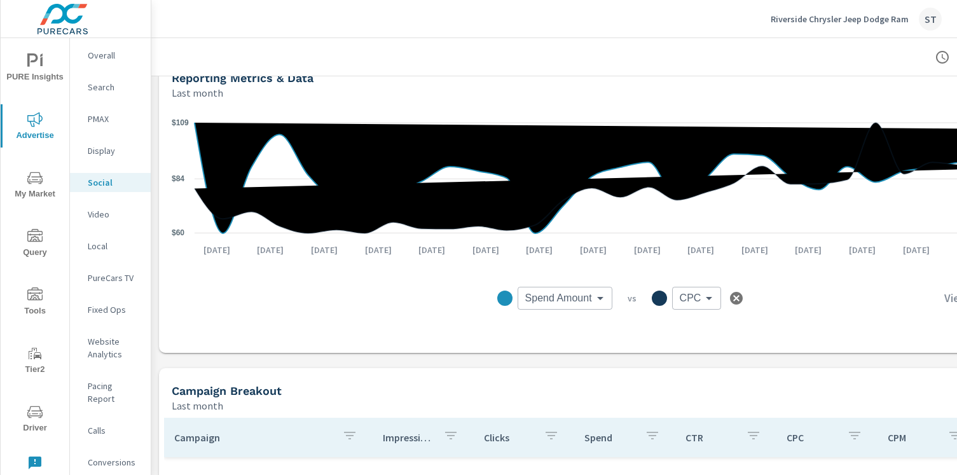
click at [589, 298] on body "PURE Insights Advertise My Market Query Tools Tier2 Driver Leave Feedback Overa…" at bounding box center [478, 237] width 957 height 475
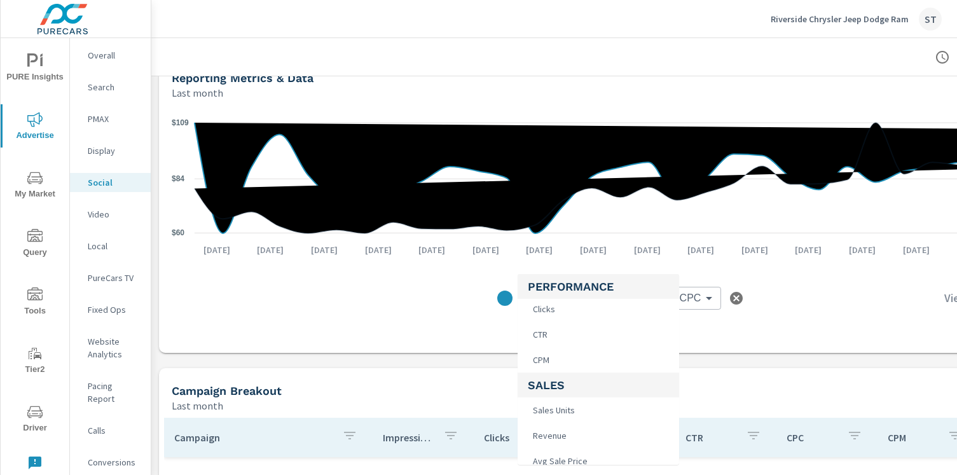
click at [624, 363] on li "CPM" at bounding box center [599, 359] width 162 height 25
type input "CPM"
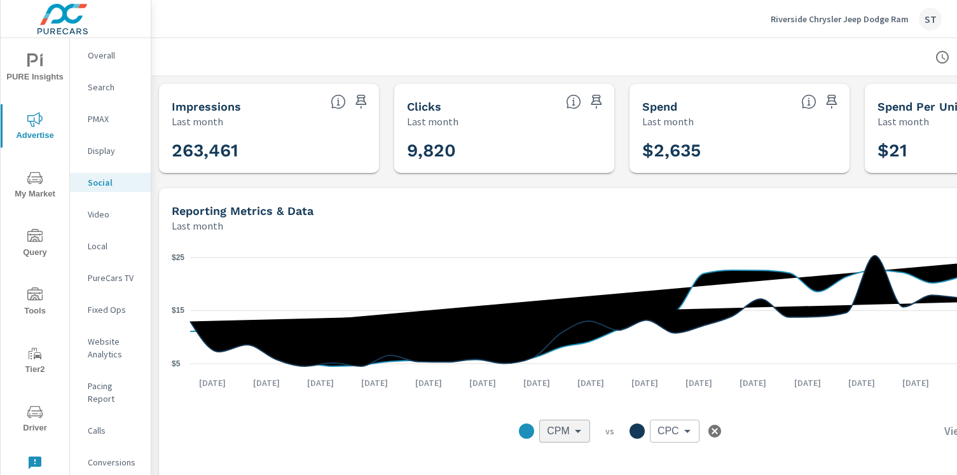
scroll to position [0, 145]
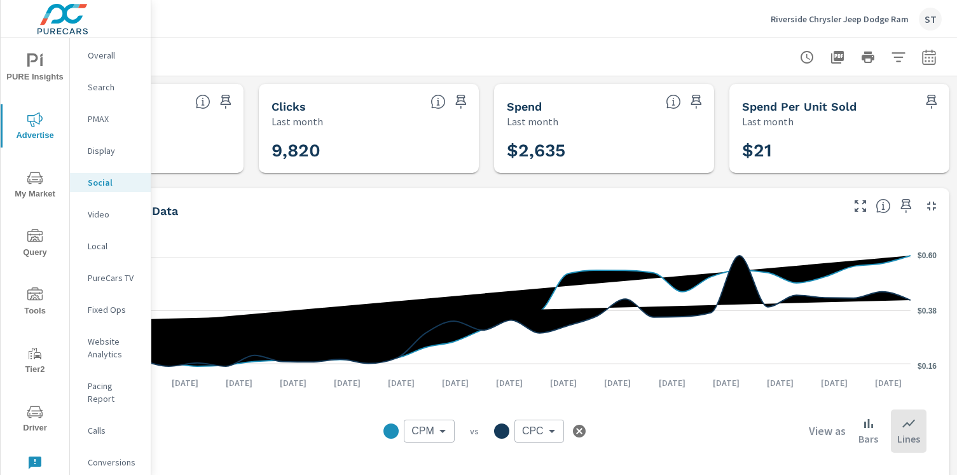
click at [908, 63] on div at bounding box center [869, 57] width 148 height 25
click at [922, 61] on icon "button" at bounding box center [929, 57] width 15 height 15
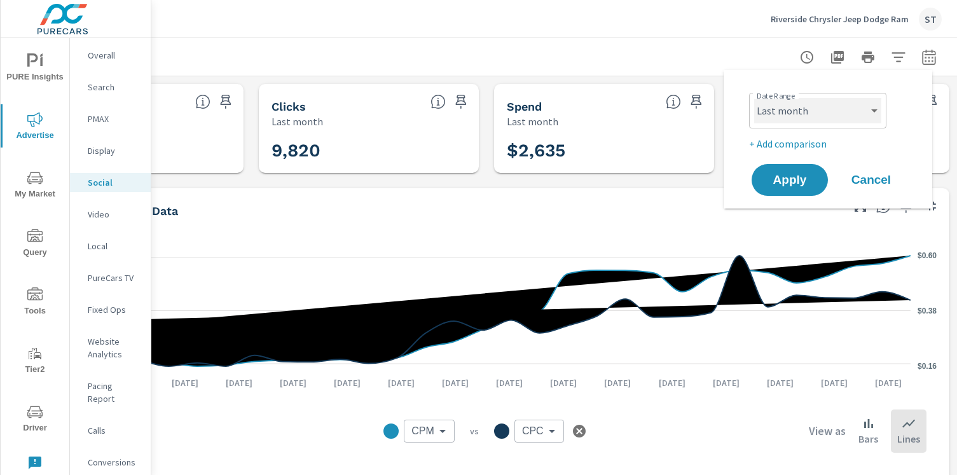
click at [813, 102] on select "Custom [DATE] Last week Last 7 days Last 14 days Last 30 days Last 45 days Last…" at bounding box center [817, 110] width 127 height 25
click at [754, 98] on select "Custom [DATE] Last week Last 7 days Last 14 days Last 30 days Last 45 days Last…" at bounding box center [817, 110] width 127 height 25
select select "custom"
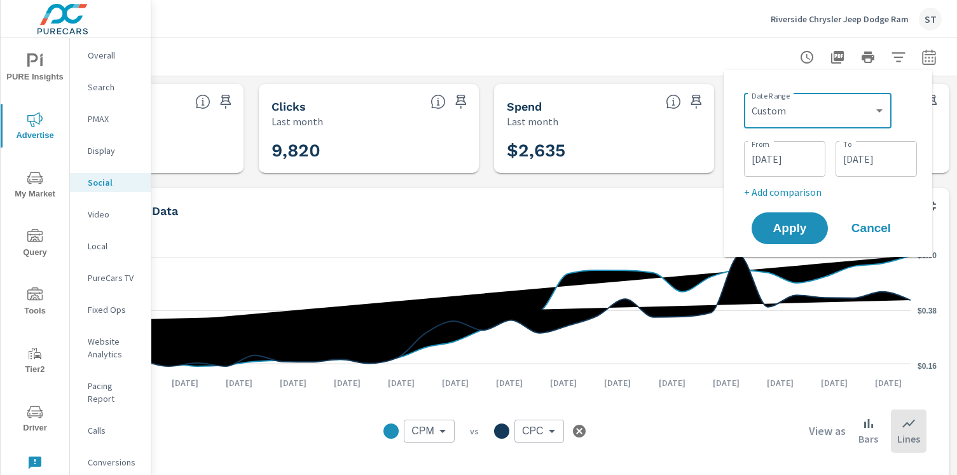
click at [869, 161] on input "[DATE]" at bounding box center [876, 158] width 71 height 25
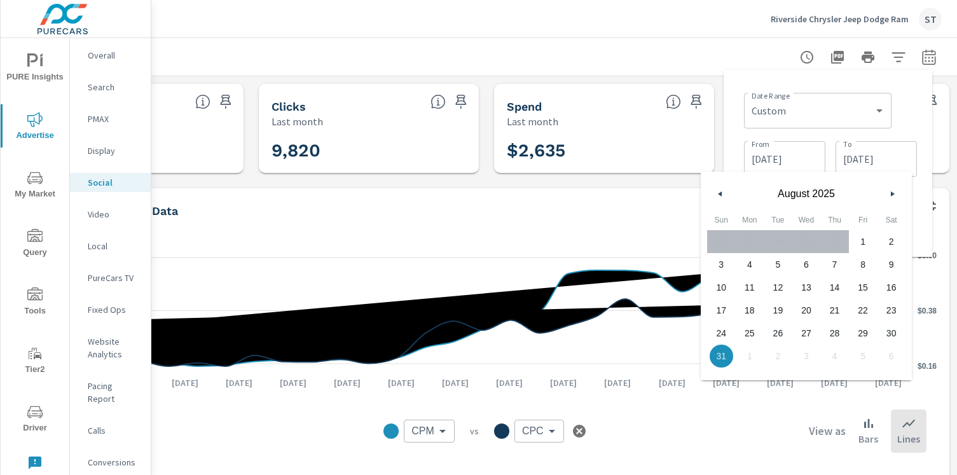
click at [889, 193] on button "button" at bounding box center [892, 193] width 15 height 15
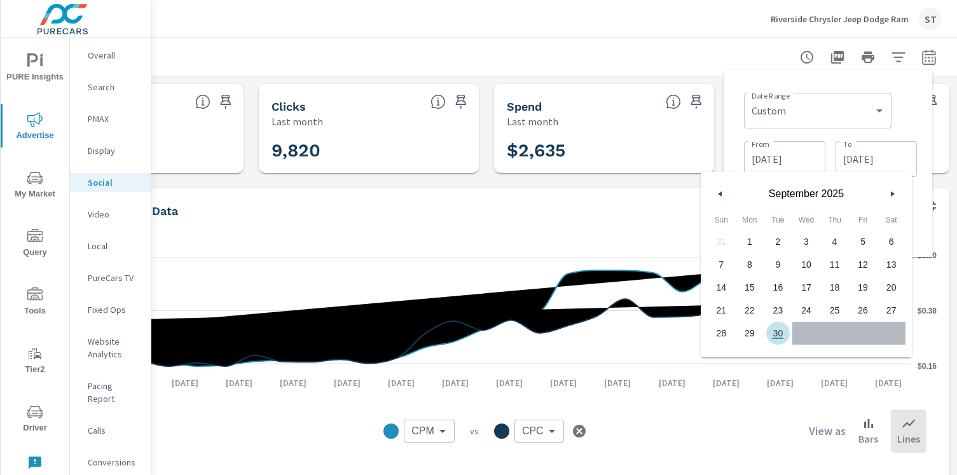
click at [784, 330] on span "30" at bounding box center [778, 333] width 29 height 17
type input "[DATE]"
click at [774, 163] on input "[DATE]" at bounding box center [784, 158] width 71 height 25
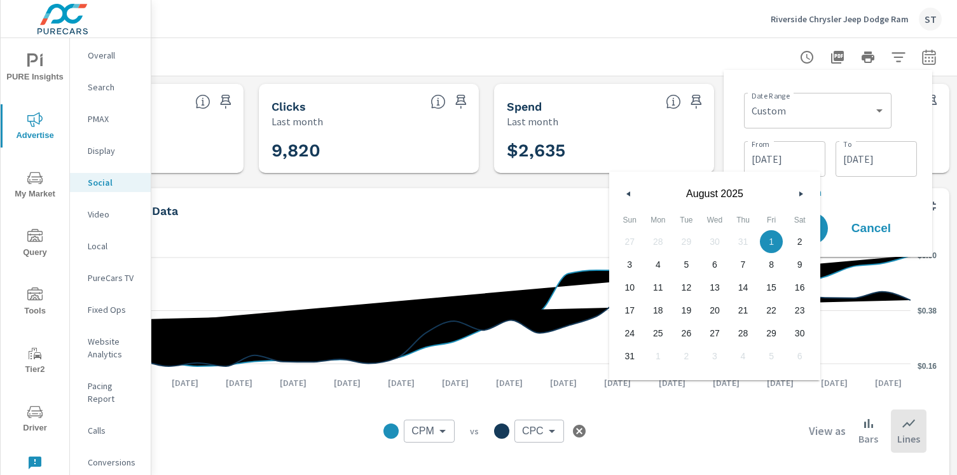
click at [802, 193] on icon "button" at bounding box center [803, 193] width 6 height 5
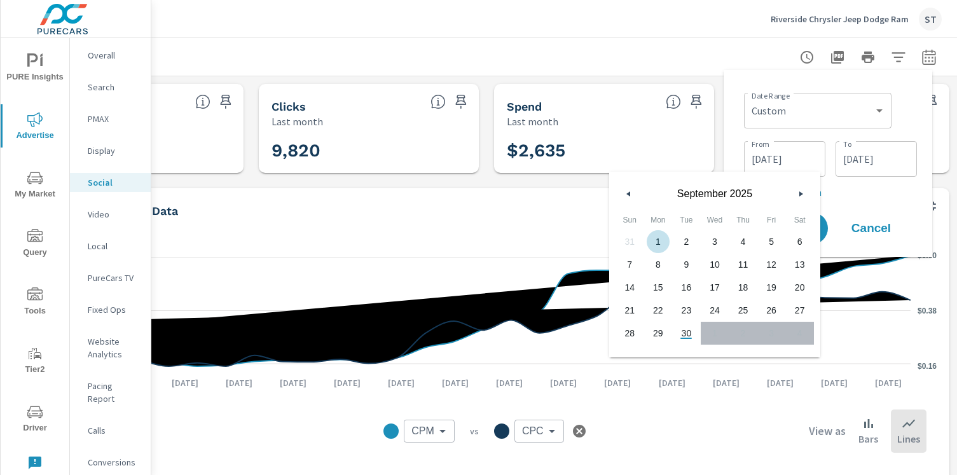
click at [655, 237] on span "1" at bounding box center [658, 241] width 29 height 17
type input "[DATE]"
click at [901, 198] on p "+ Add comparison" at bounding box center [830, 191] width 173 height 15
select select "Previous period"
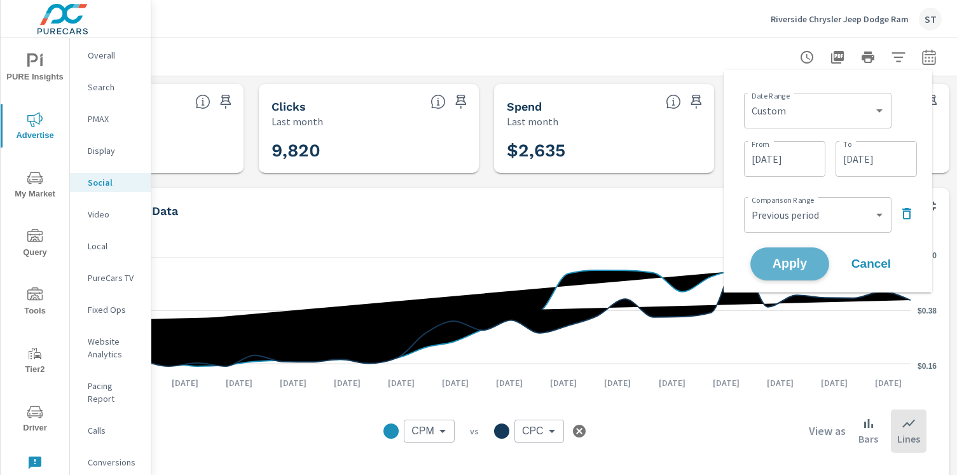
click at [775, 261] on span "Apply" at bounding box center [790, 264] width 52 height 12
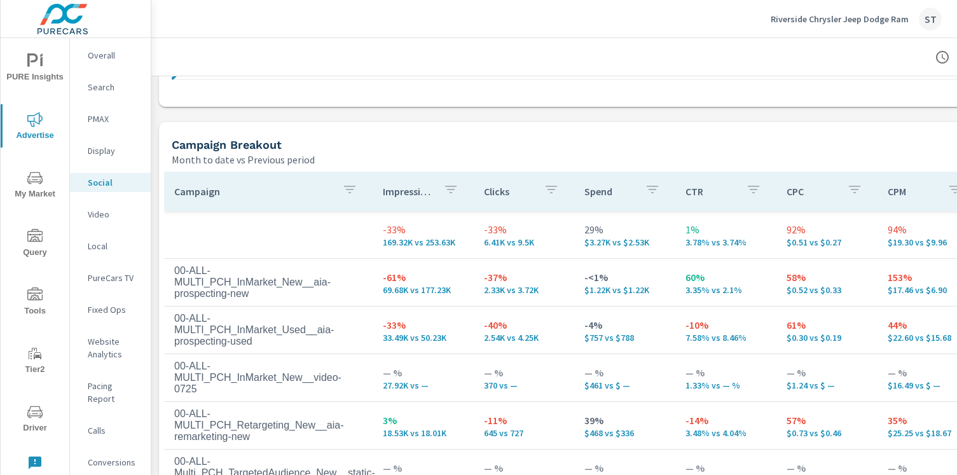
scroll to position [531, 0]
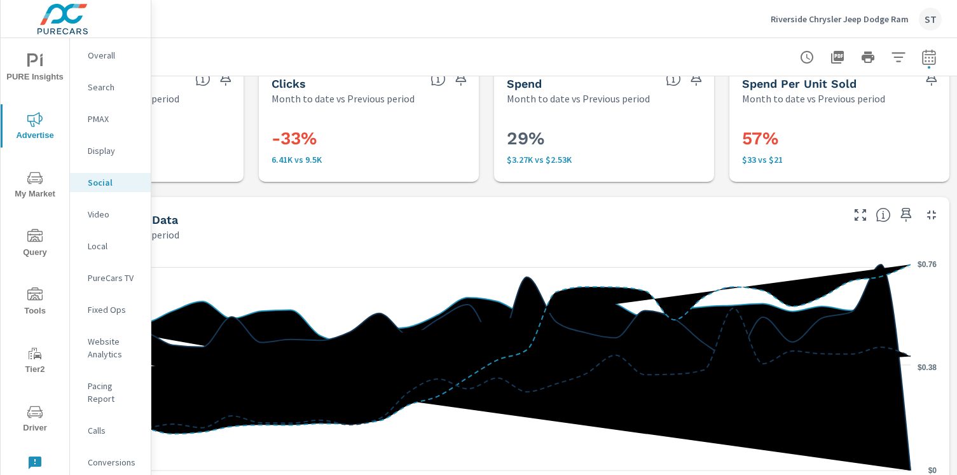
scroll to position [0, 145]
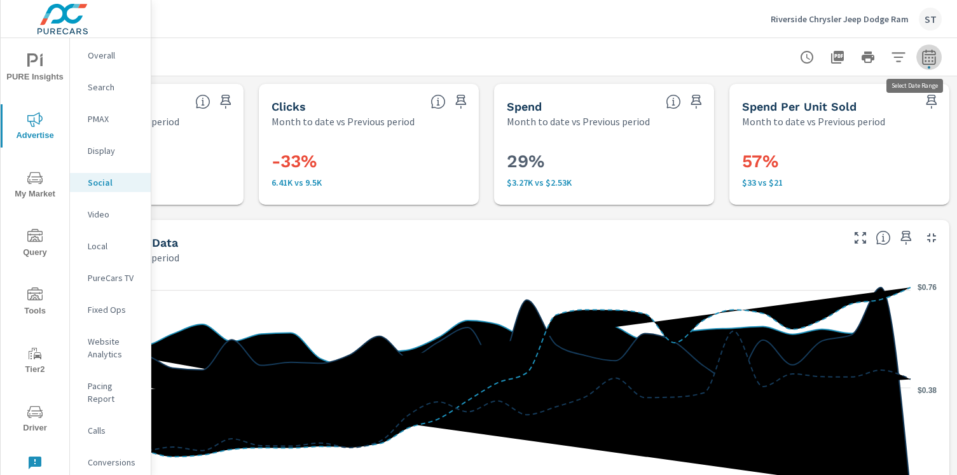
click at [922, 64] on icon "button" at bounding box center [928, 56] width 13 height 15
select select "Month to date"
select select "Previous period"
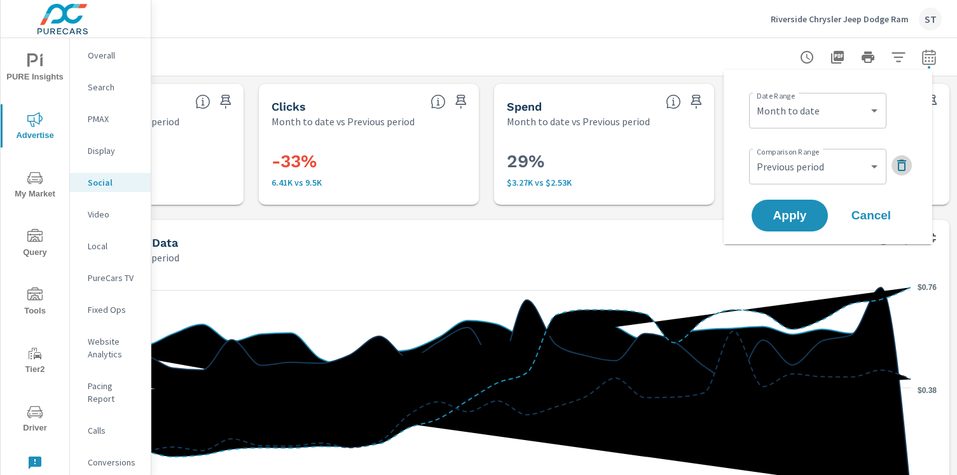
click at [906, 172] on icon "button" at bounding box center [901, 165] width 15 height 15
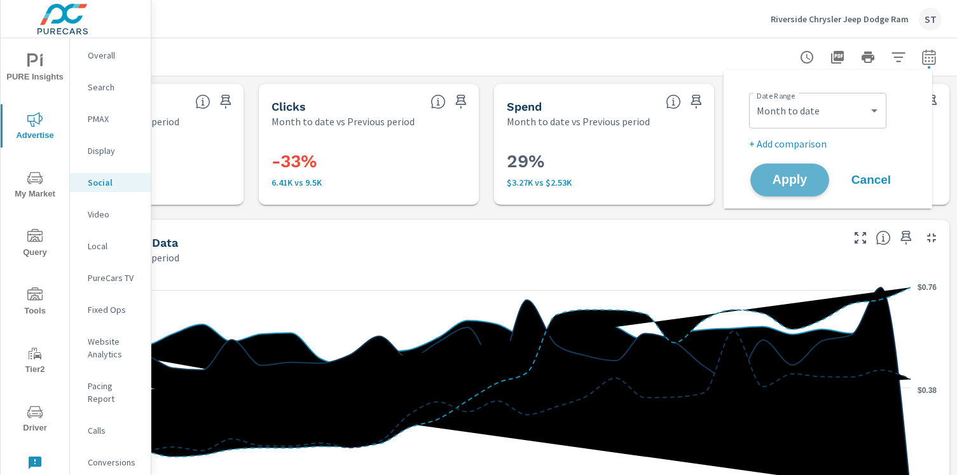
click at [795, 193] on button "Apply" at bounding box center [790, 179] width 79 height 33
